Goal: Task Accomplishment & Management: Complete application form

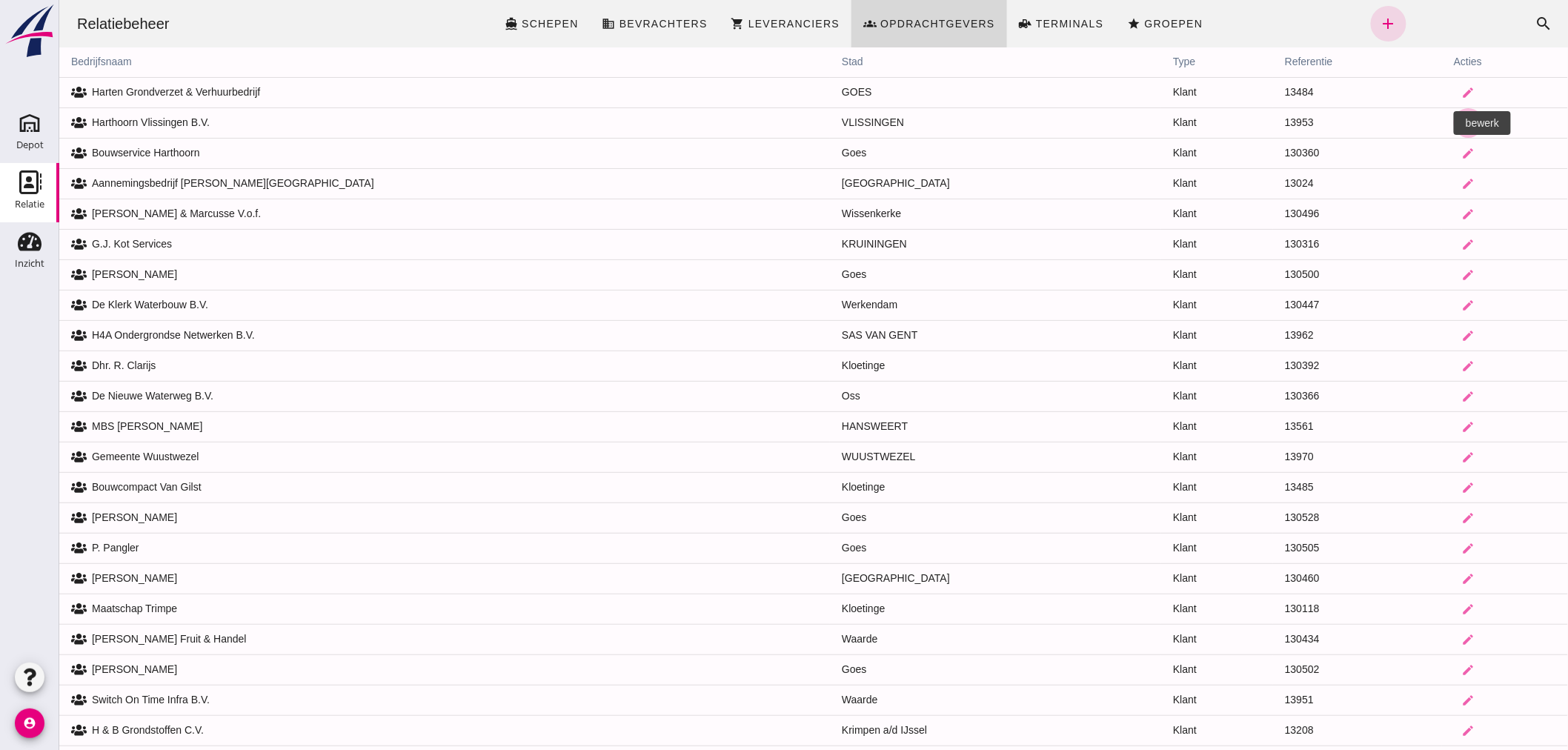
click at [1461, 119] on icon "edit" at bounding box center [1467, 123] width 13 height 13
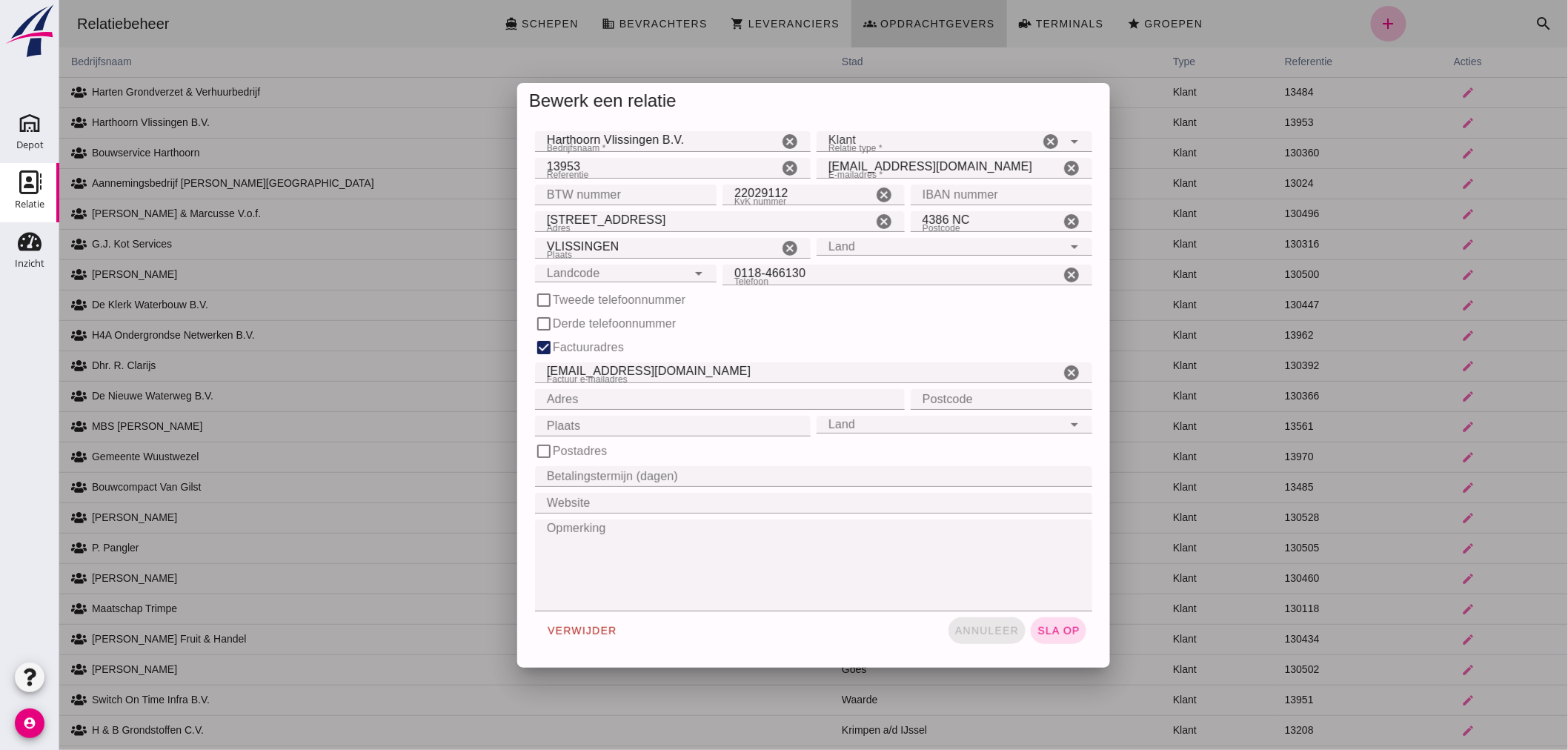
click at [992, 626] on span "annuleer" at bounding box center [986, 631] width 65 height 12
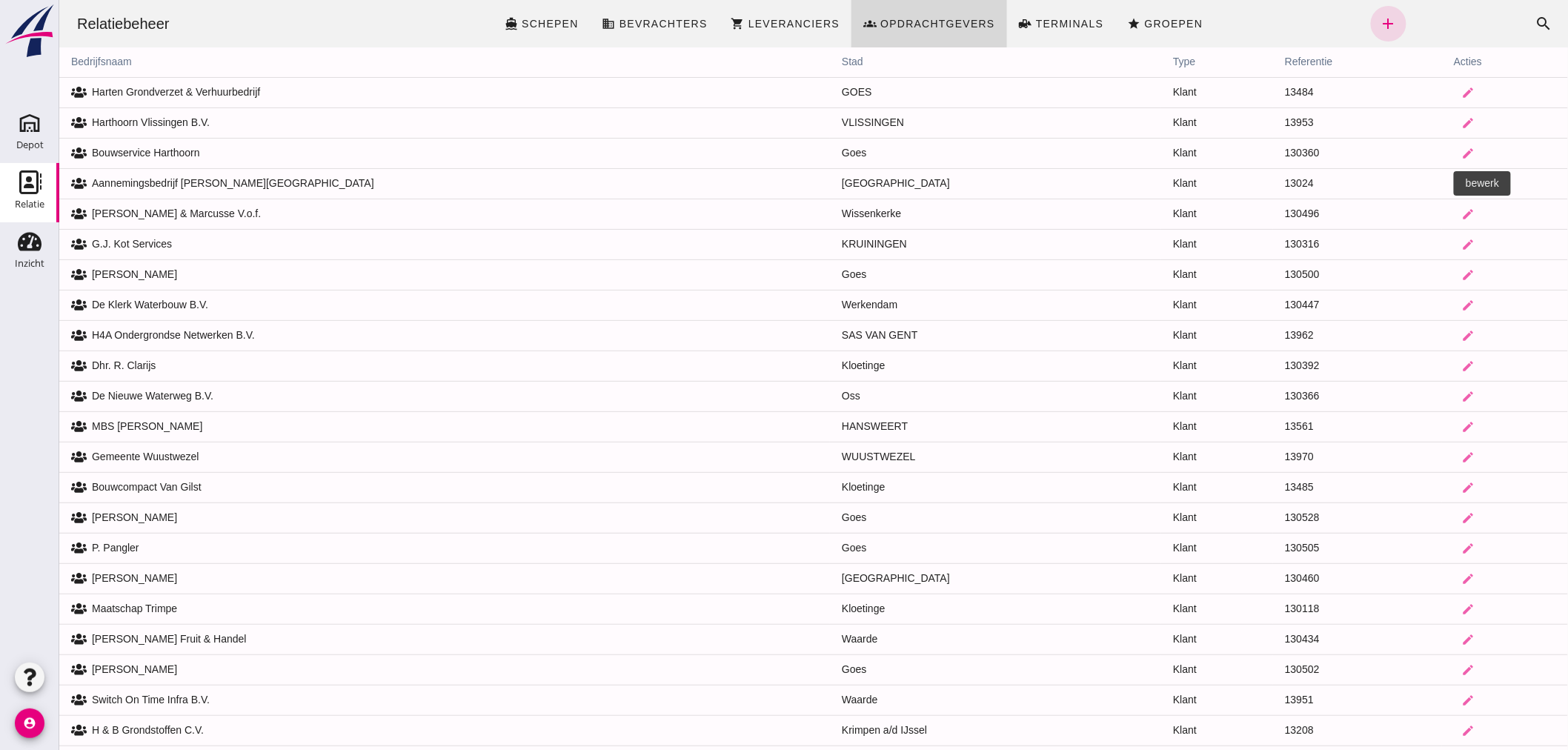
click at [1461, 177] on icon "edit" at bounding box center [1467, 183] width 13 height 13
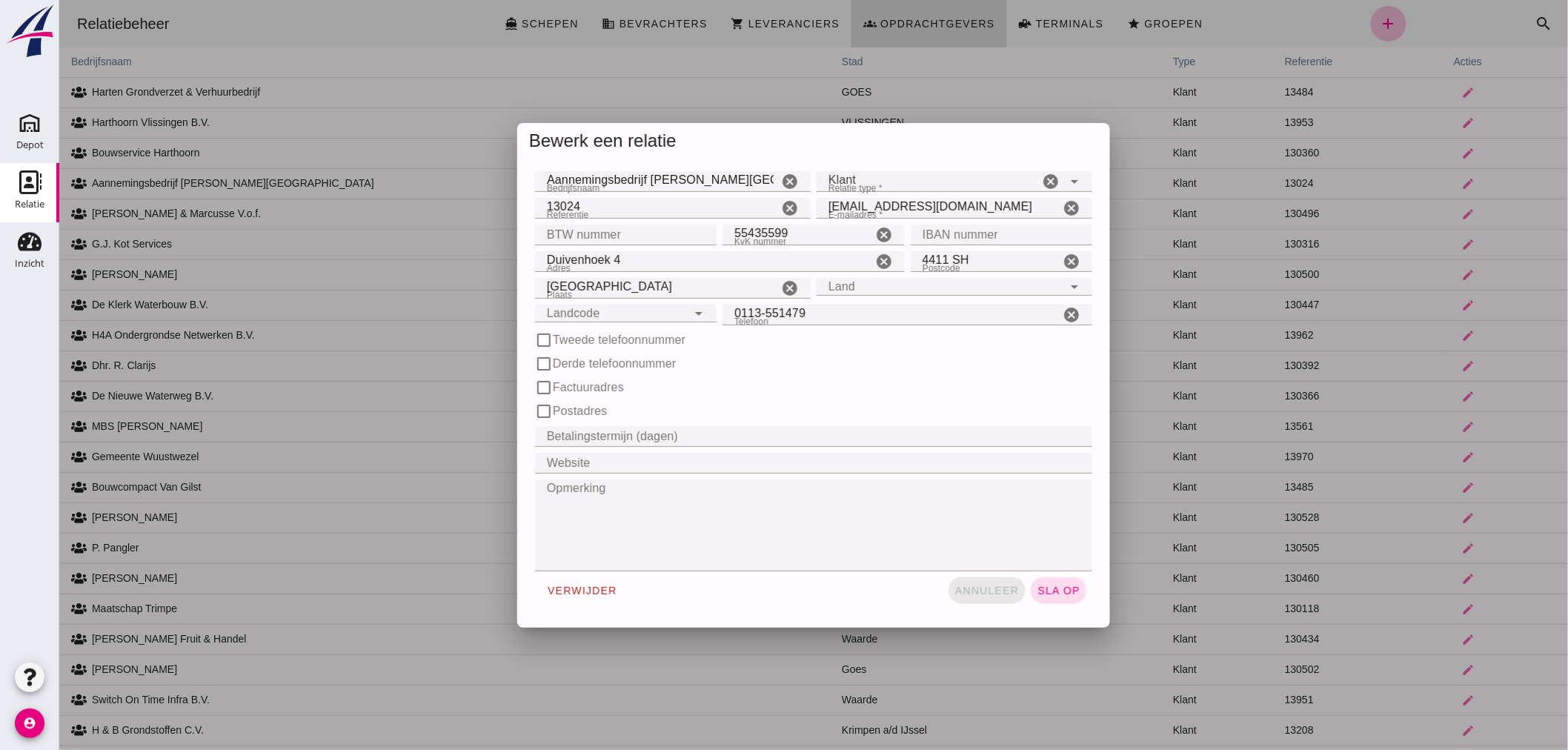
click at [964, 586] on span "annuleer" at bounding box center [986, 590] width 65 height 12
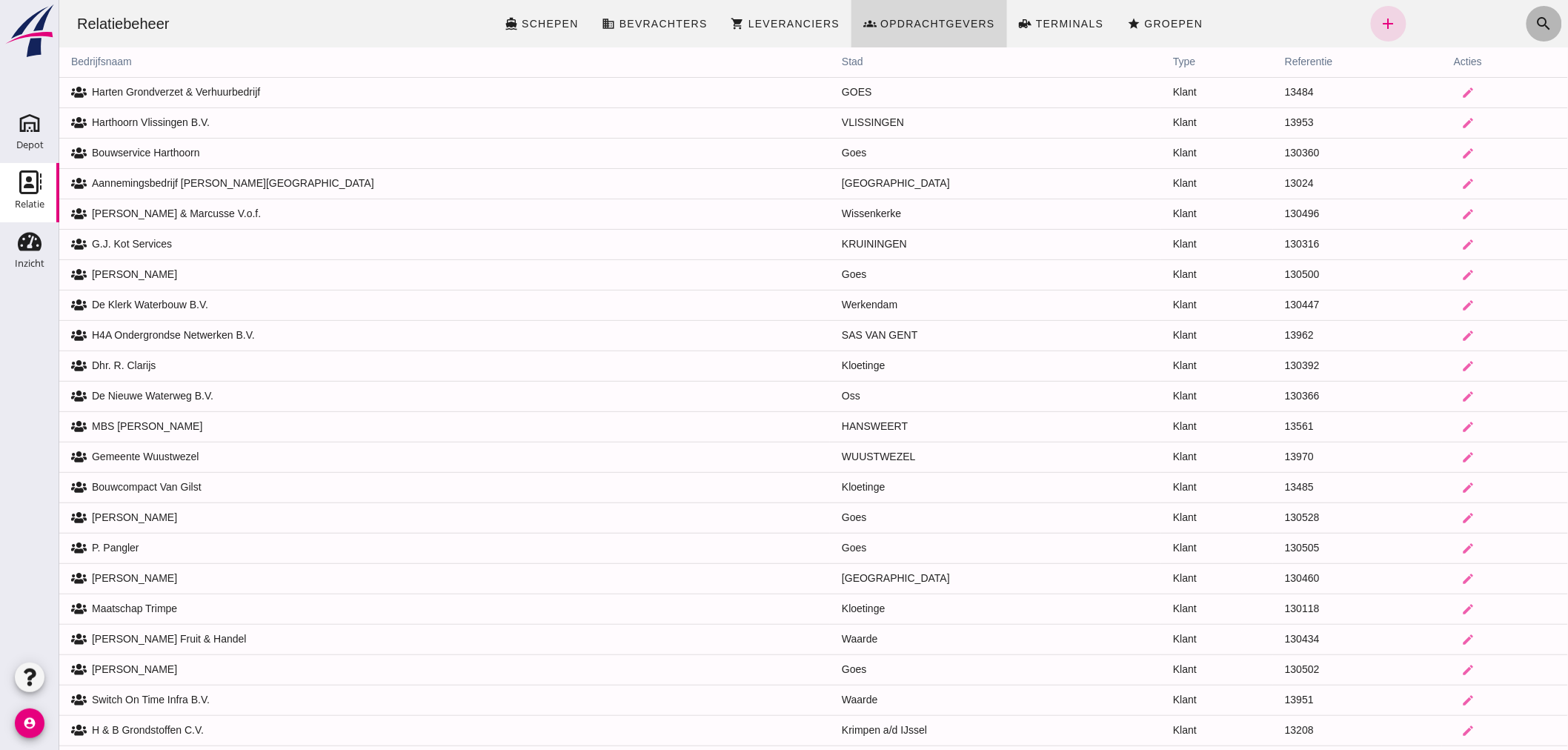
click at [1535, 16] on icon "search" at bounding box center [1543, 24] width 18 height 18
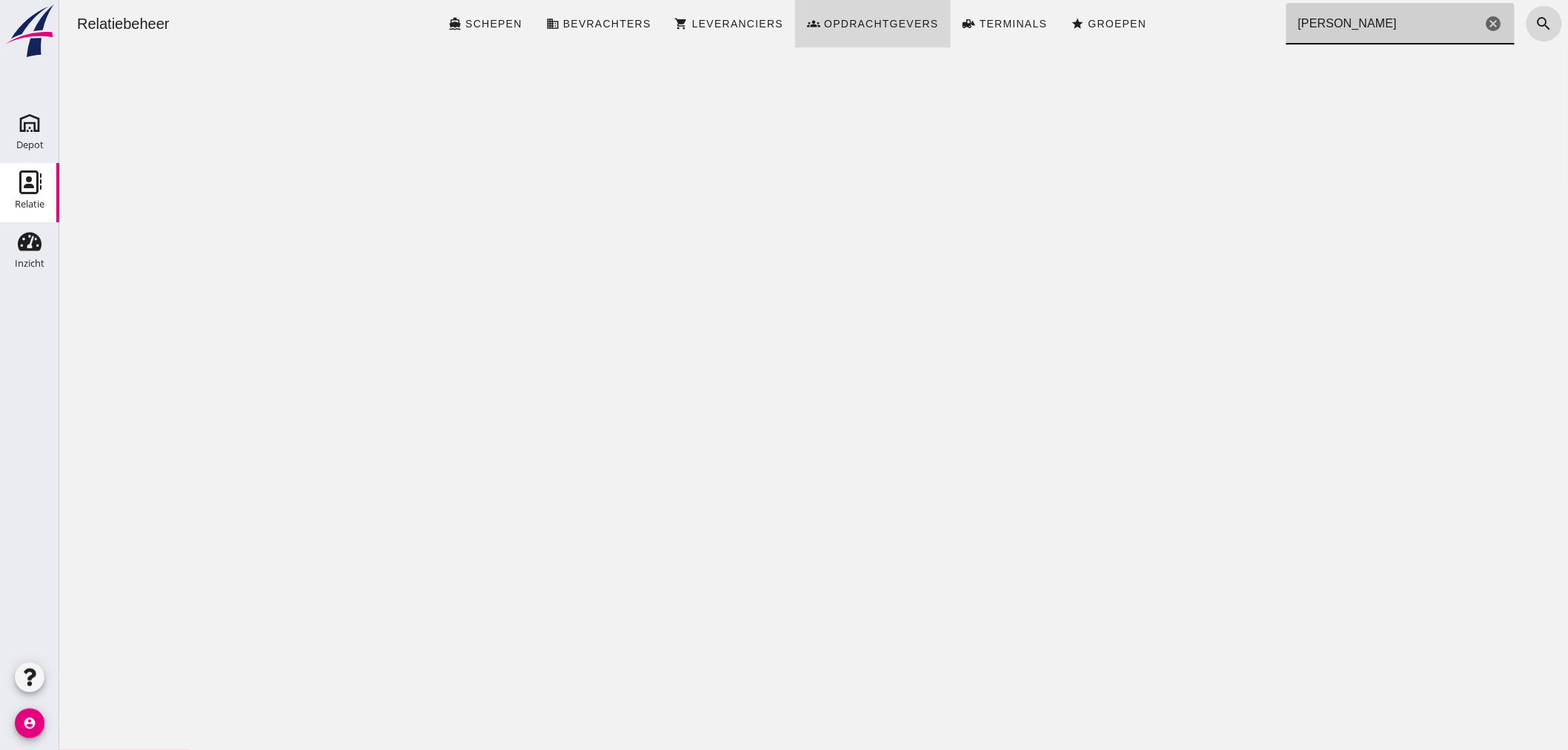
drag, startPoint x: 1292, startPoint y: 25, endPoint x: 1278, endPoint y: 26, distance: 14.0
click at [1285, 26] on input "tim harthoorn" at bounding box center [1383, 23] width 196 height 41
click at [1402, 17] on input "Tim harthoorn" at bounding box center [1383, 23] width 196 height 41
drag, startPoint x: 1308, startPoint y: 24, endPoint x: 1284, endPoint y: 26, distance: 24.1
click at [1285, 26] on input "Tim harthoorn" at bounding box center [1383, 23] width 196 height 41
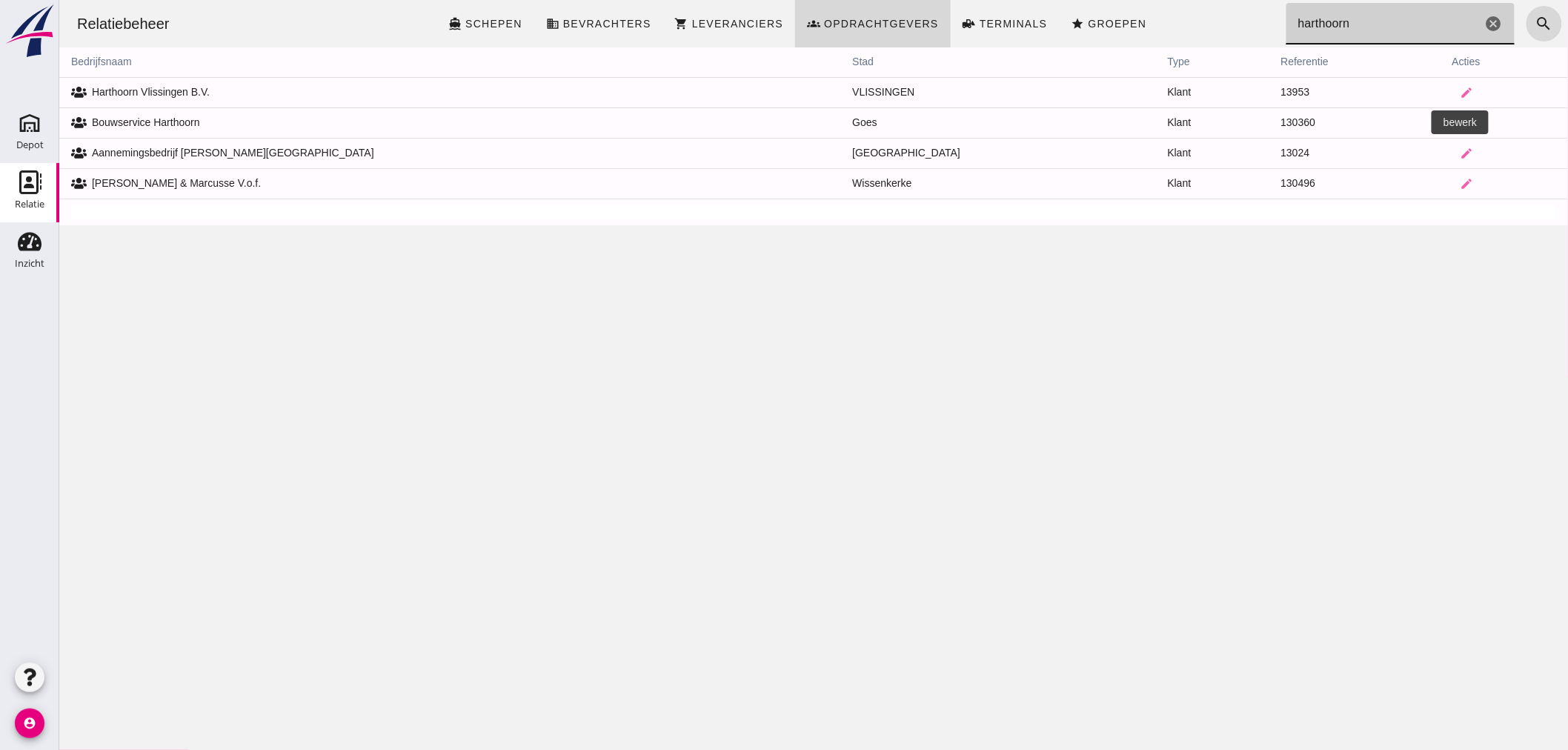
type input "harthoorn"
click at [1459, 118] on icon "edit" at bounding box center [1465, 123] width 13 height 13
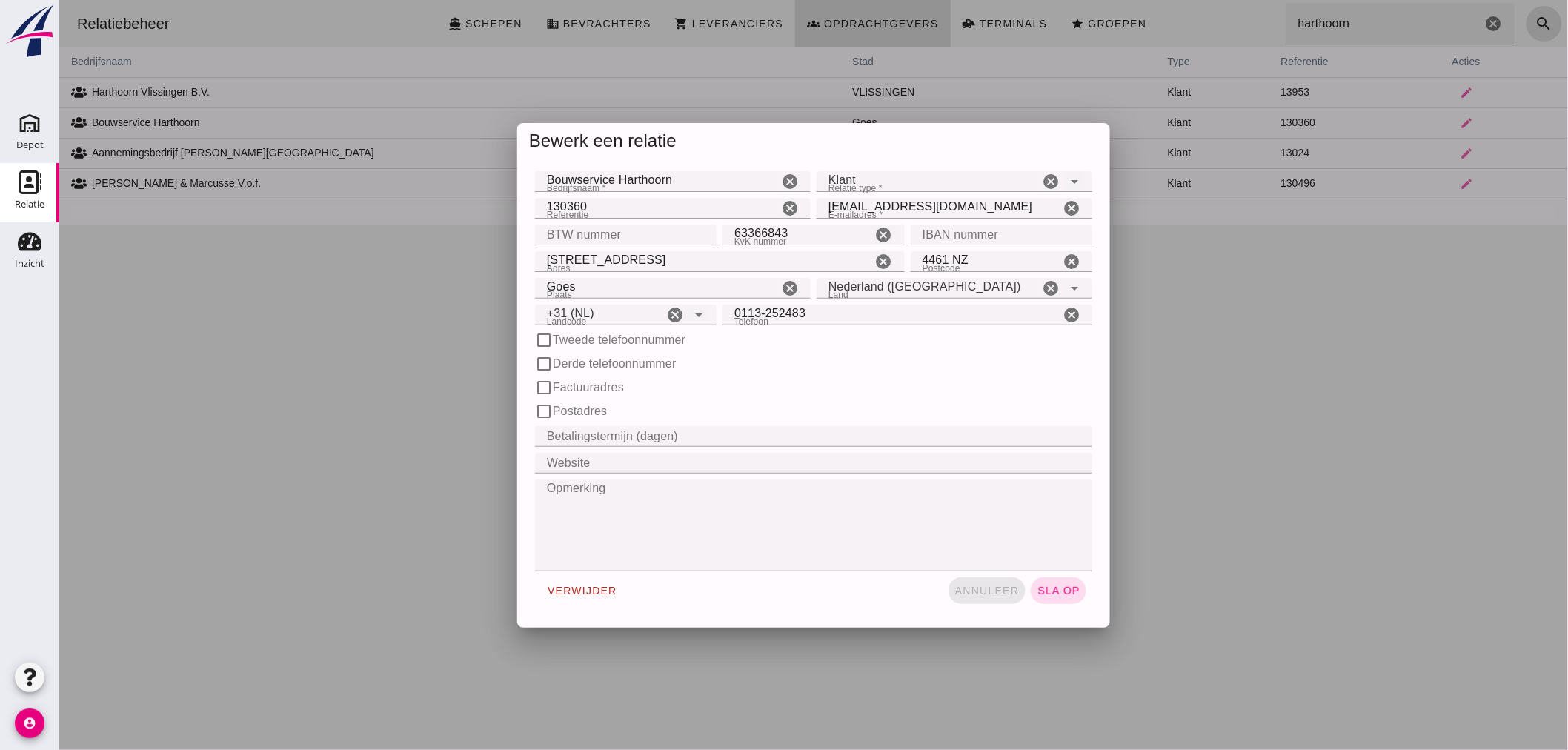
click at [977, 585] on span "annuleer" at bounding box center [986, 590] width 65 height 12
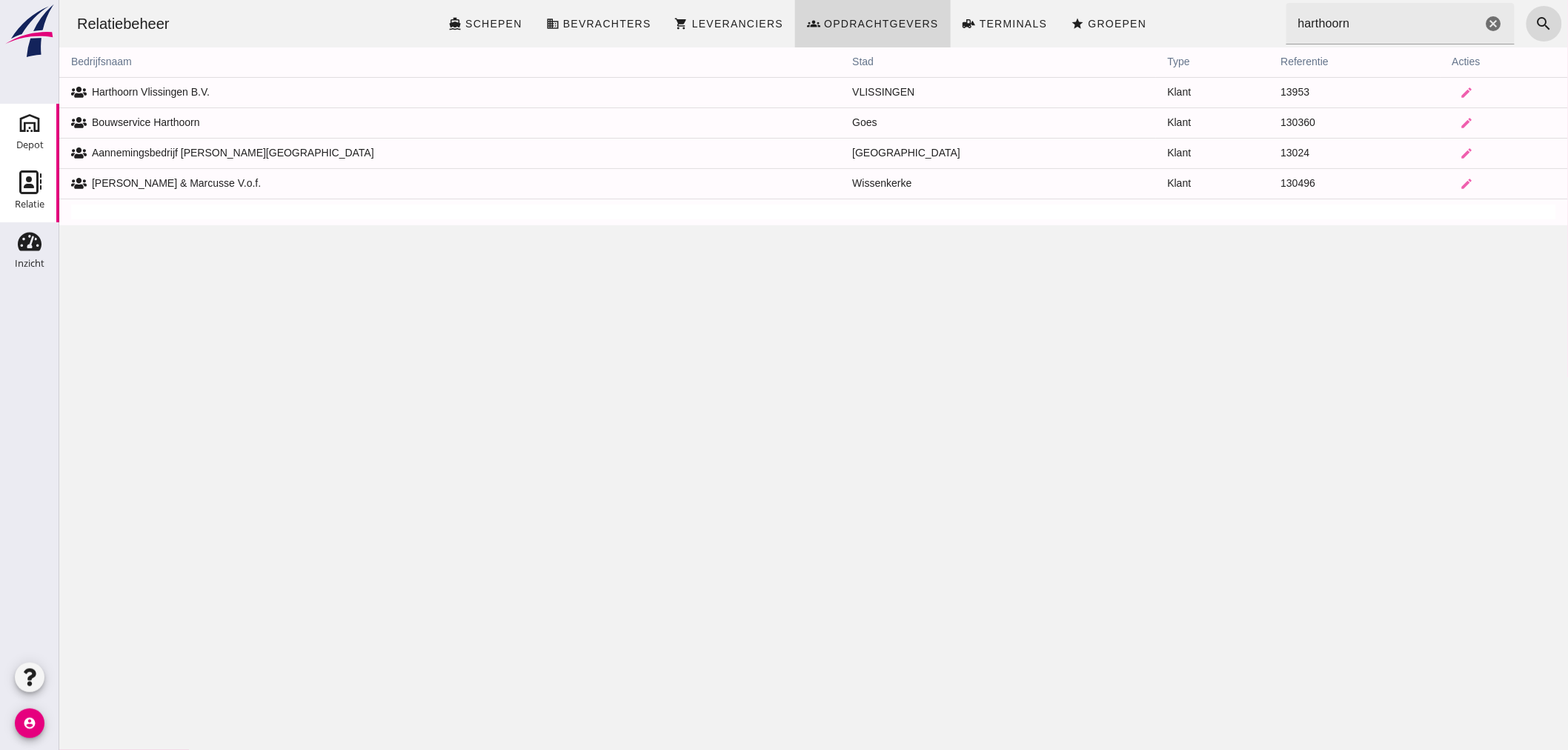
click at [31, 128] on use at bounding box center [29, 123] width 24 height 24
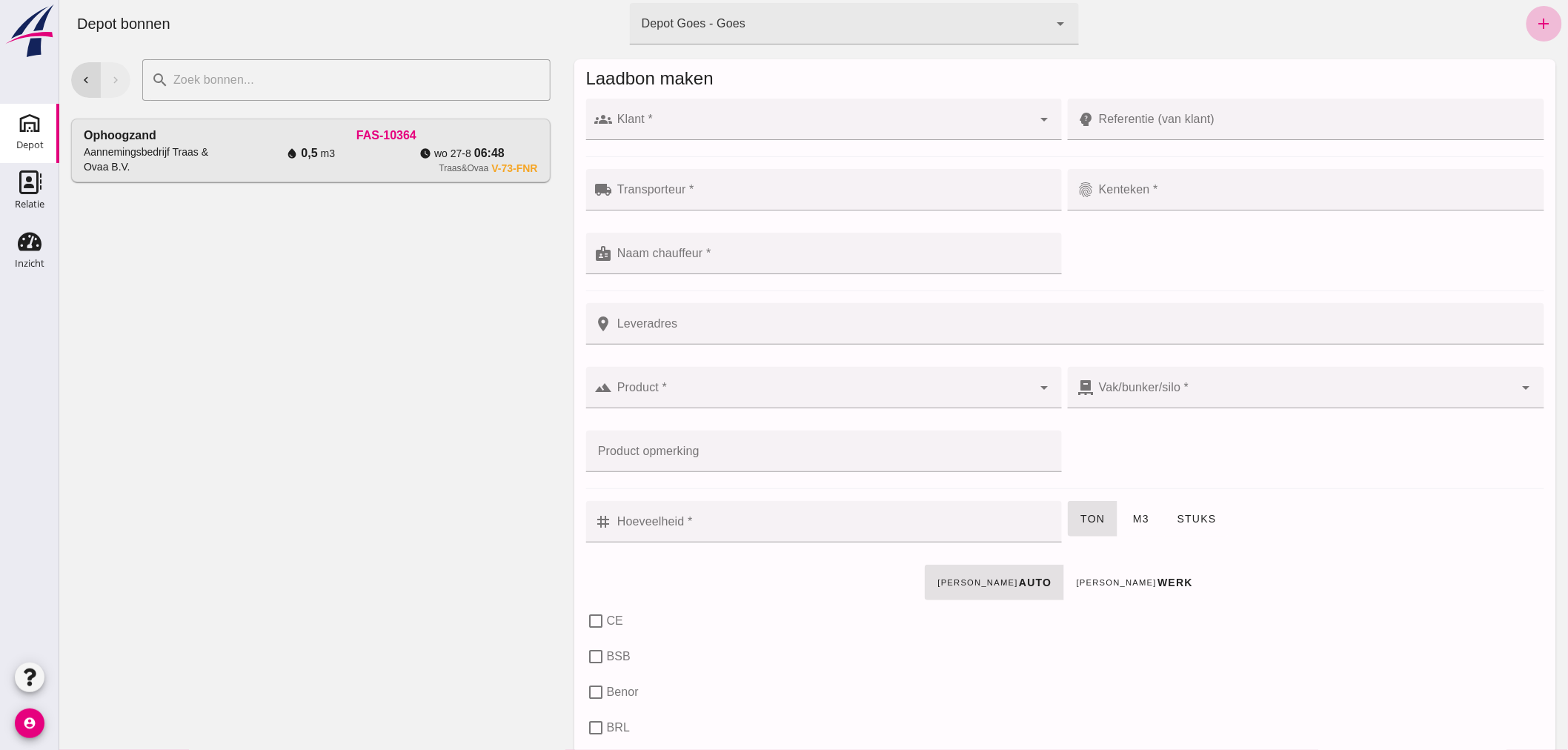
click at [656, 121] on input "Klant *" at bounding box center [821, 126] width 420 height 18
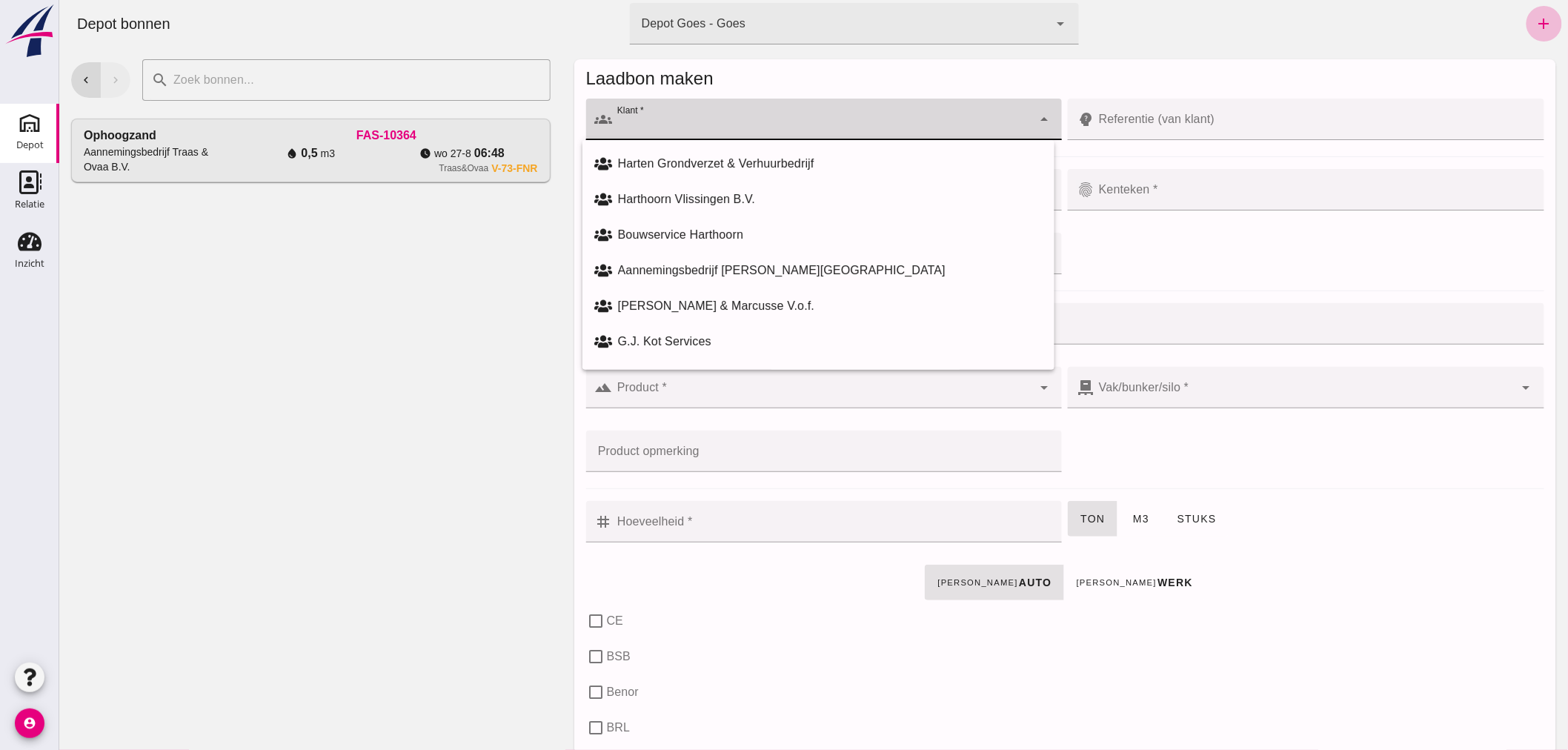
click at [891, 121] on input "Klant *" at bounding box center [821, 126] width 420 height 18
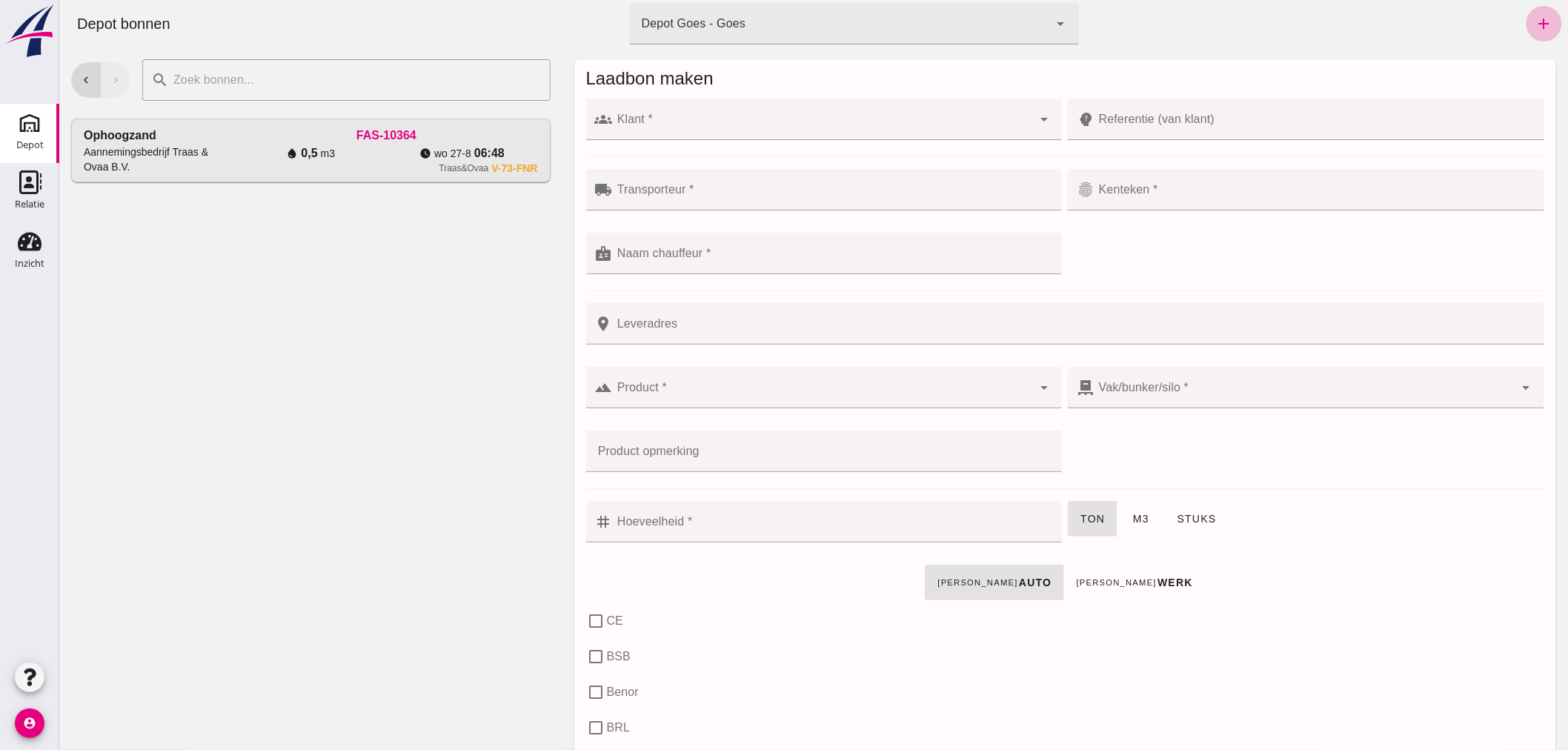
click at [382, 298] on div "chevron_left chevron_right search cancel Ophoogzand Aannemingsbedrijf Traas & O…" at bounding box center [310, 398] width 503 height 702
click at [684, 122] on input "Klant *" at bounding box center [821, 126] width 420 height 18
click at [500, 265] on div "chevron_left chevron_right search cancel Ophoogzand Aannemingsbedrijf Traas & O…" at bounding box center [310, 398] width 503 height 702
click at [763, 124] on input "Klant *" at bounding box center [821, 126] width 420 height 18
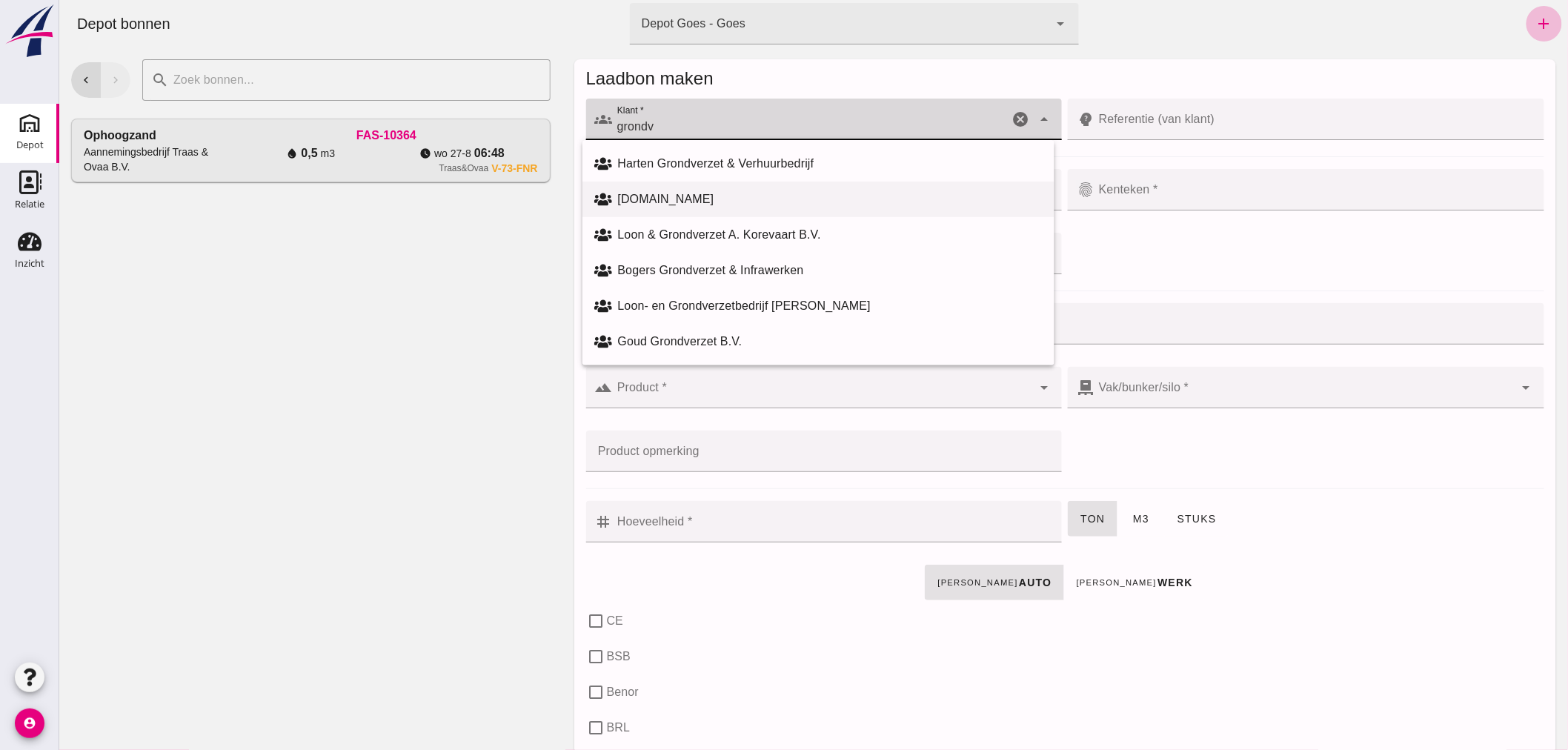
click at [671, 196] on div "Grondverzet.nu" at bounding box center [829, 199] width 425 height 18
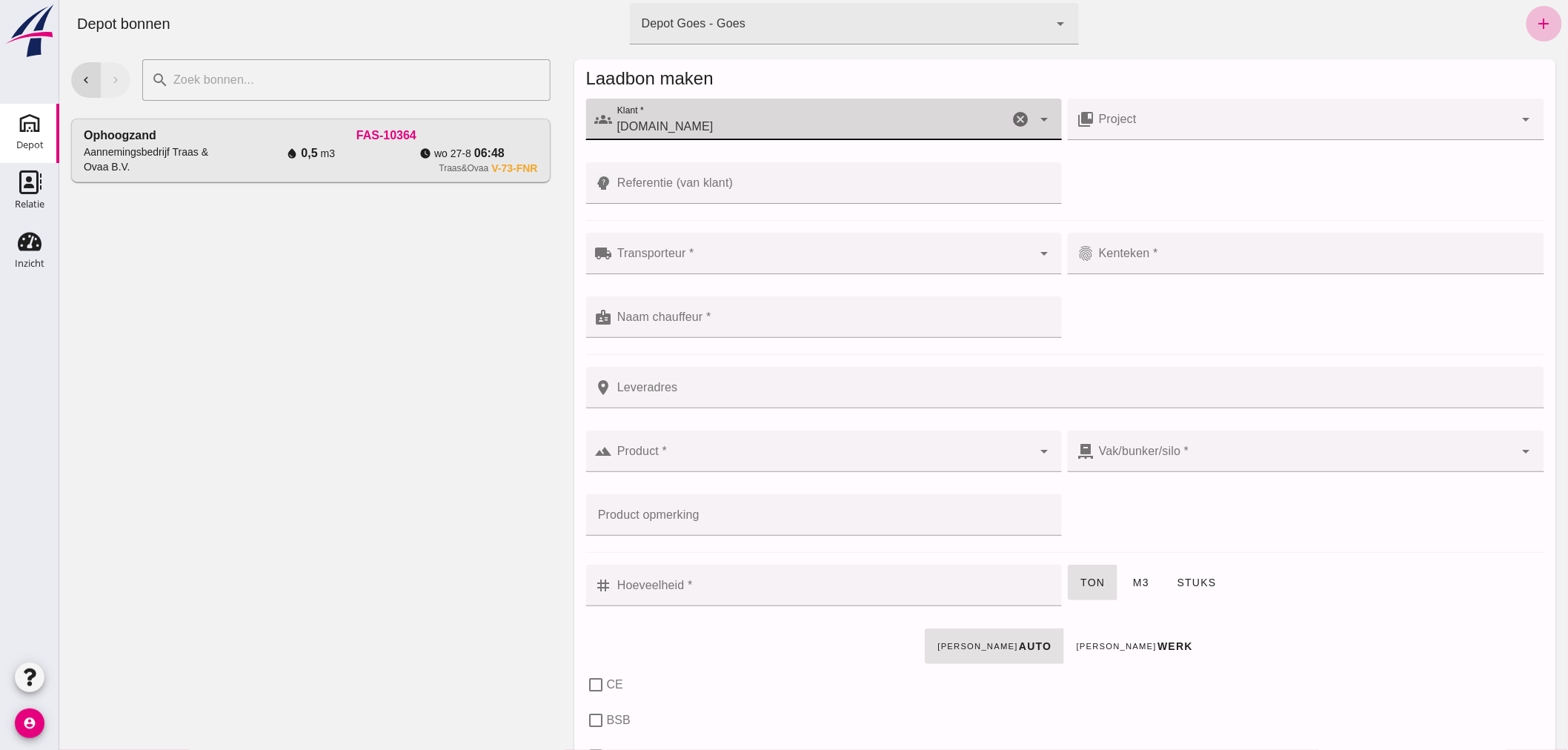
type input "Grondverzet.nu"
click at [705, 260] on input "Transporteur *" at bounding box center [821, 261] width 420 height 18
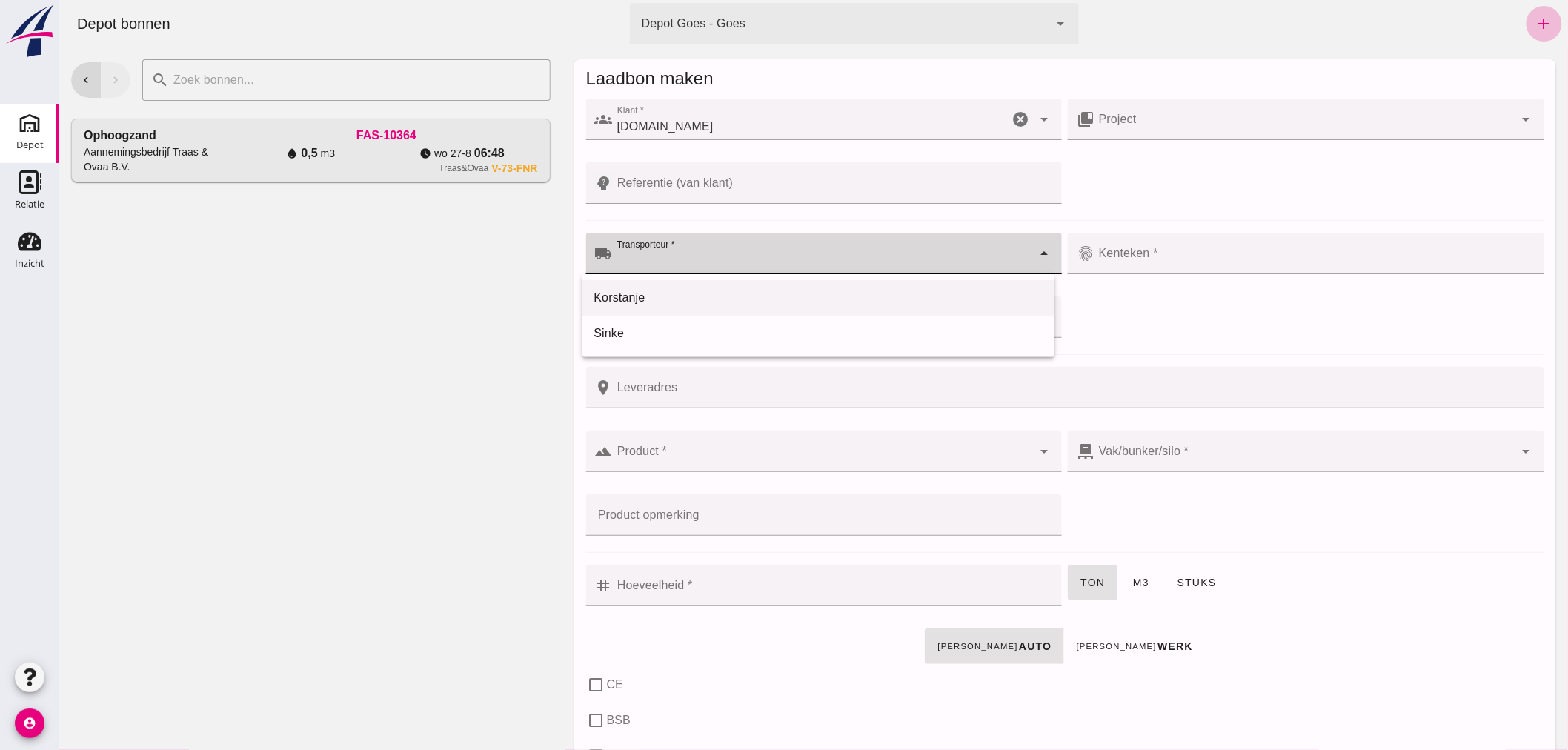
drag, startPoint x: 674, startPoint y: 294, endPoint x: 683, endPoint y: 289, distance: 10.3
click at [677, 293] on div "Korstanje" at bounding box center [817, 297] width 448 height 18
type input "Korstanje"
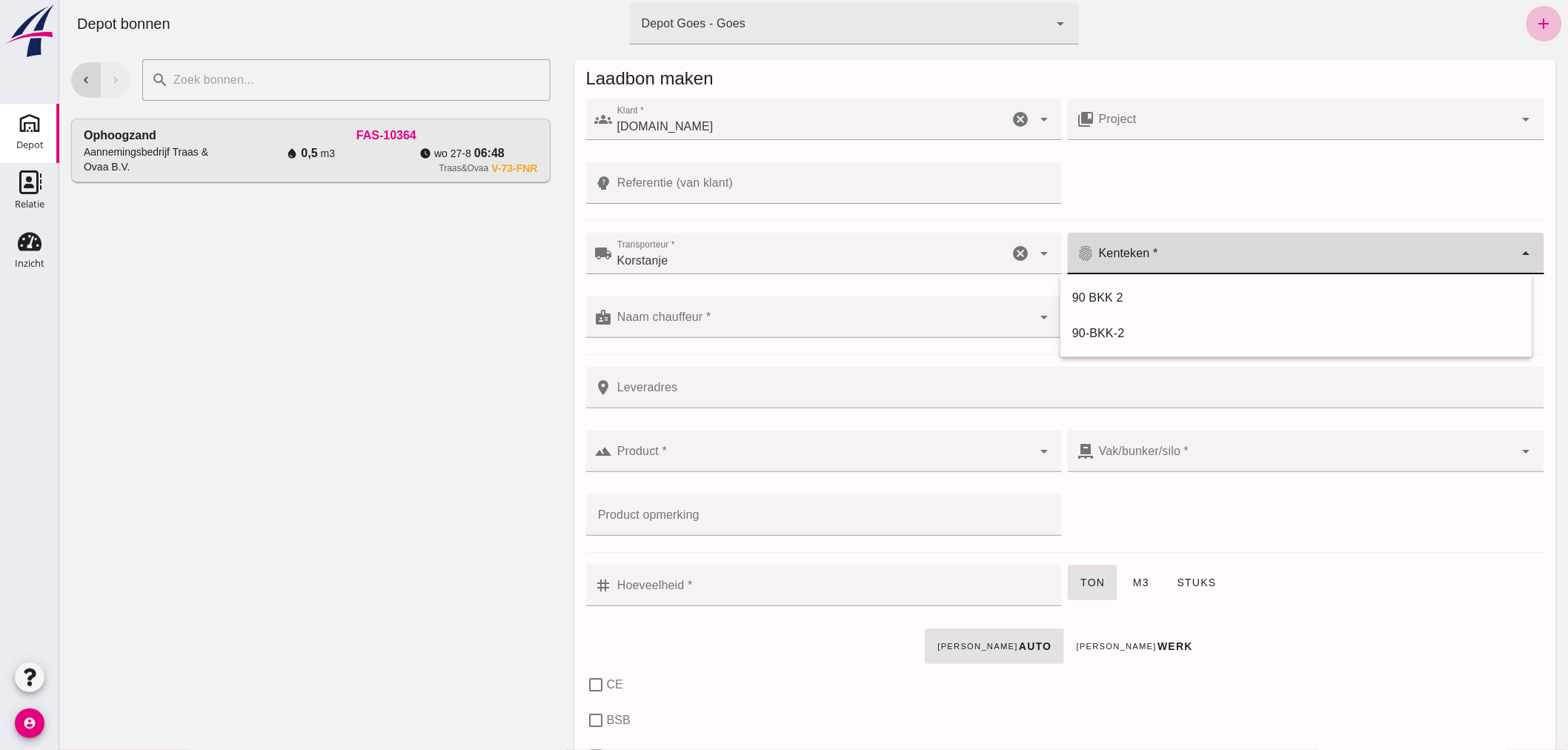
click at [1172, 253] on input "Kenteken *" at bounding box center [1303, 261] width 420 height 18
click at [1099, 325] on div "90-BKK-2" at bounding box center [1295, 333] width 448 height 18
type input "90-BKK-2"
click at [803, 313] on div at bounding box center [821, 317] width 420 height 41
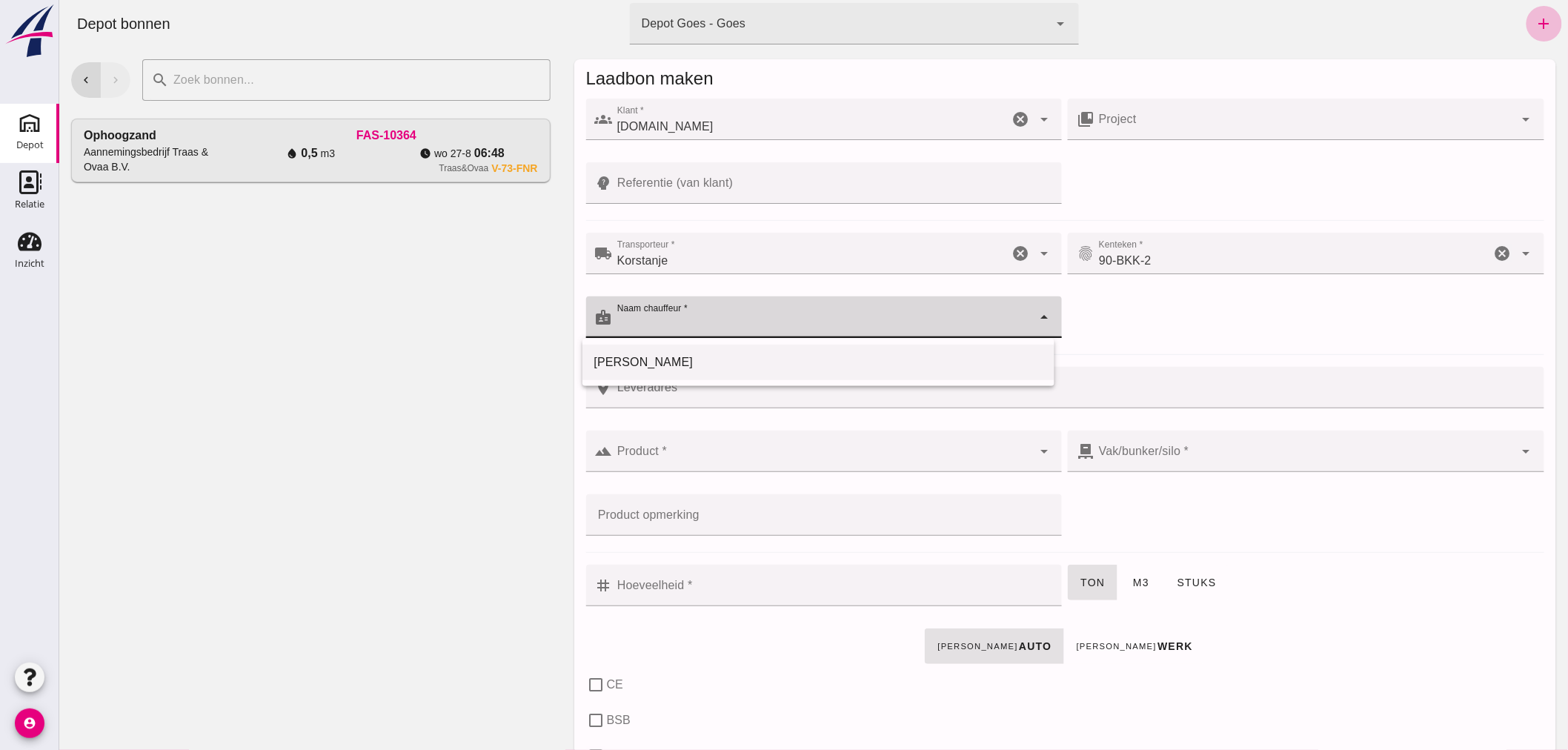
click at [752, 357] on div "Ronald" at bounding box center [817, 362] width 448 height 18
type input "Ronald"
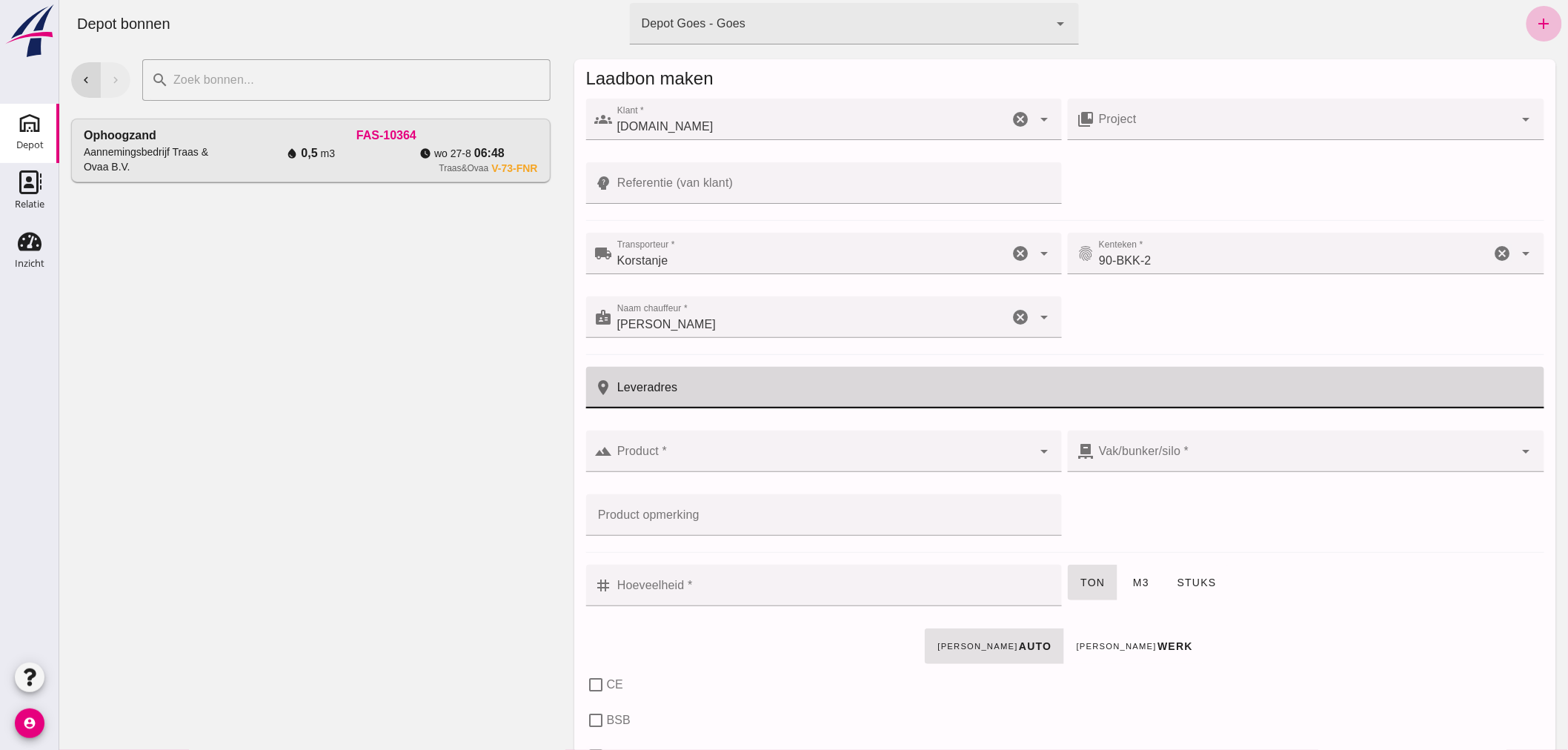
click at [741, 393] on input "Leveradres" at bounding box center [1072, 387] width 922 height 41
click at [734, 176] on input "Referentie (van klant)" at bounding box center [832, 182] width 440 height 41
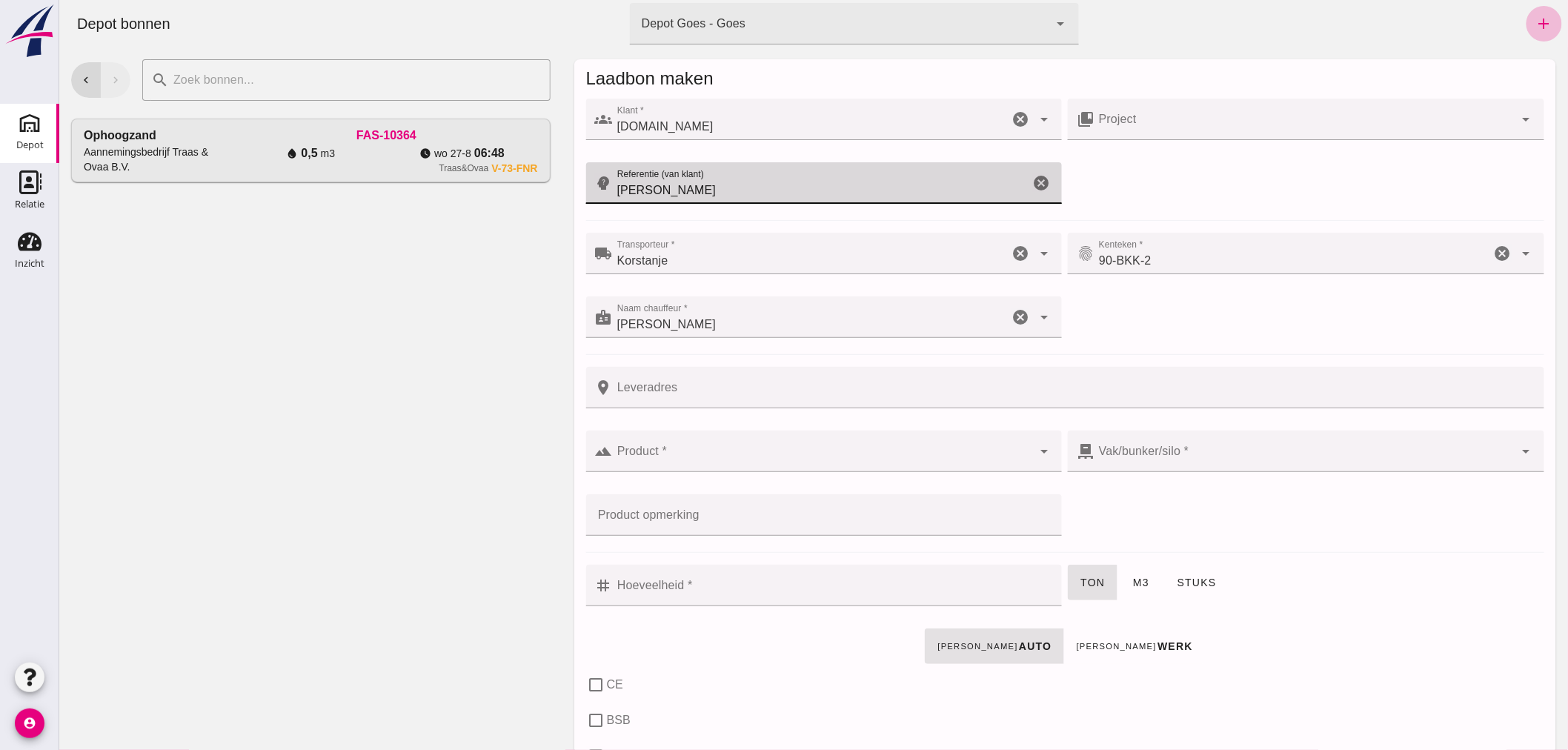
type input "Tim Harthoorn"
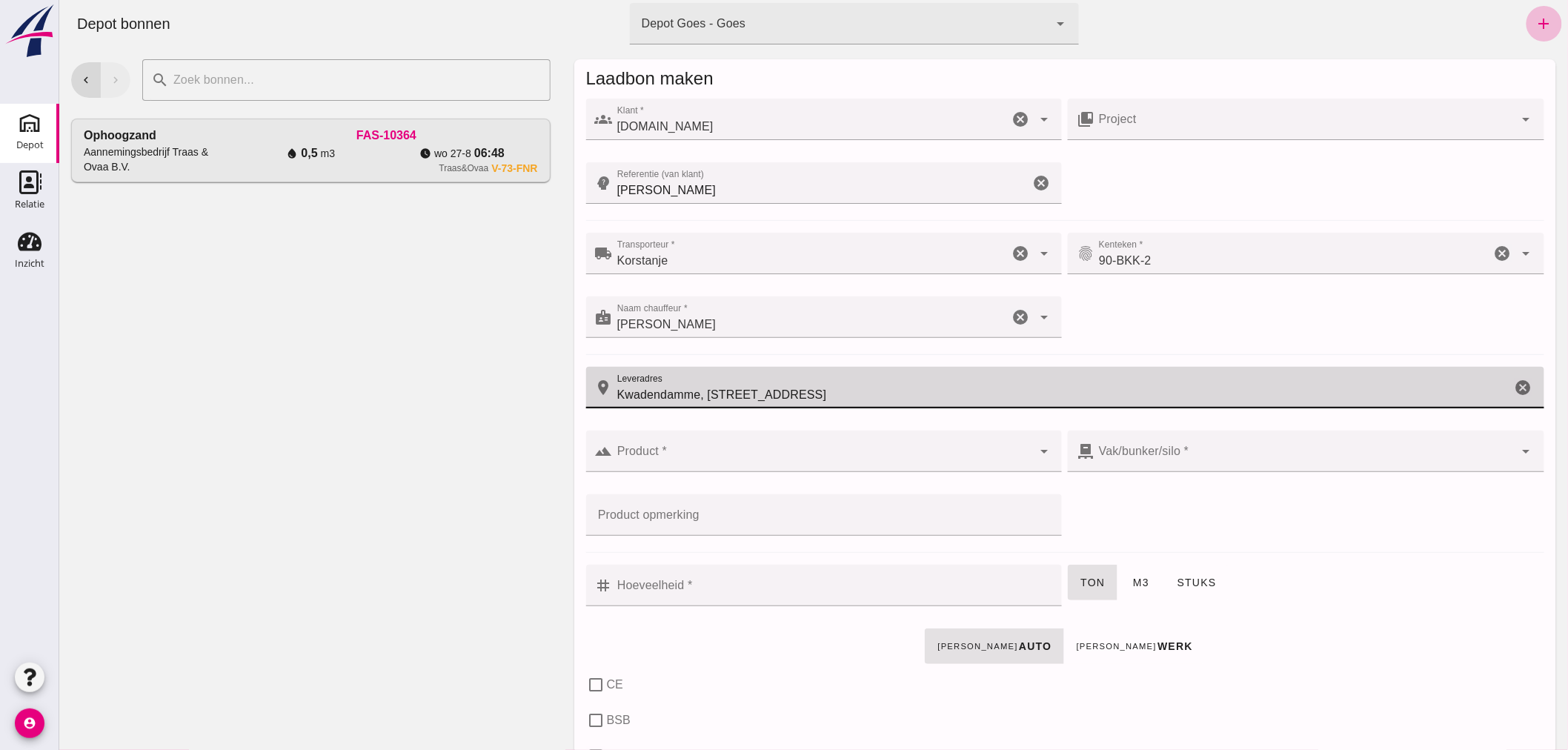
type input "Kwadendamme, Vreelandstraat 13"
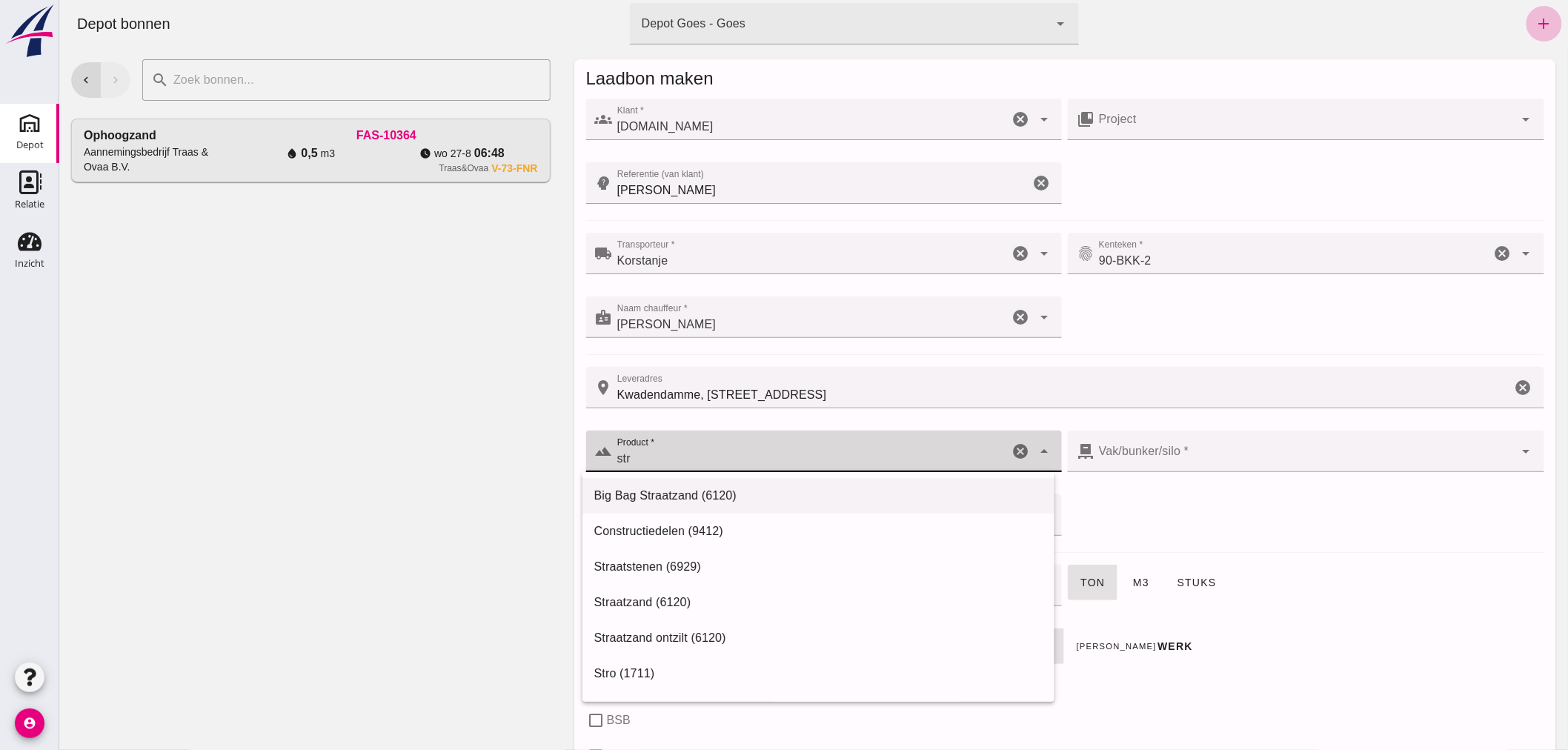
click at [709, 493] on div "Big Bag Straatzand (6120)" at bounding box center [817, 496] width 448 height 18
type input "Big Bag Straatzand (6120)"
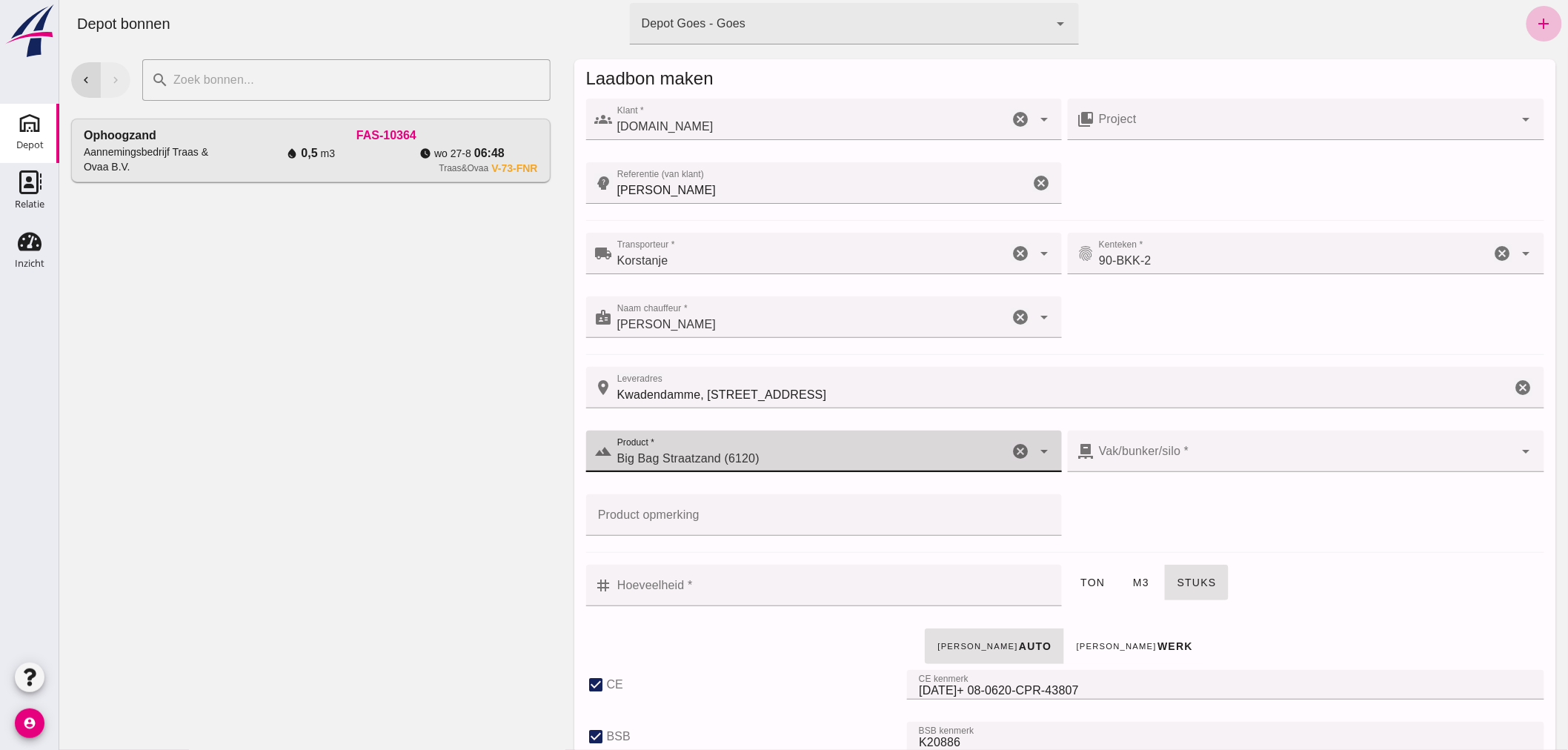
type input "303"
checkbox input "true"
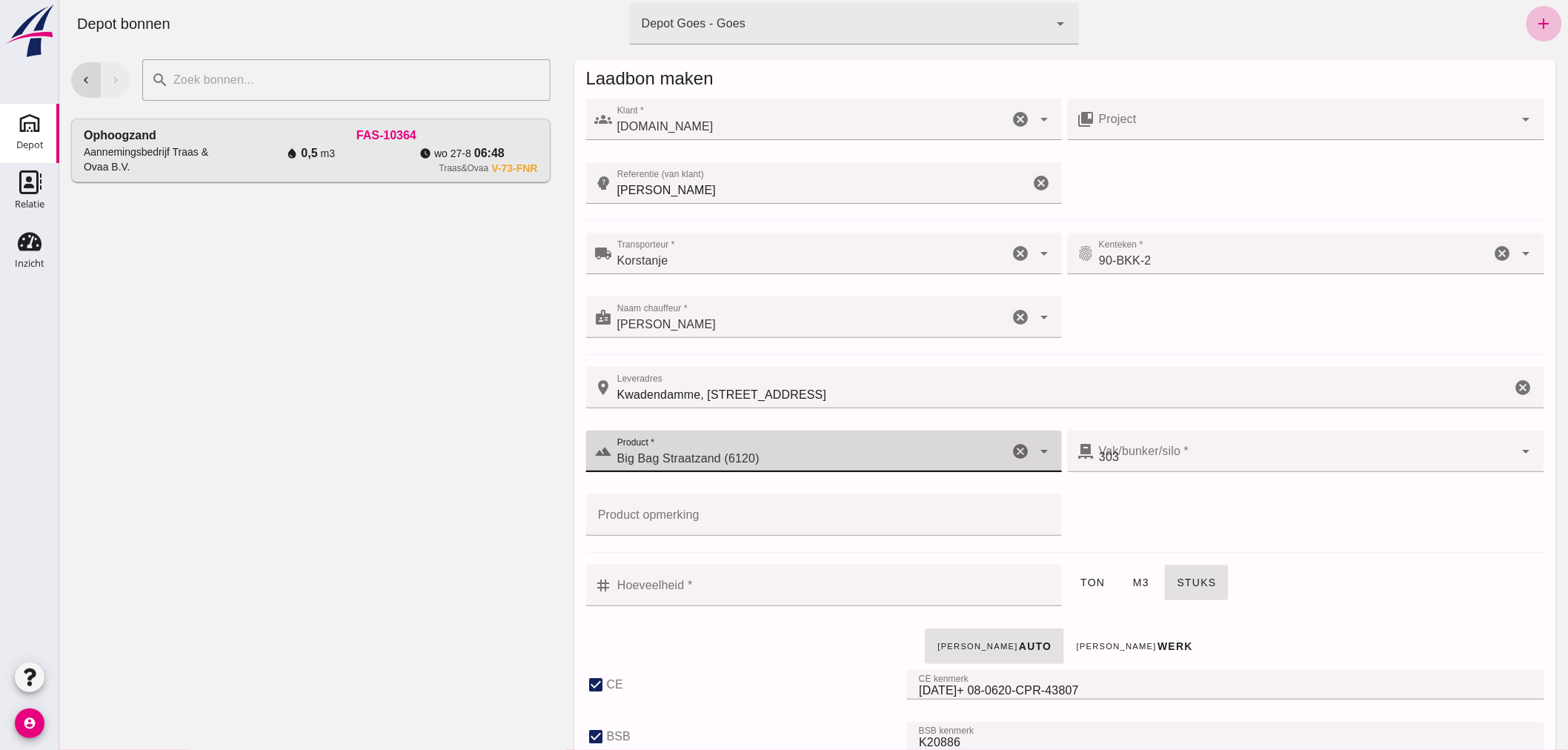
checkbox input "true"
type input "40"
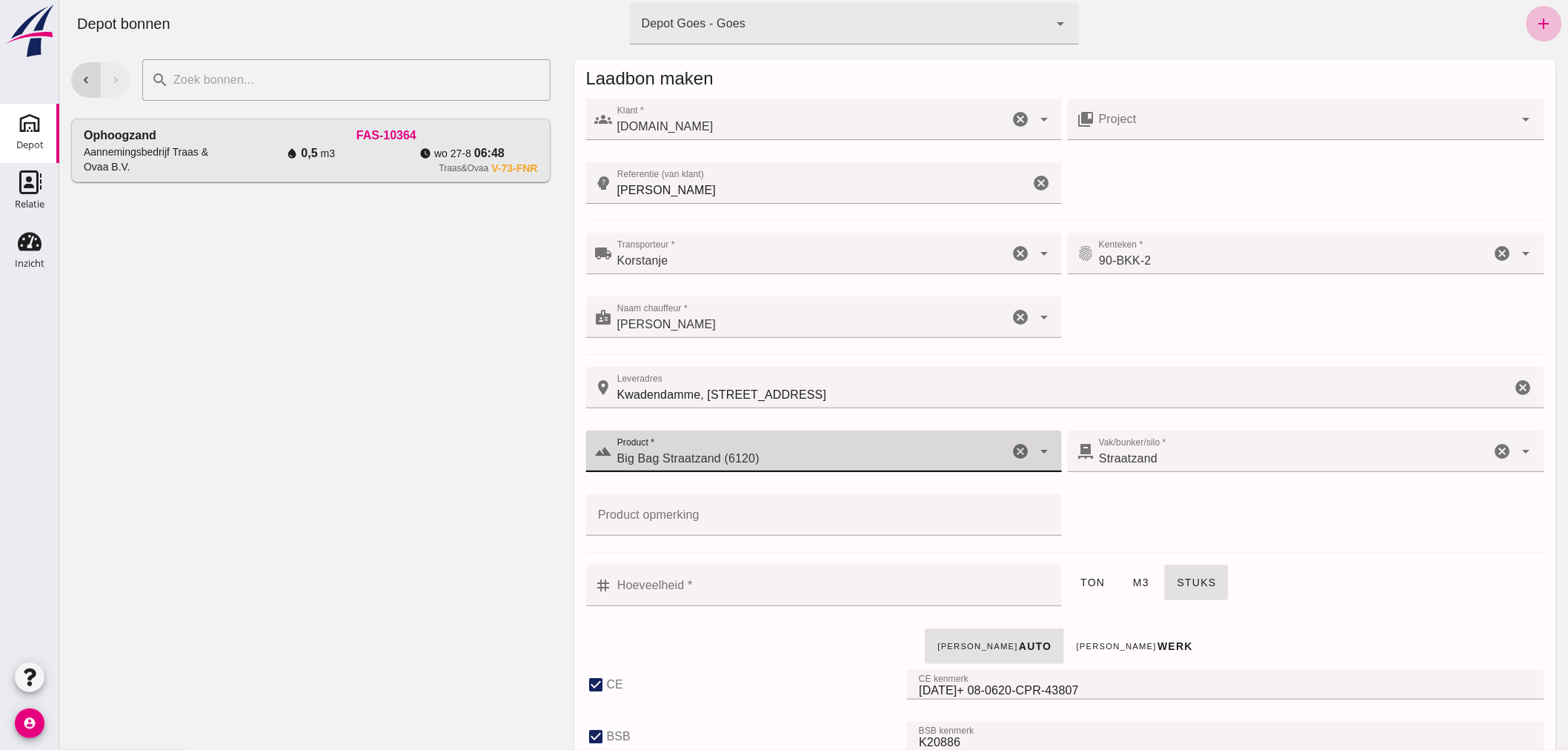
type input "Big Bag Straatzand (6120)"
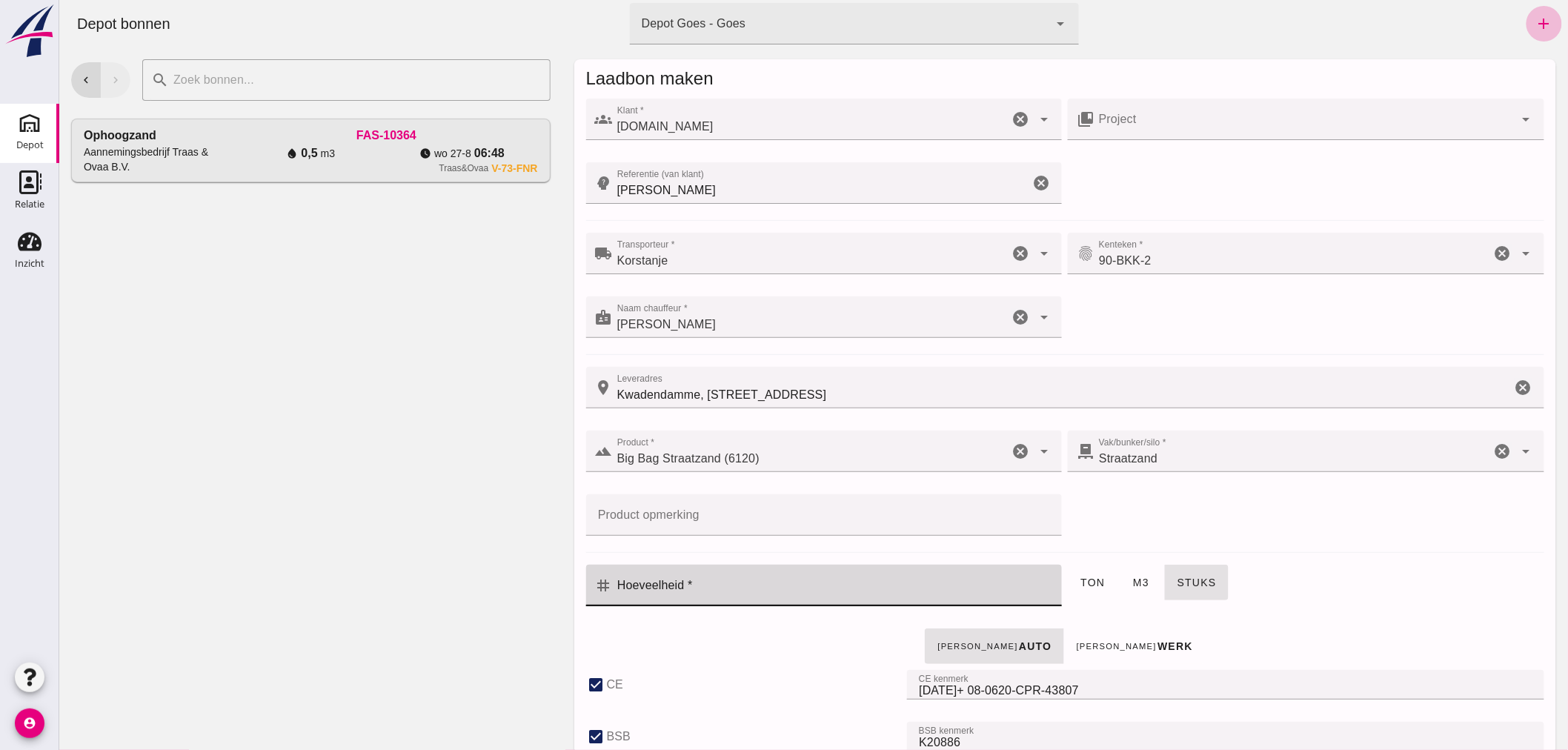
click at [893, 590] on input "Hoeveelheid *" at bounding box center [832, 584] width 440 height 41
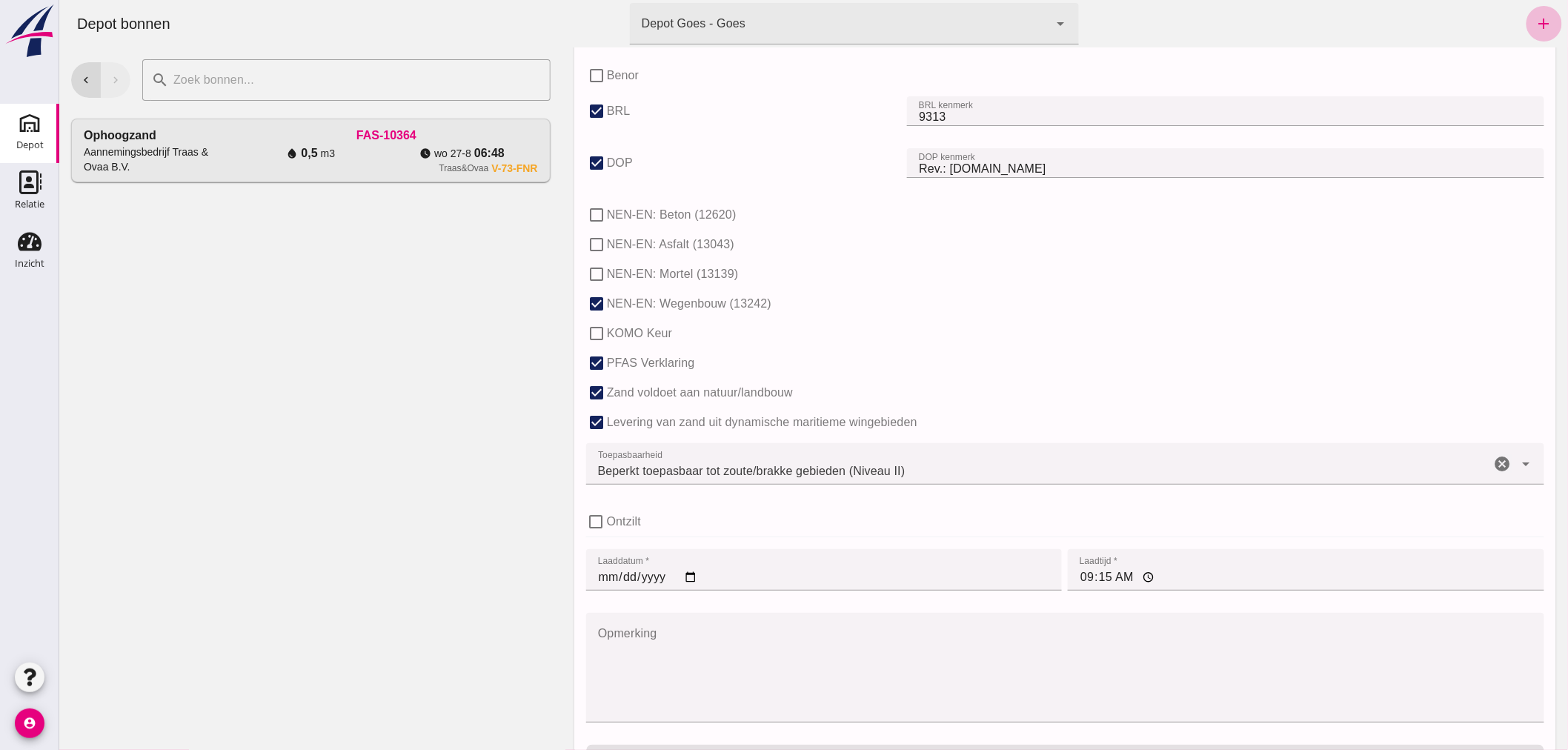
scroll to position [740, 0]
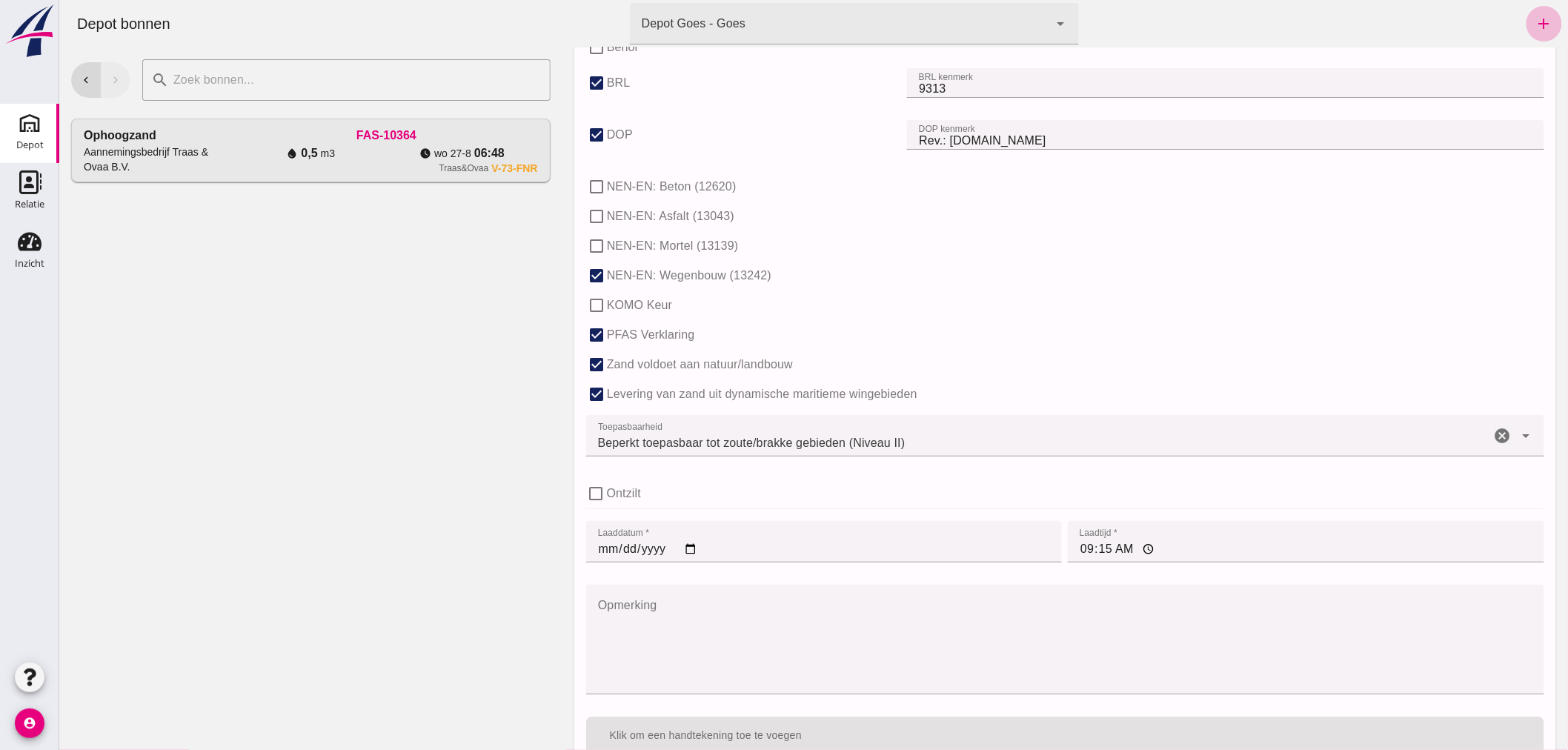
type input "6"
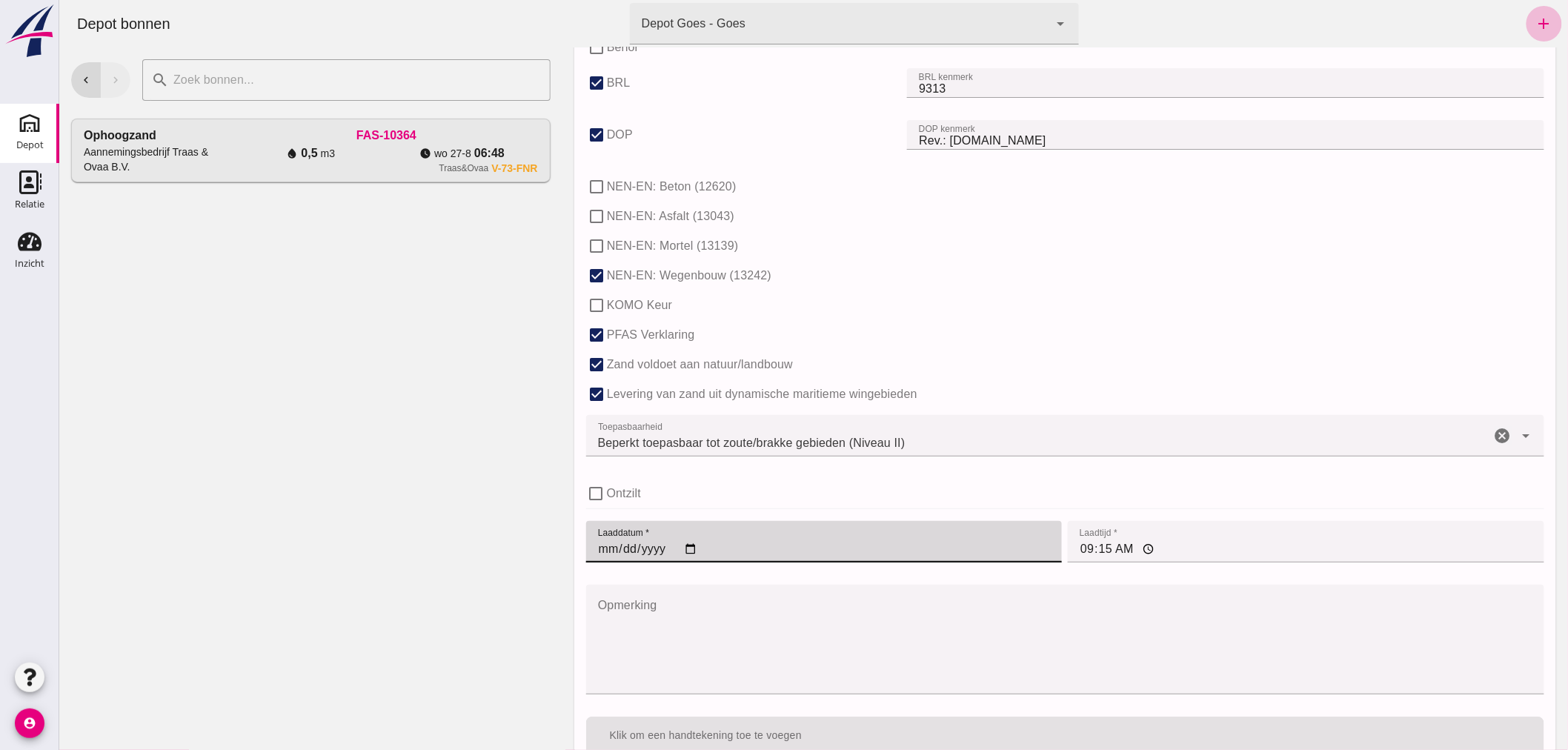
click at [686, 546] on input "2025-08-27" at bounding box center [823, 541] width 476 height 41
type input "2025-08-29"
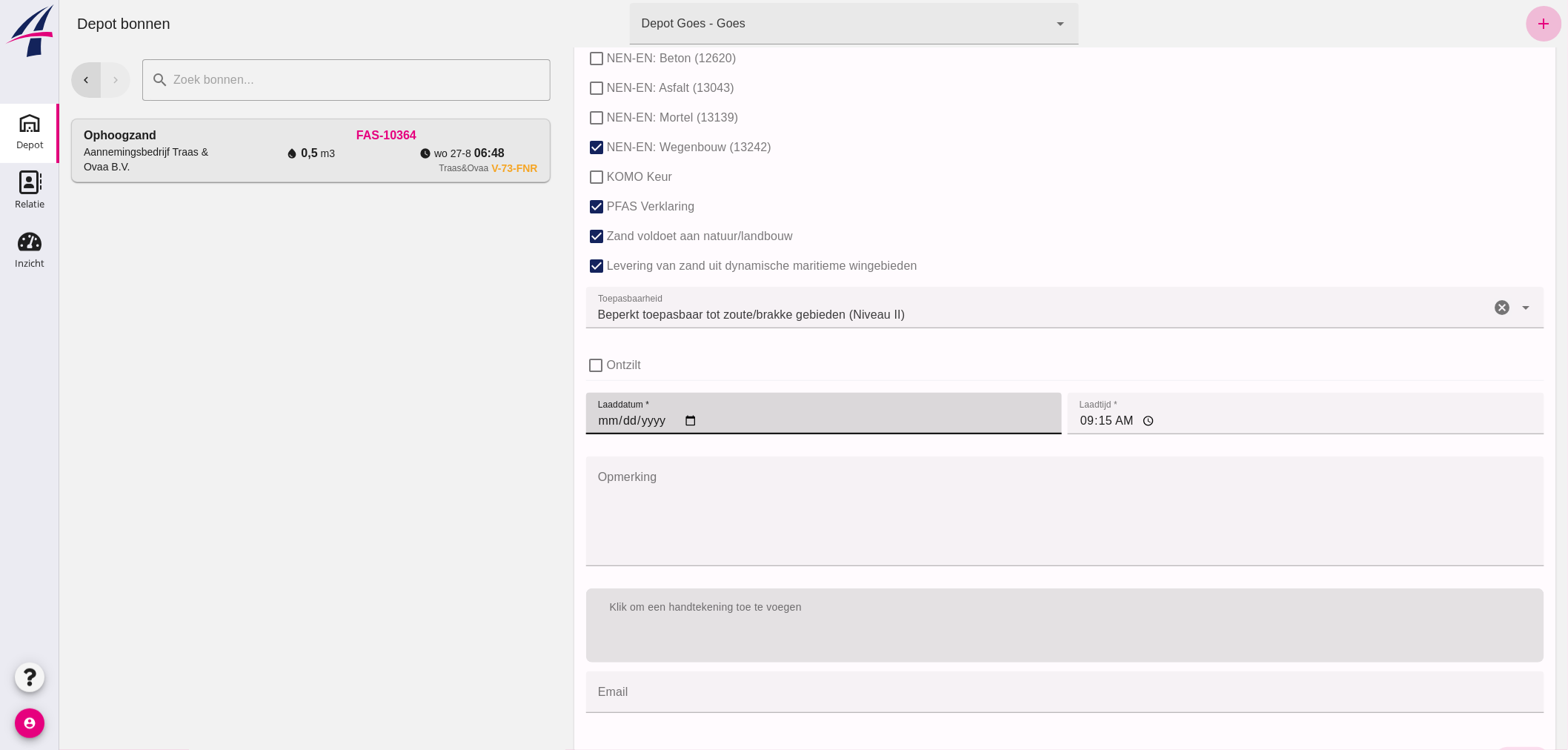
scroll to position [910, 0]
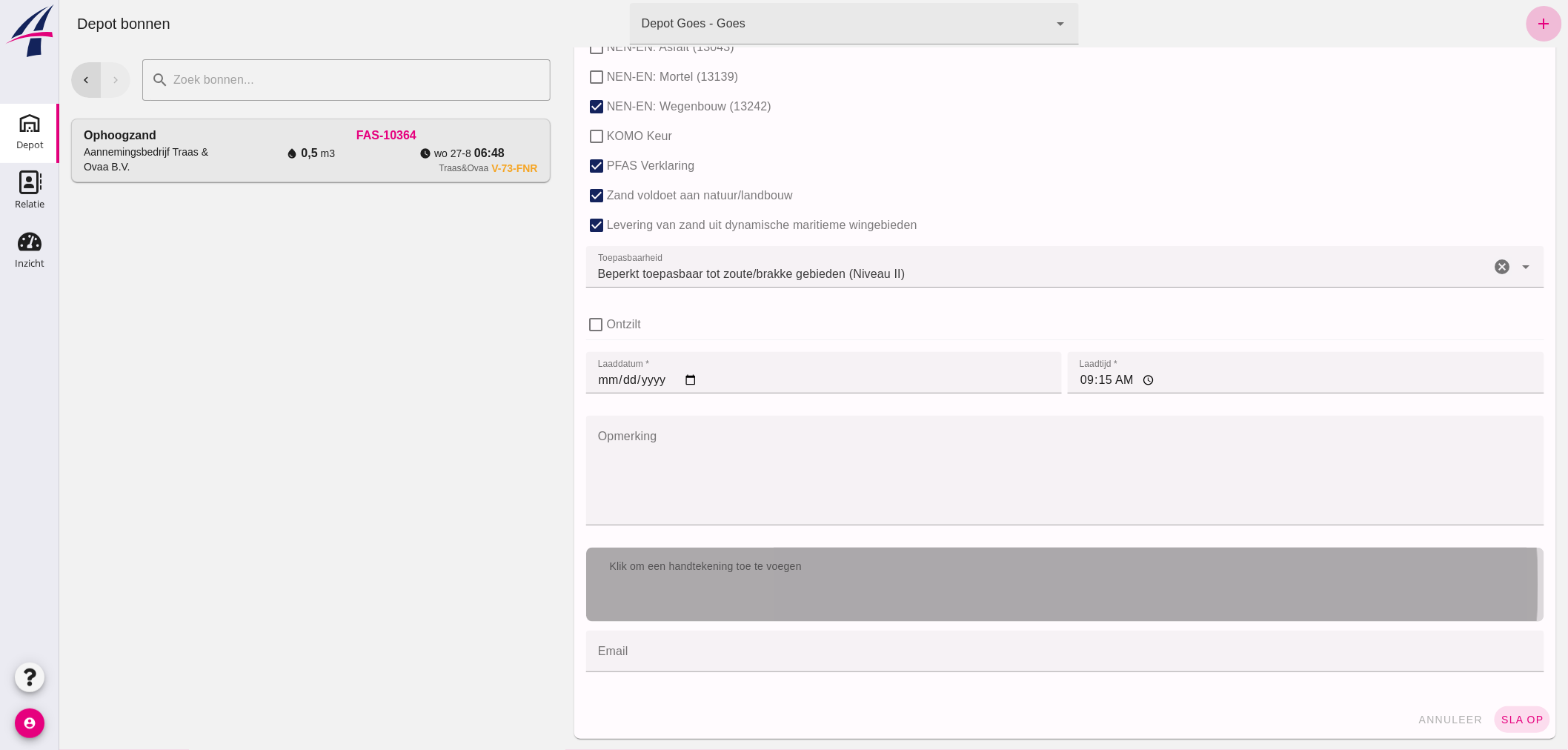
click at [893, 589] on div "Klik om een handtekening toe te voegen" at bounding box center [1064, 584] width 958 height 74
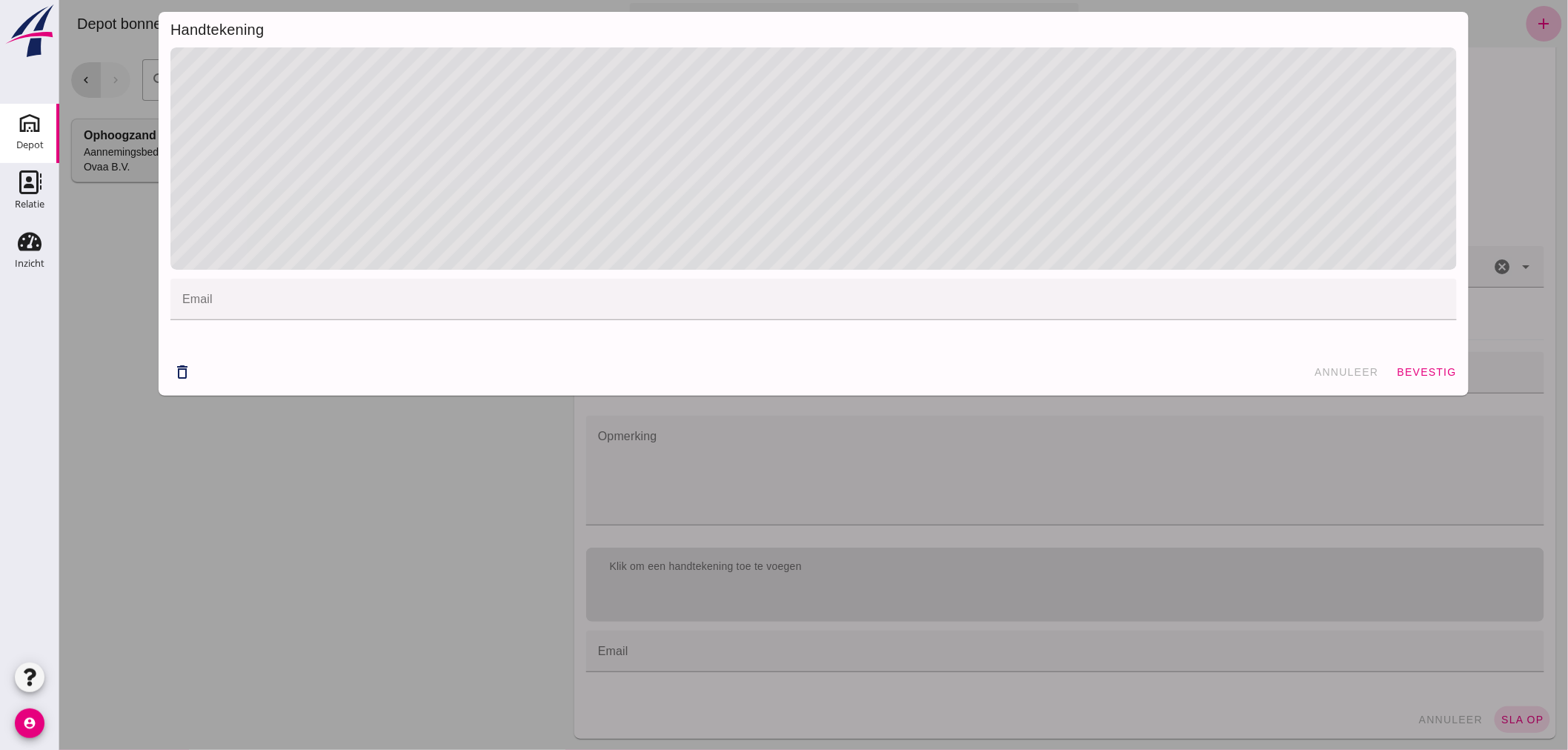
click at [1106, 273] on div "email email cancel" at bounding box center [813, 197] width 1310 height 301
click at [1403, 371] on span "bevestig" at bounding box center [1426, 372] width 60 height 12
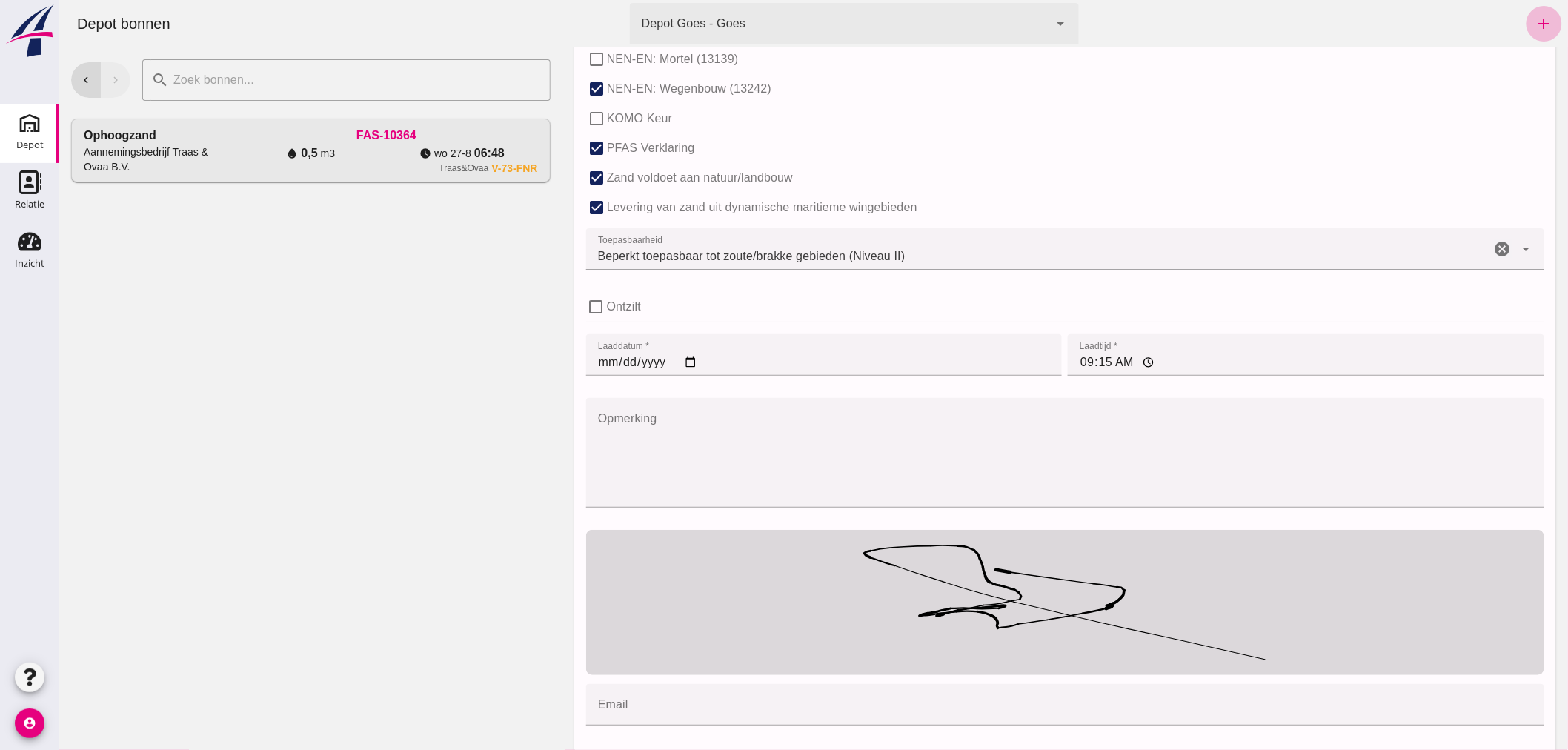
scroll to position [981, 0]
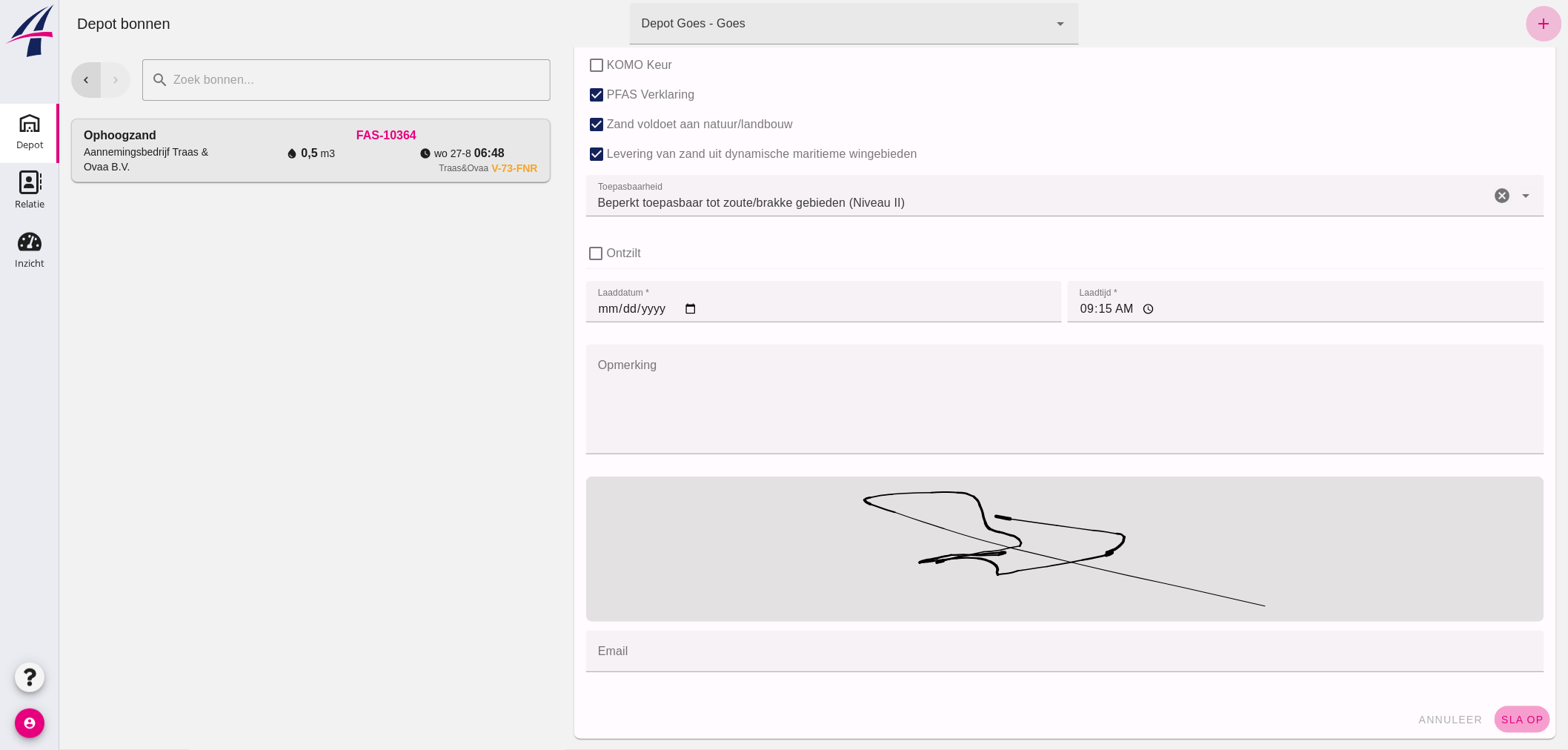
click at [1504, 714] on span "sla op" at bounding box center [1521, 719] width 44 height 12
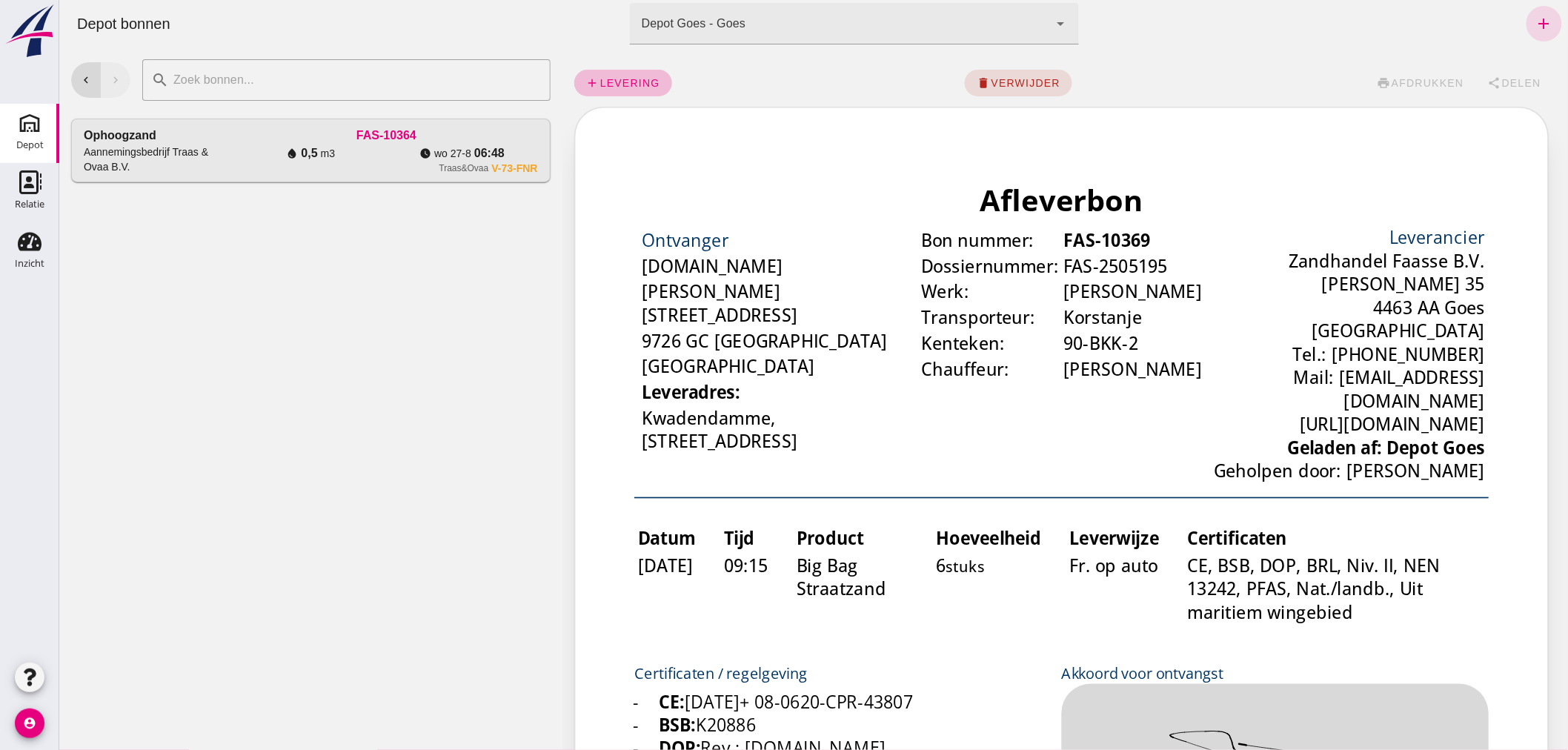
scroll to position [0, 0]
click at [1400, 77] on span "afdrukken" at bounding box center [1427, 83] width 74 height 12
click at [30, 249] on use at bounding box center [29, 241] width 24 height 18
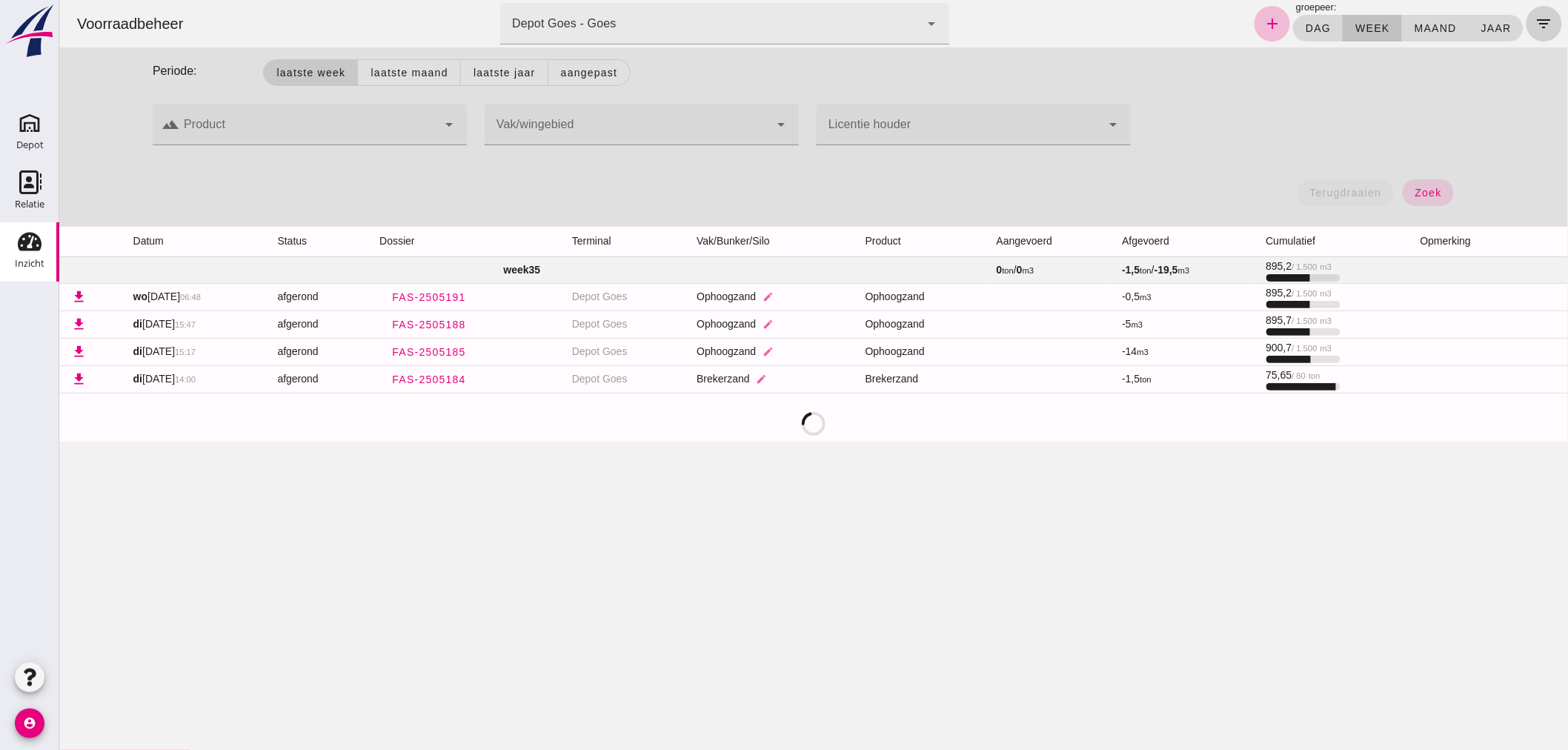
click at [1535, 21] on icon "filter_list" at bounding box center [1543, 24] width 18 height 18
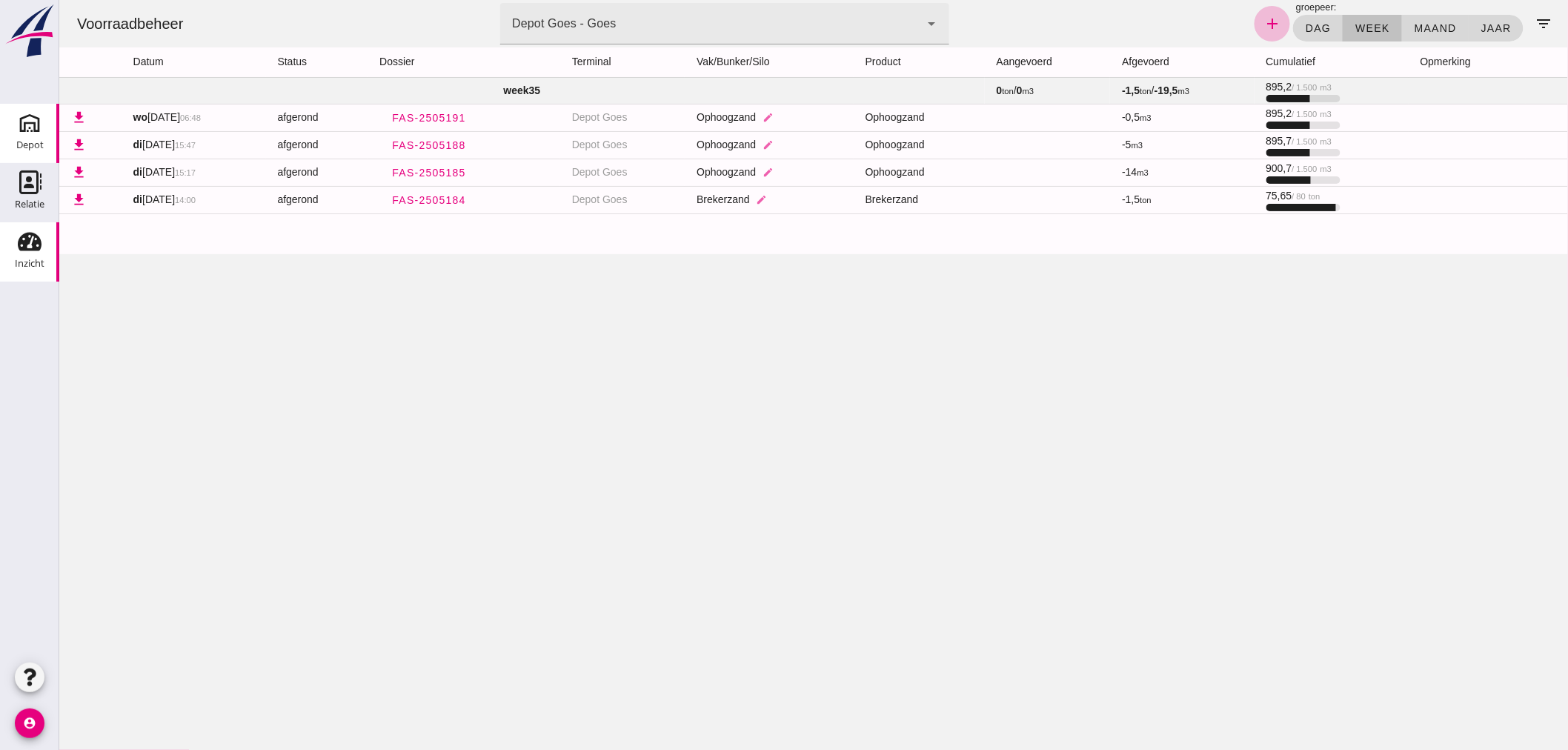
click at [17, 132] on div "Depot" at bounding box center [30, 123] width 36 height 24
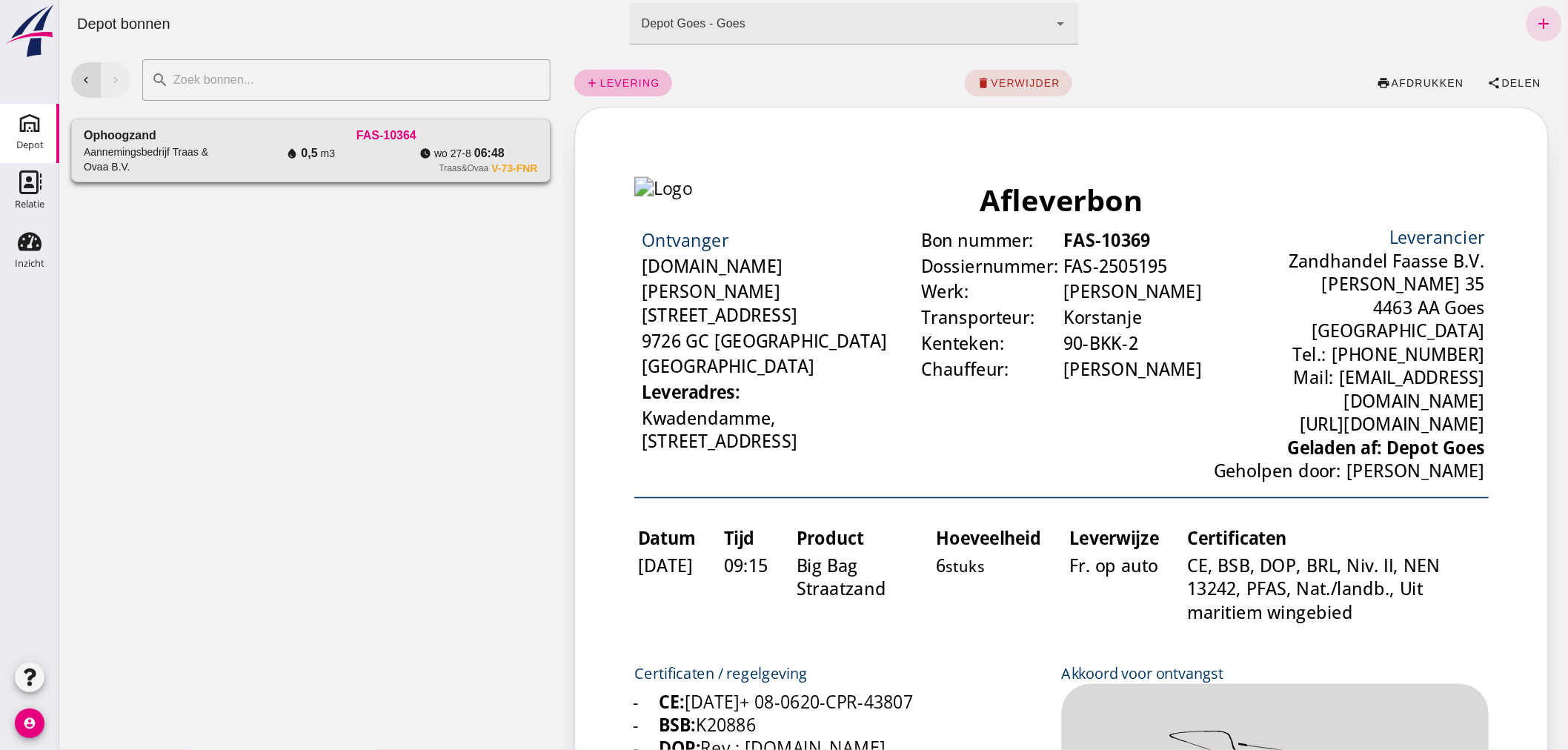
click at [248, 133] on div "FAS-10364" at bounding box center [385, 135] width 303 height 18
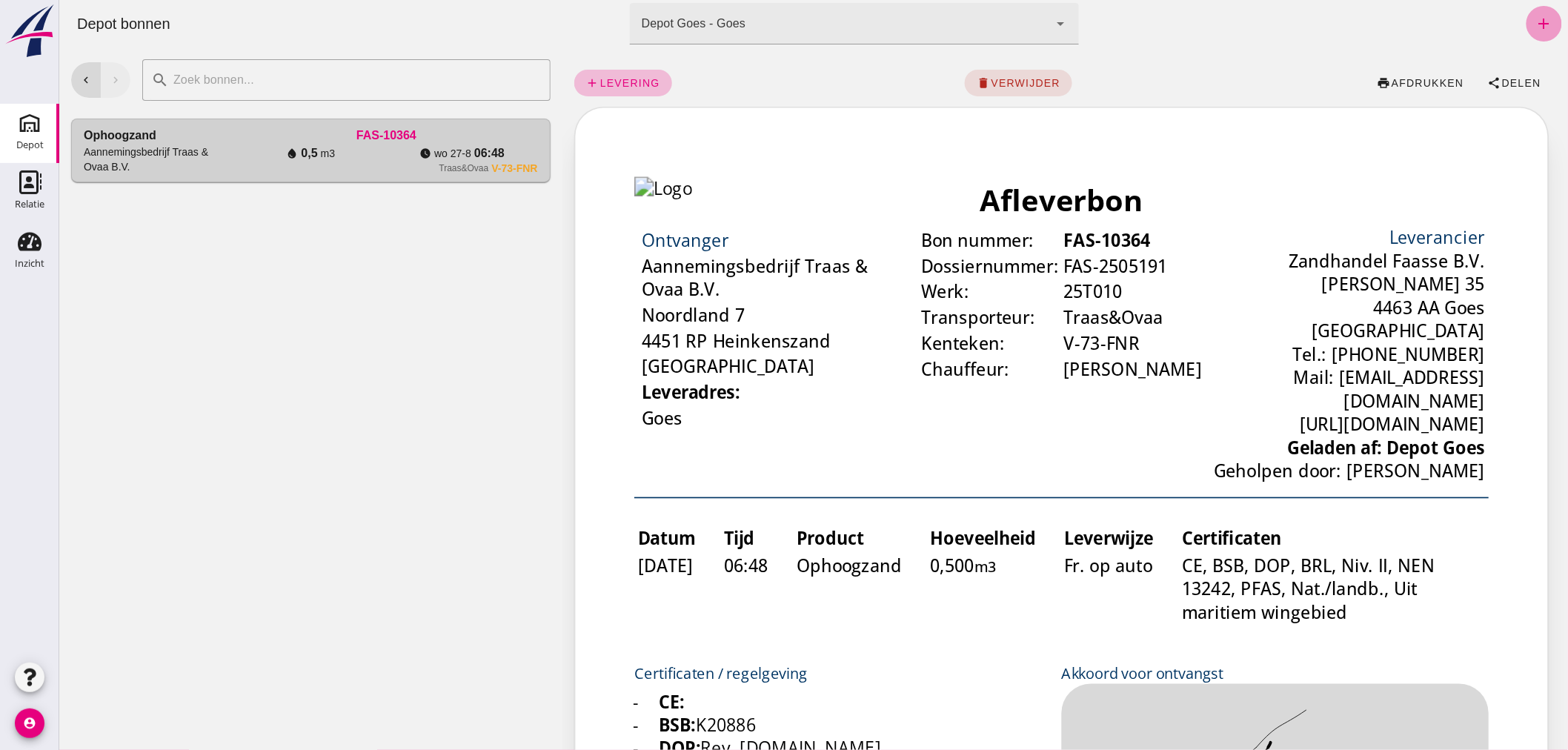
click at [1535, 24] on icon "add" at bounding box center [1543, 24] width 18 height 18
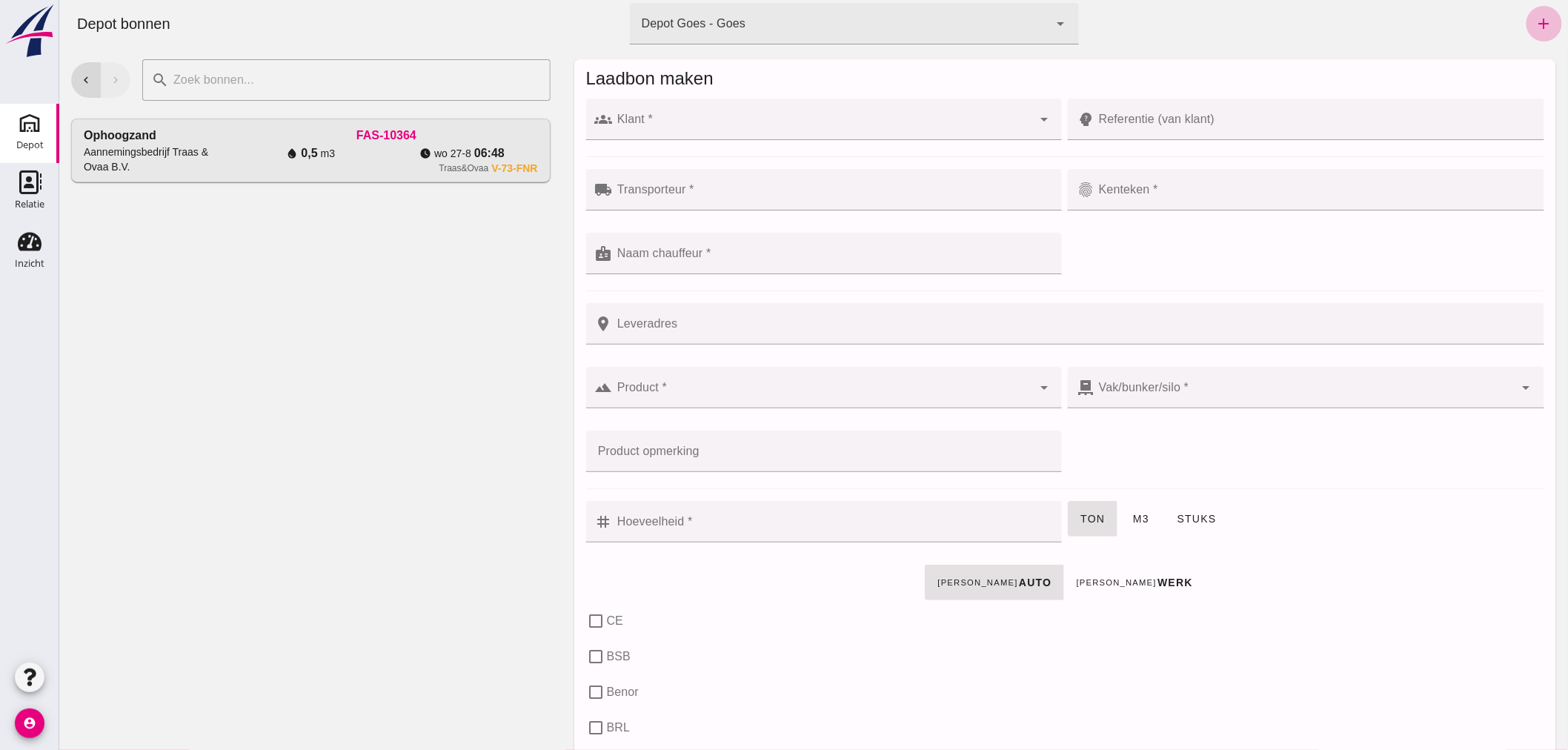
click at [899, 117] on div at bounding box center [821, 118] width 420 height 41
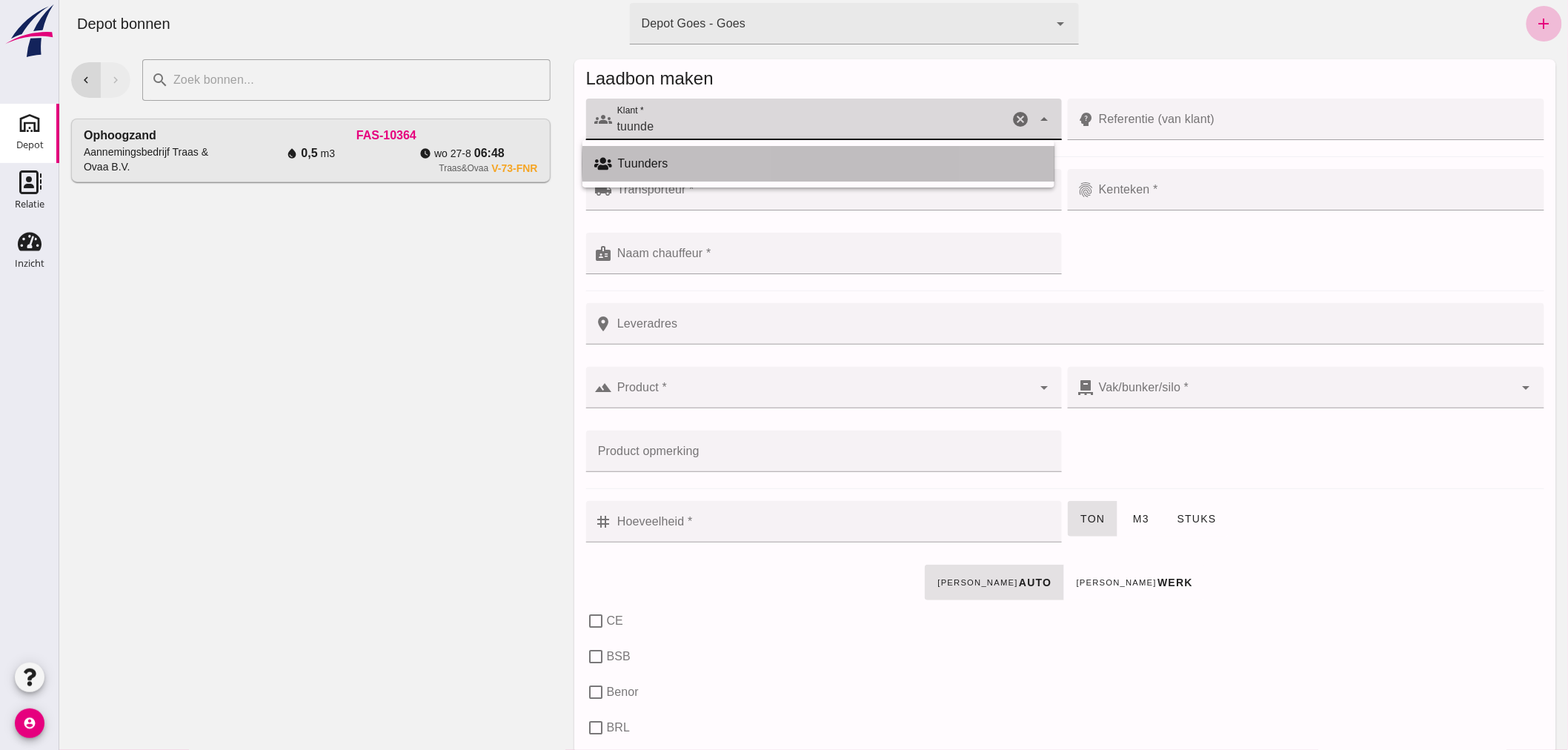
drag, startPoint x: 705, startPoint y: 160, endPoint x: 707, endPoint y: 168, distance: 8.2
click at [705, 160] on div "Tuunders" at bounding box center [829, 163] width 425 height 18
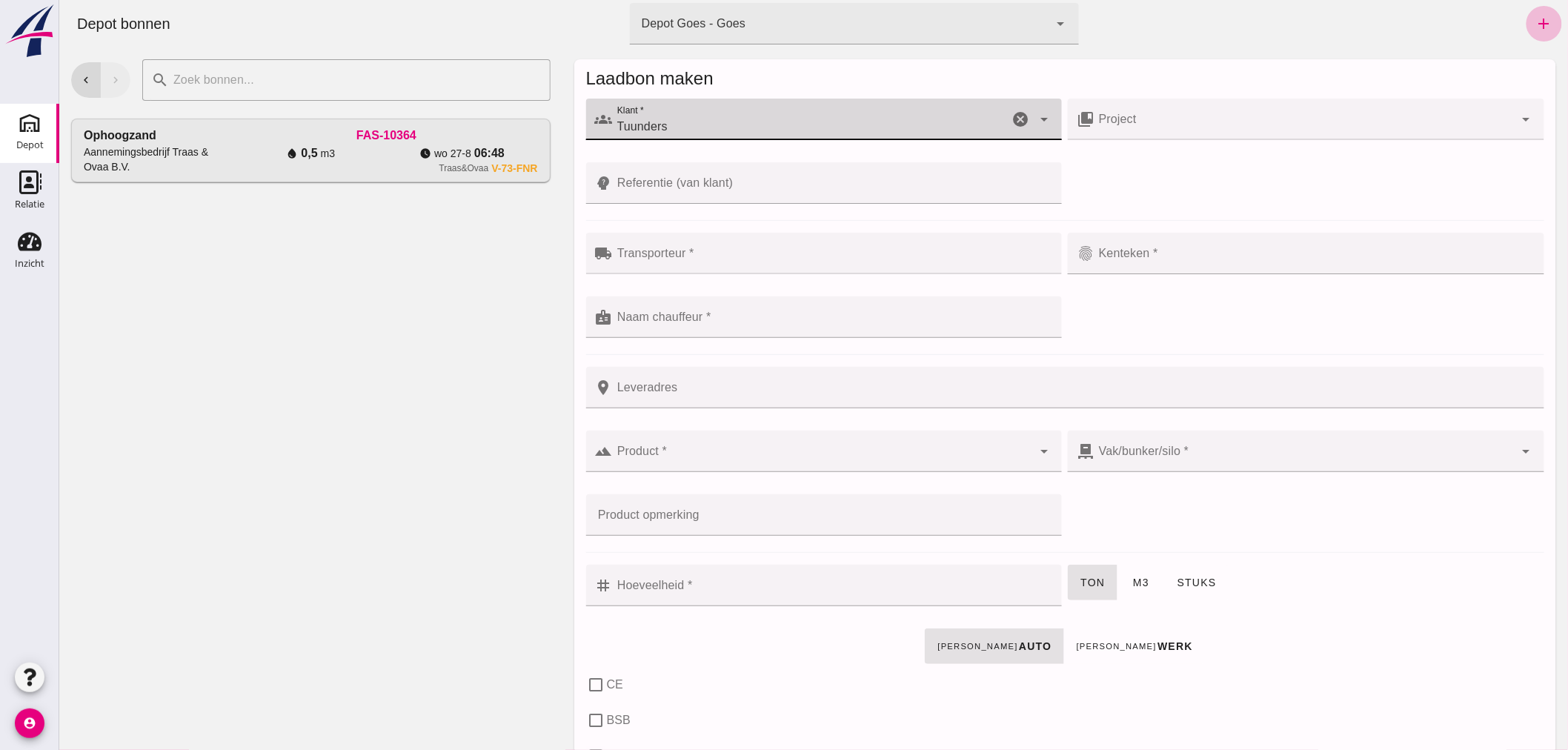
type input "Tuunders"
click at [729, 262] on input "Transporteur *" at bounding box center [832, 261] width 440 height 18
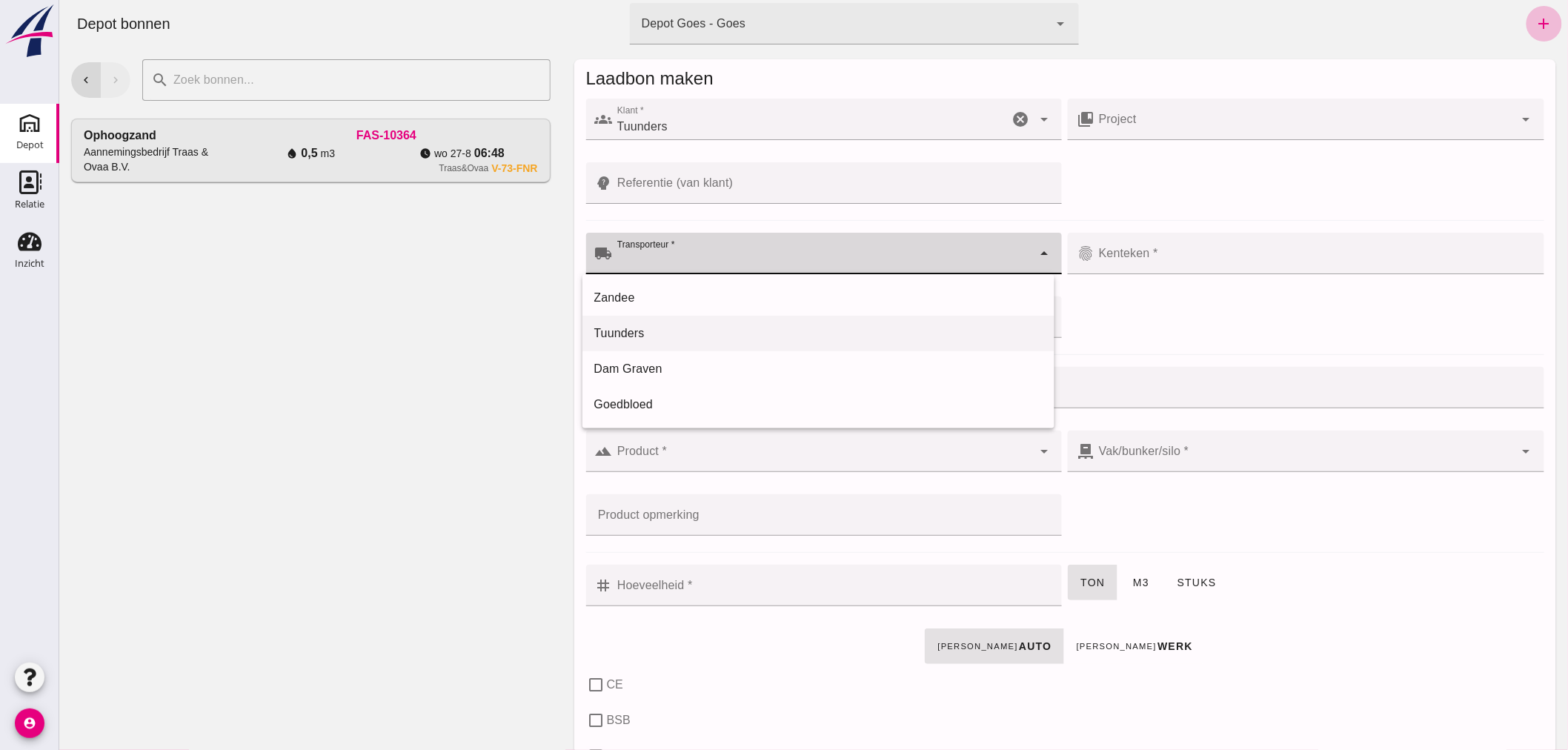
click at [684, 329] on div "Tuunders" at bounding box center [817, 333] width 448 height 18
type input "Tuunders"
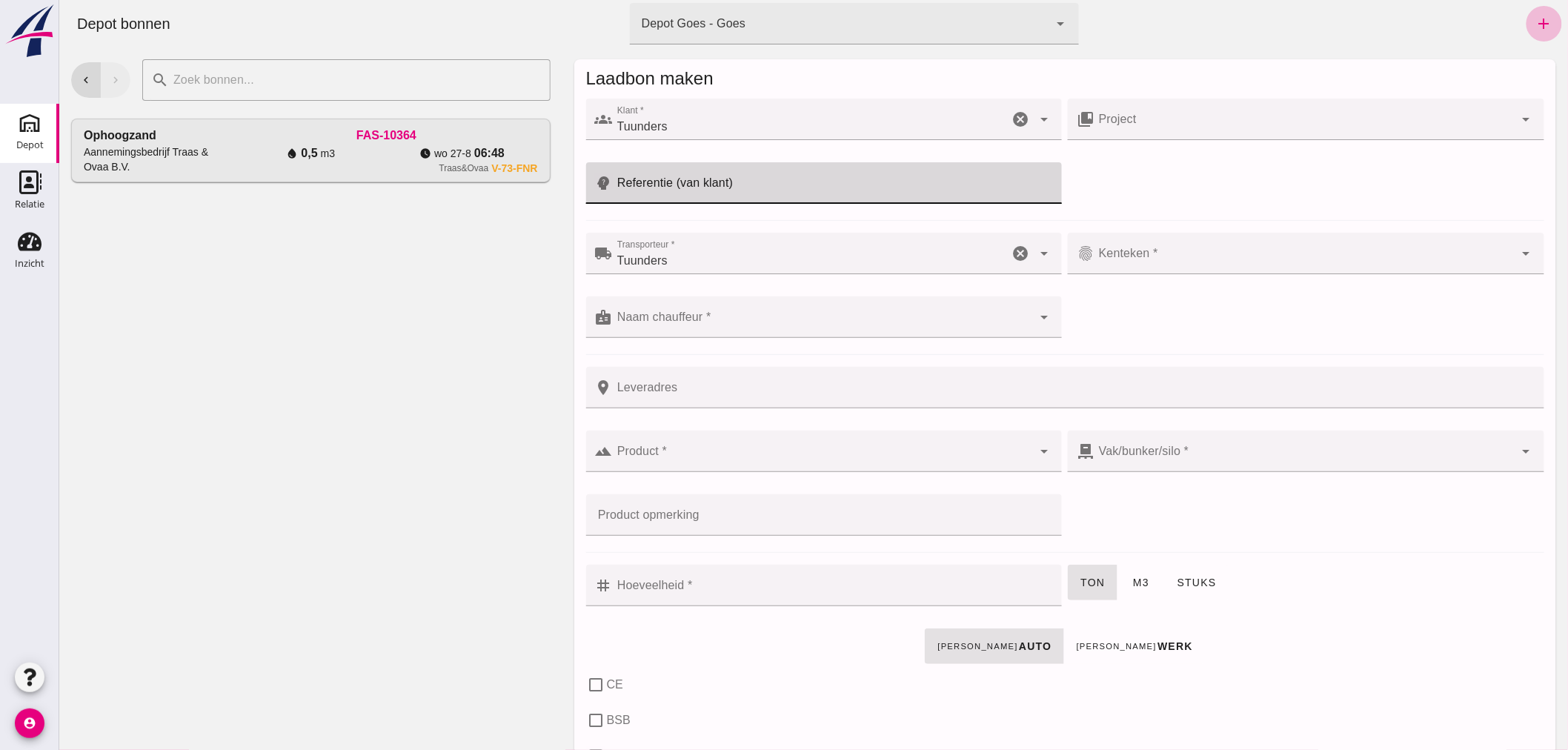
click at [773, 189] on input "Referentie (van klant)" at bounding box center [832, 182] width 440 height 41
type input "Ketelkade"
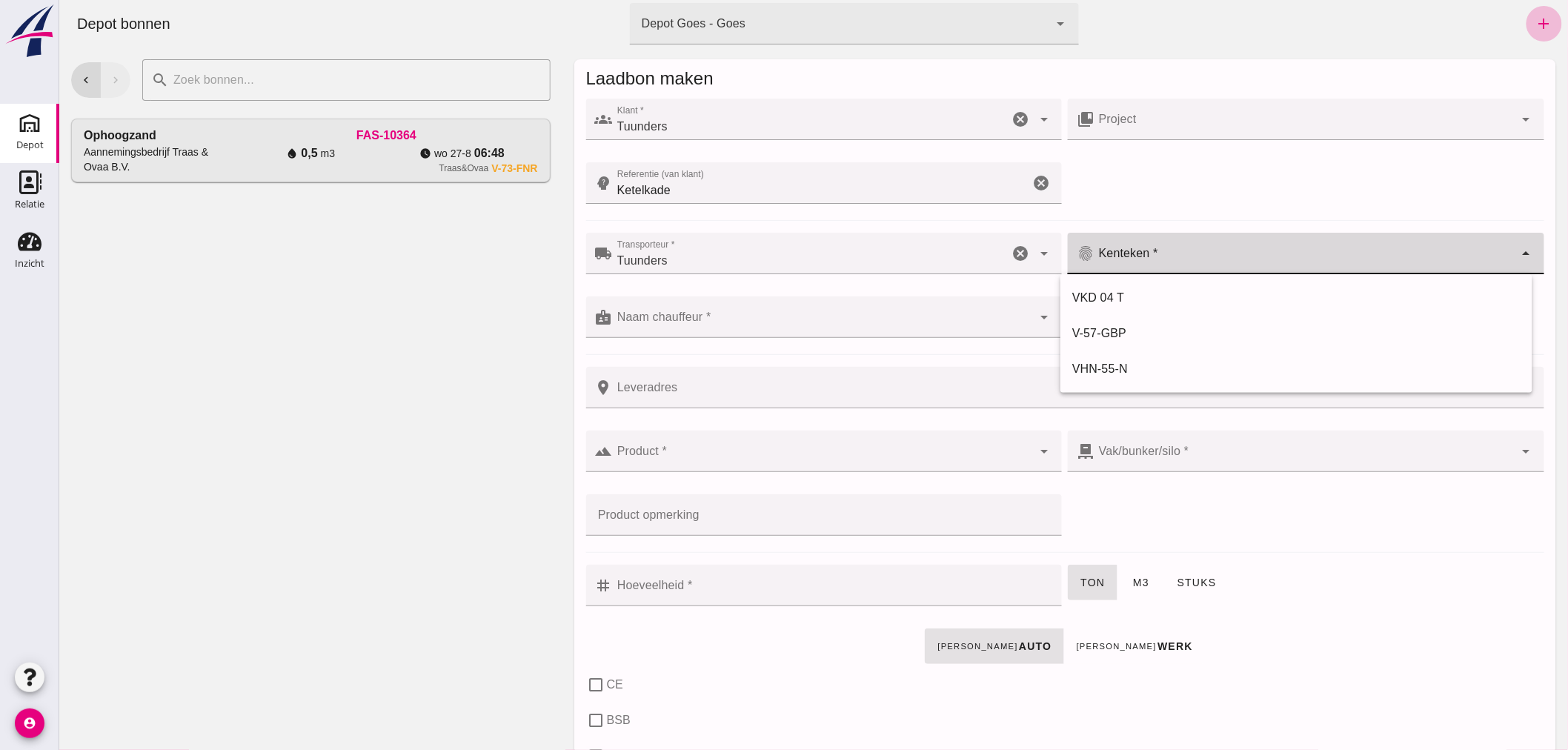
click at [1216, 255] on input "Kenteken *" at bounding box center [1303, 261] width 420 height 18
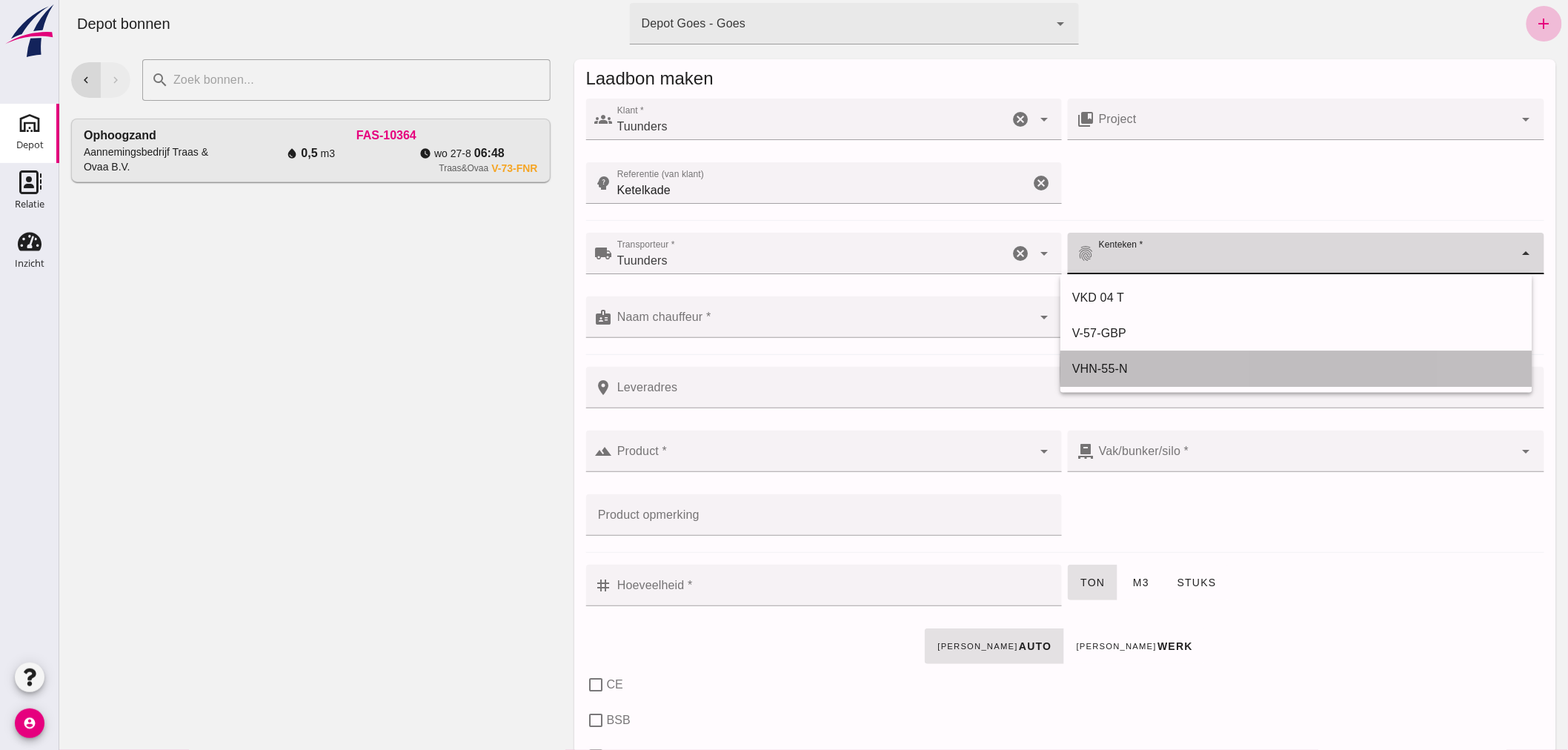
click at [1109, 364] on div "VHN-55-N" at bounding box center [1295, 368] width 448 height 18
type input "VHN-55-N"
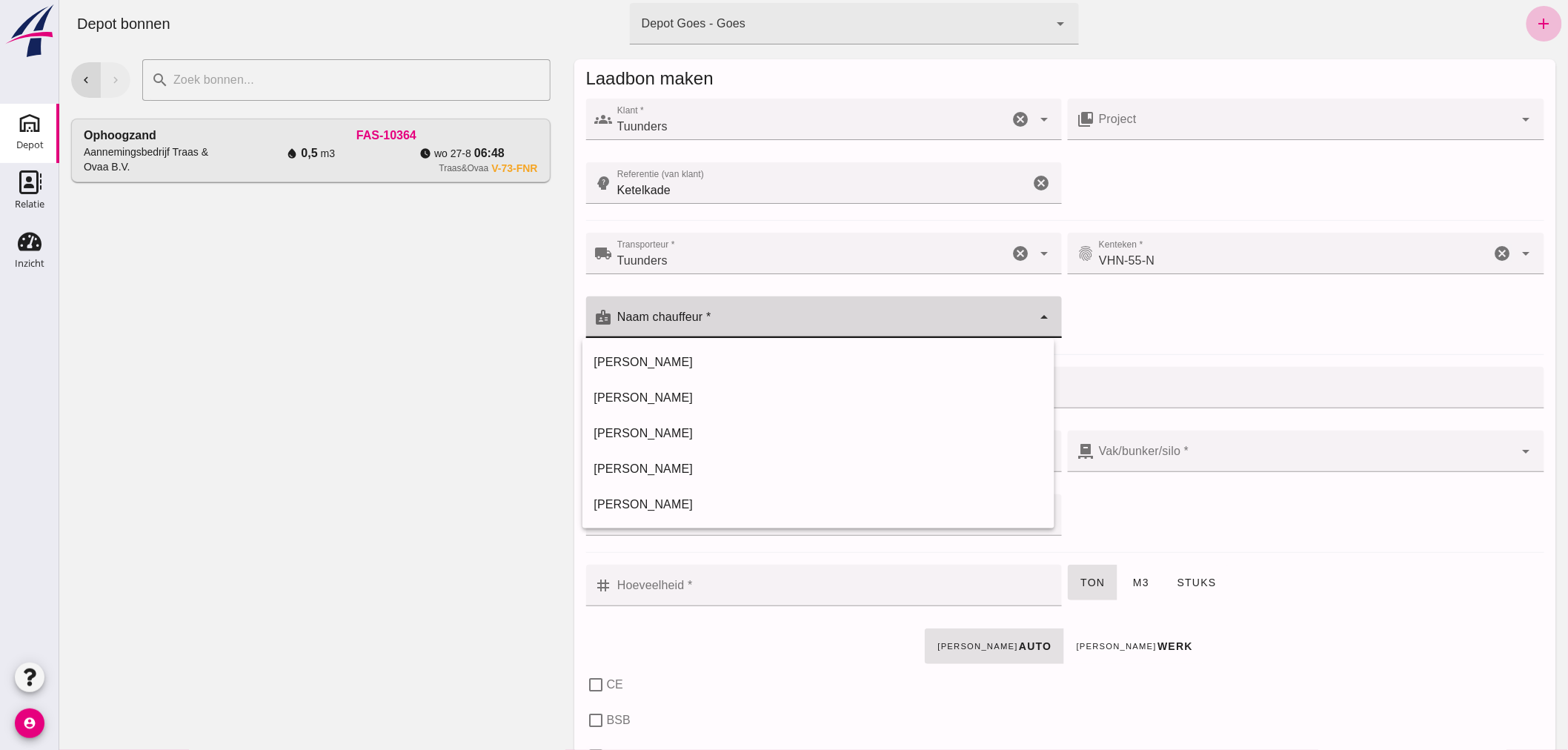
click at [763, 326] on input "Naam chauffeur *" at bounding box center [821, 325] width 420 height 18
click at [656, 463] on div "[PERSON_NAME]" at bounding box center [817, 468] width 448 height 18
type input "[PERSON_NAME]"
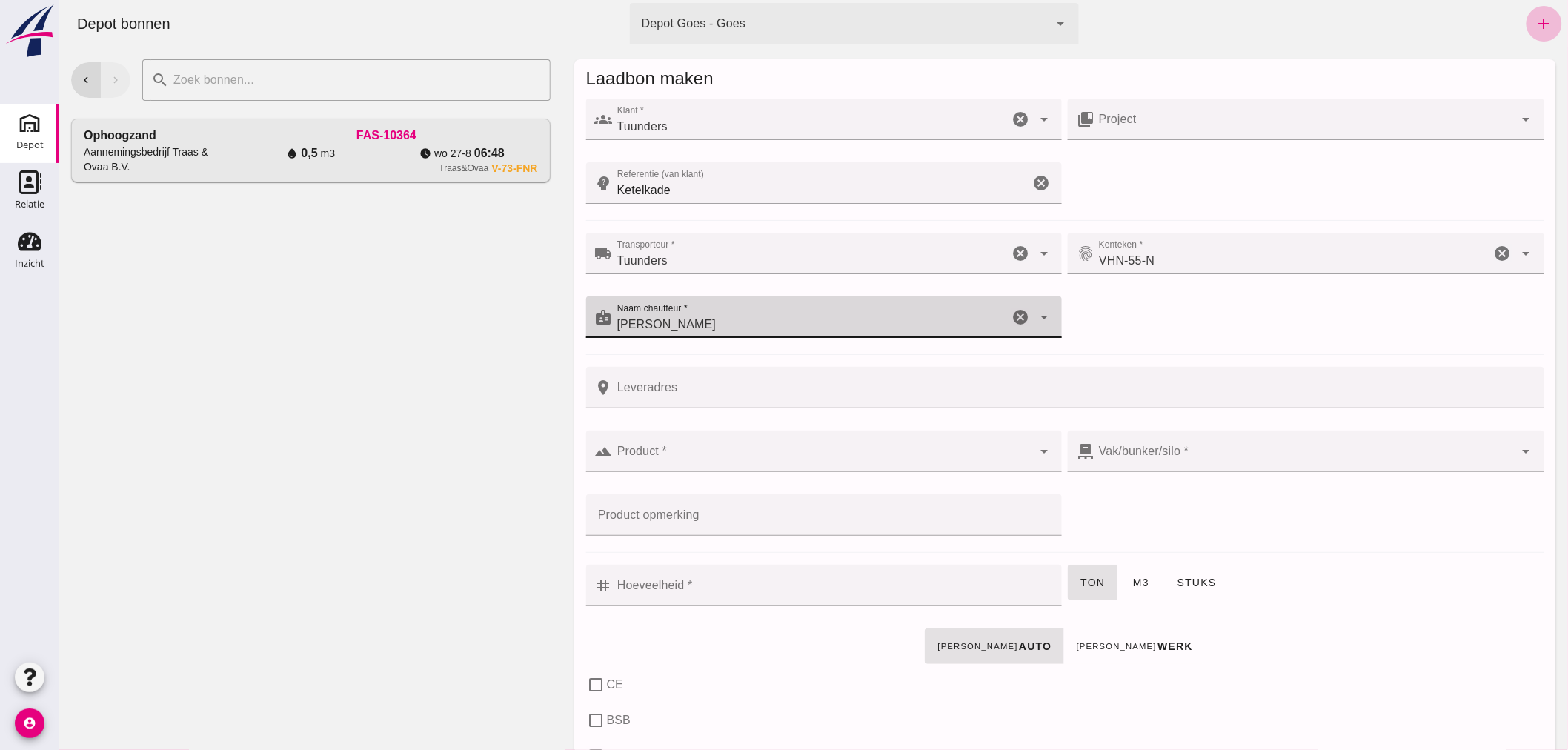
click at [670, 448] on div at bounding box center [821, 451] width 420 height 41
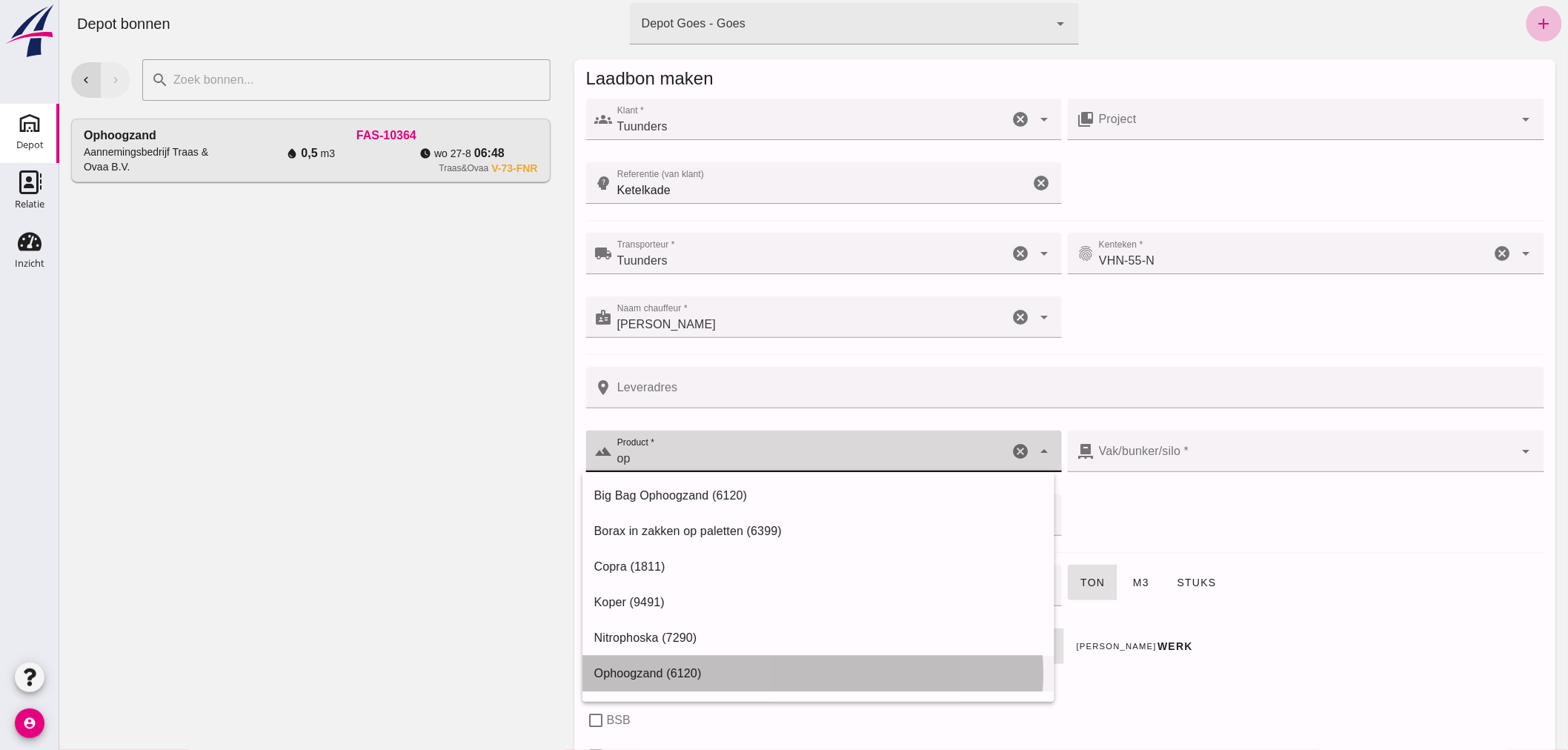
click at [657, 671] on div "Ophoogzand (6120)" at bounding box center [817, 673] width 448 height 18
type input "Ophoogzand (6120)"
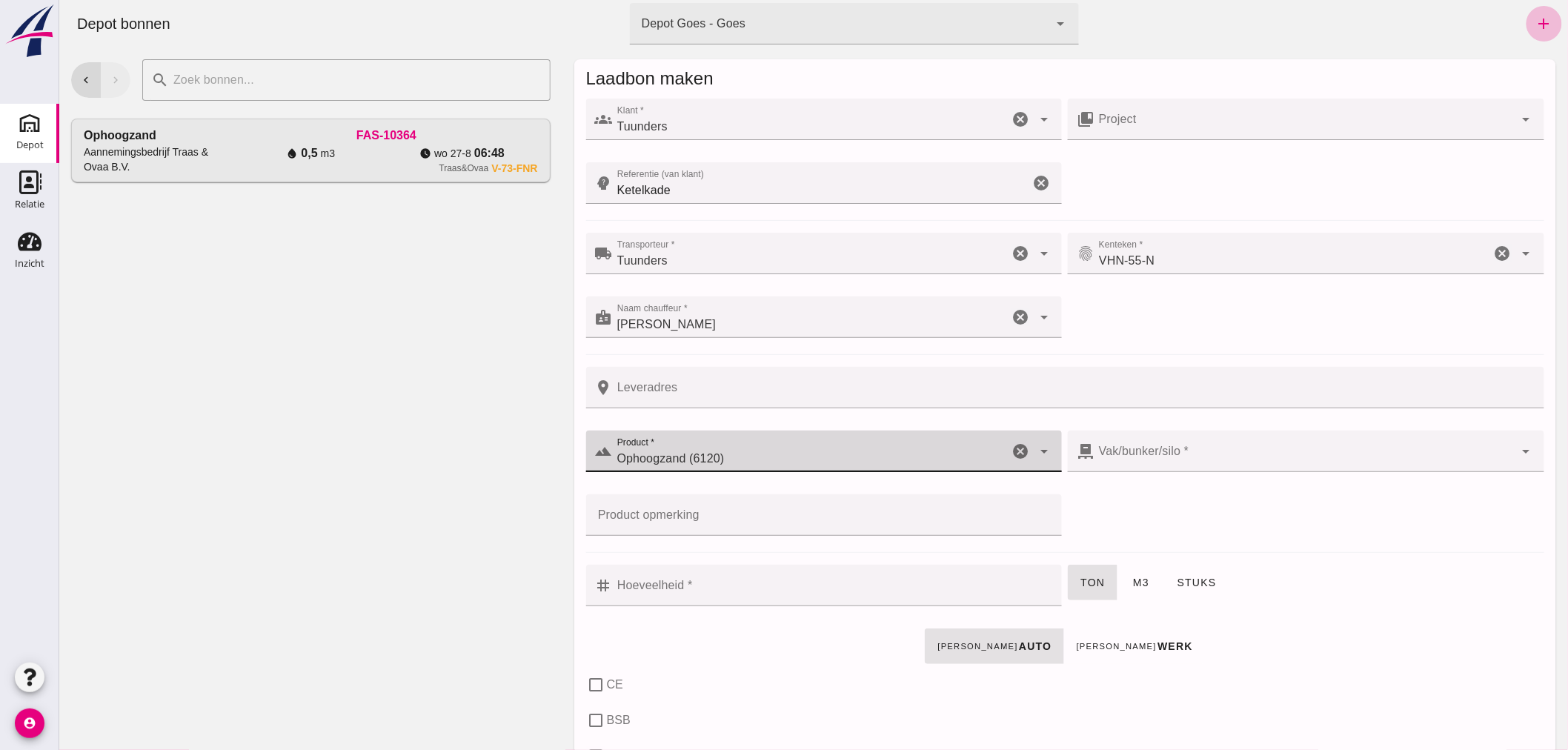
type input "38"
checkbox input "true"
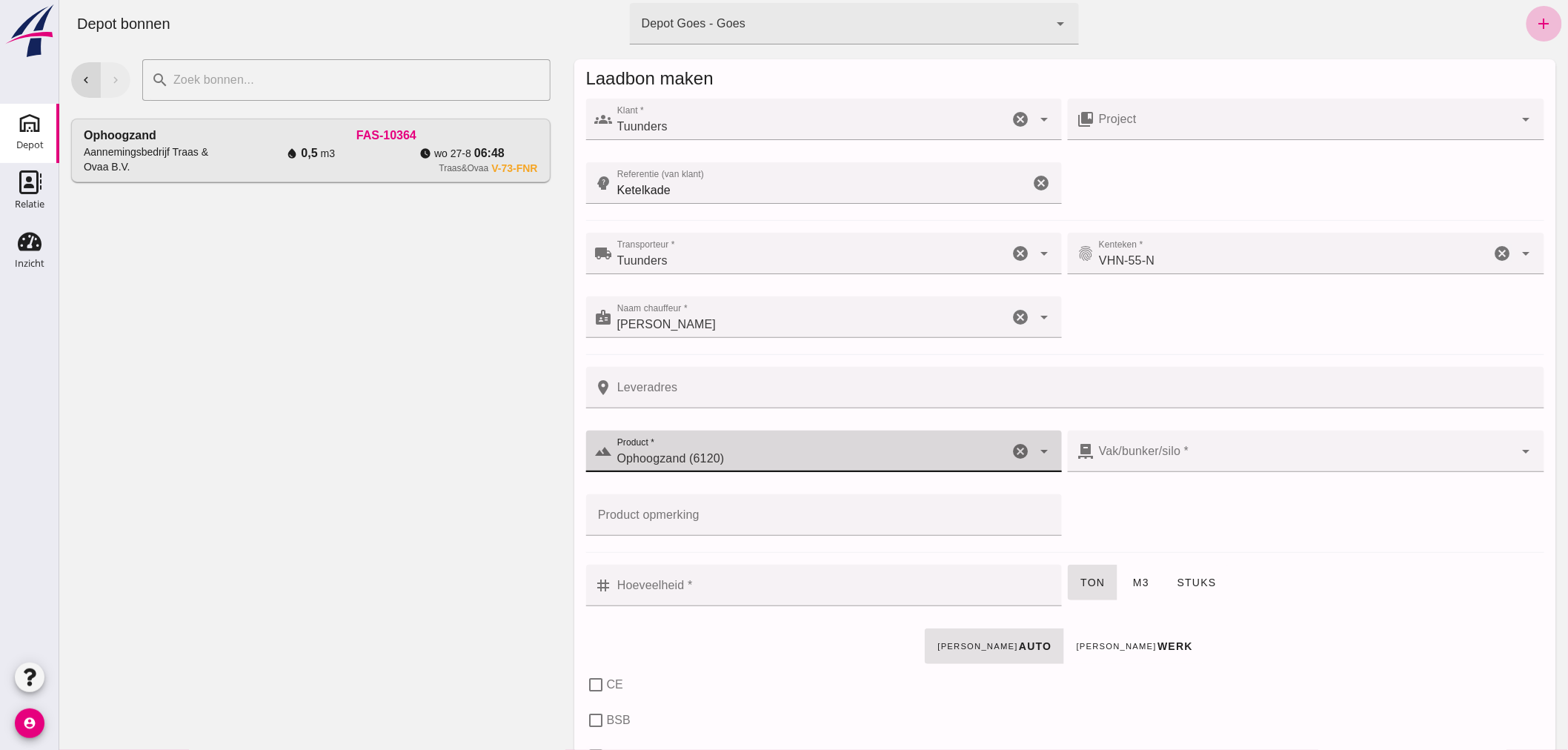
checkbox input "true"
type input "40"
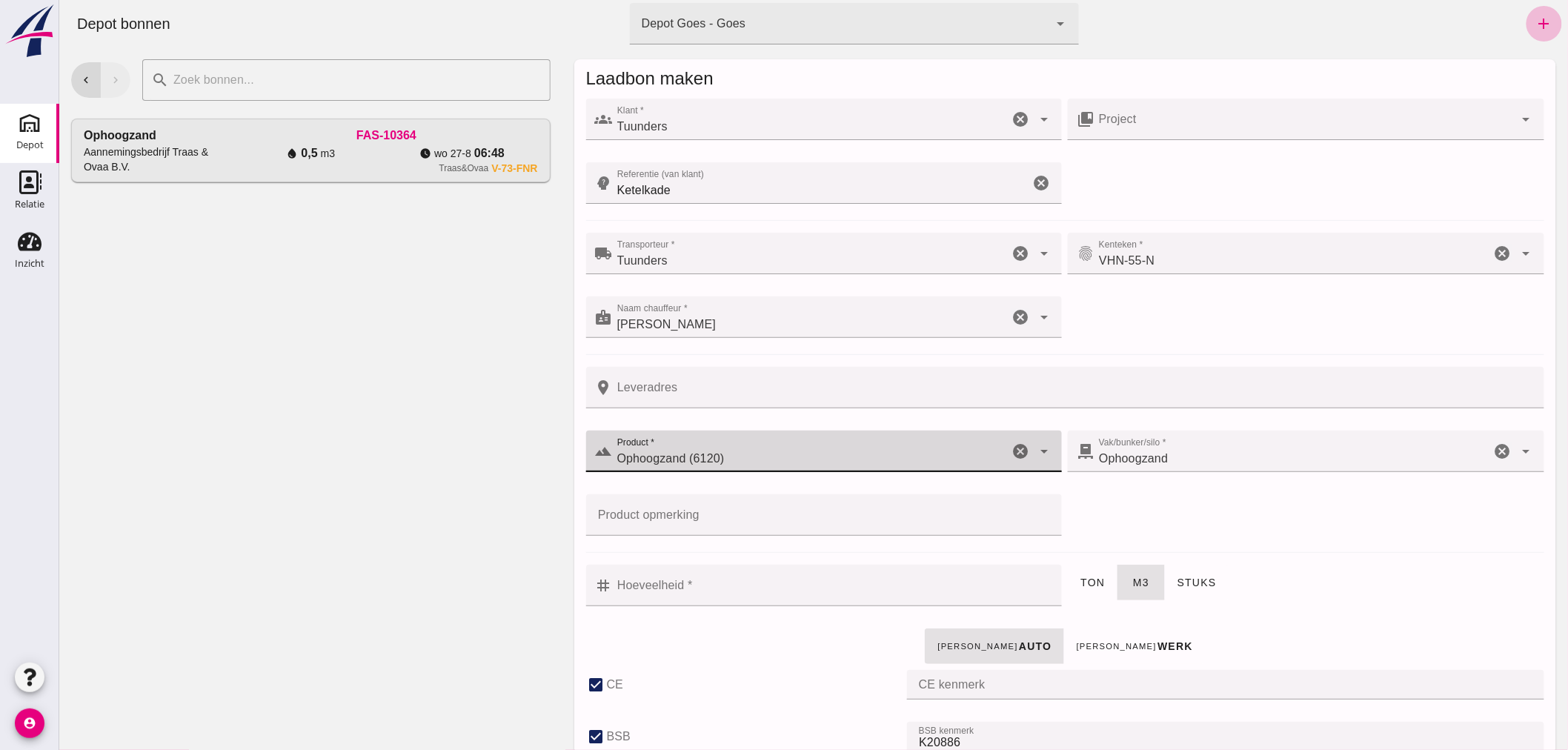
type input "Ophoogzand (6120)"
click at [855, 589] on input "Hoeveelheid *" at bounding box center [832, 584] width 440 height 41
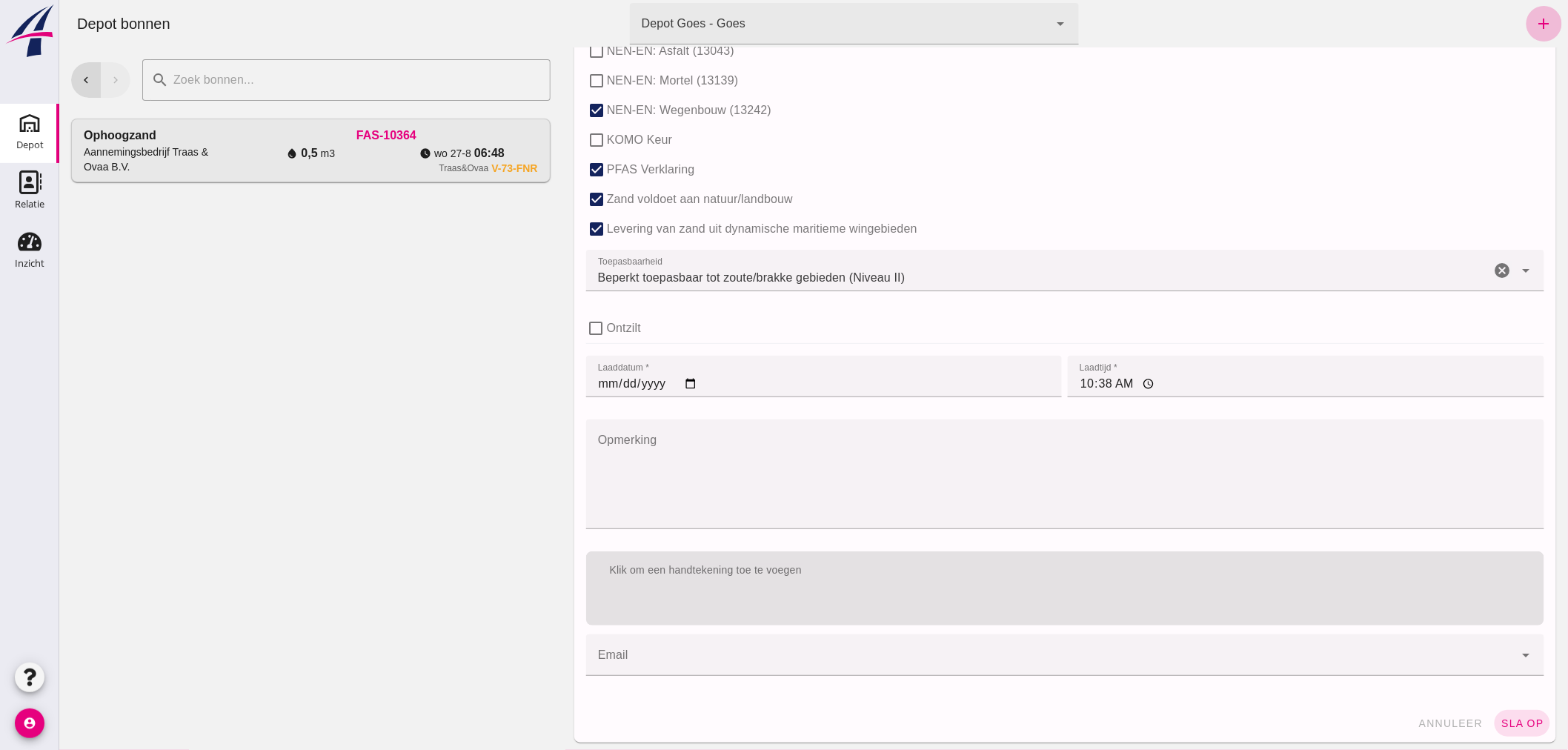
scroll to position [910, 0]
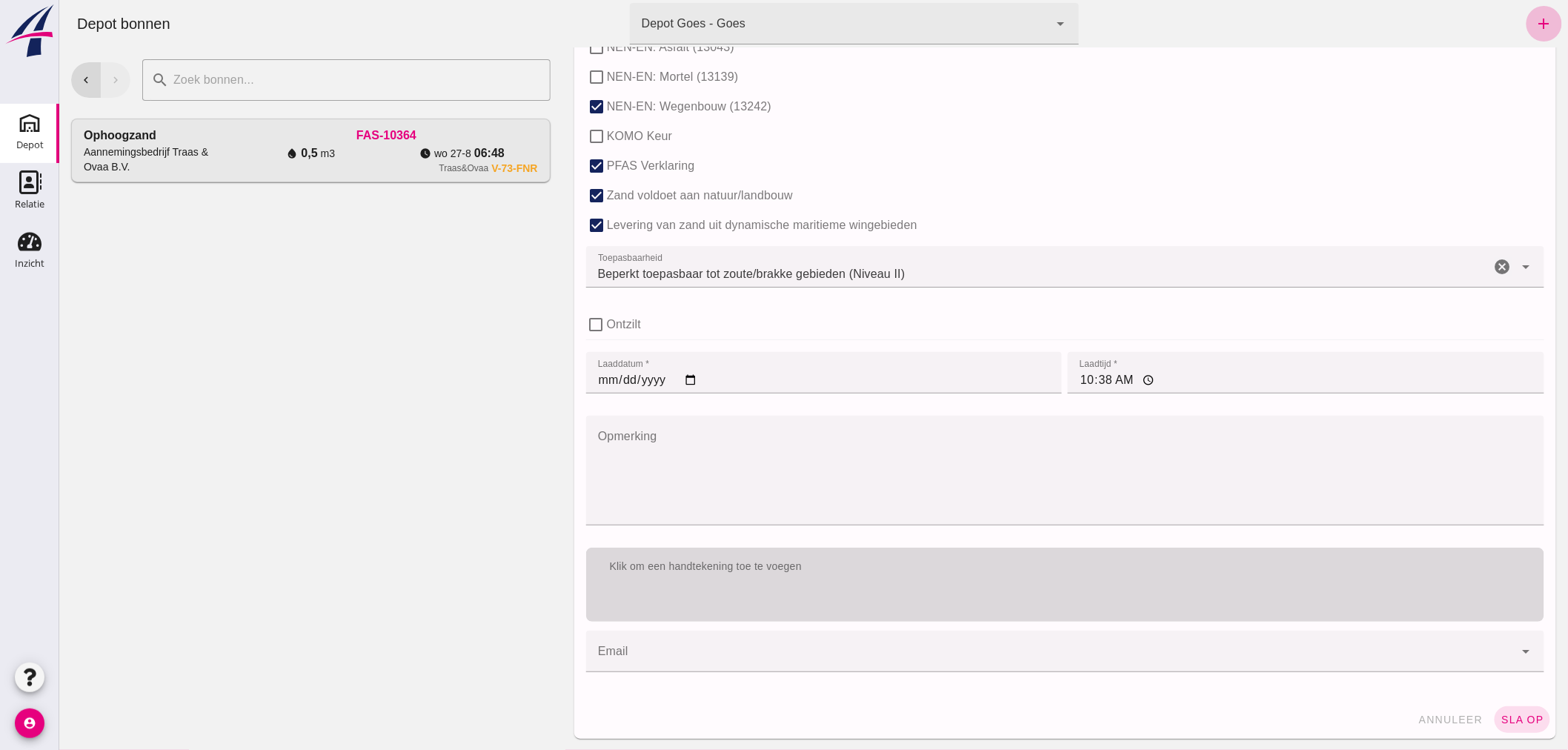
type input "1.5"
click at [1017, 564] on div "Klik om een handtekening toe te voegen" at bounding box center [1064, 567] width 934 height 15
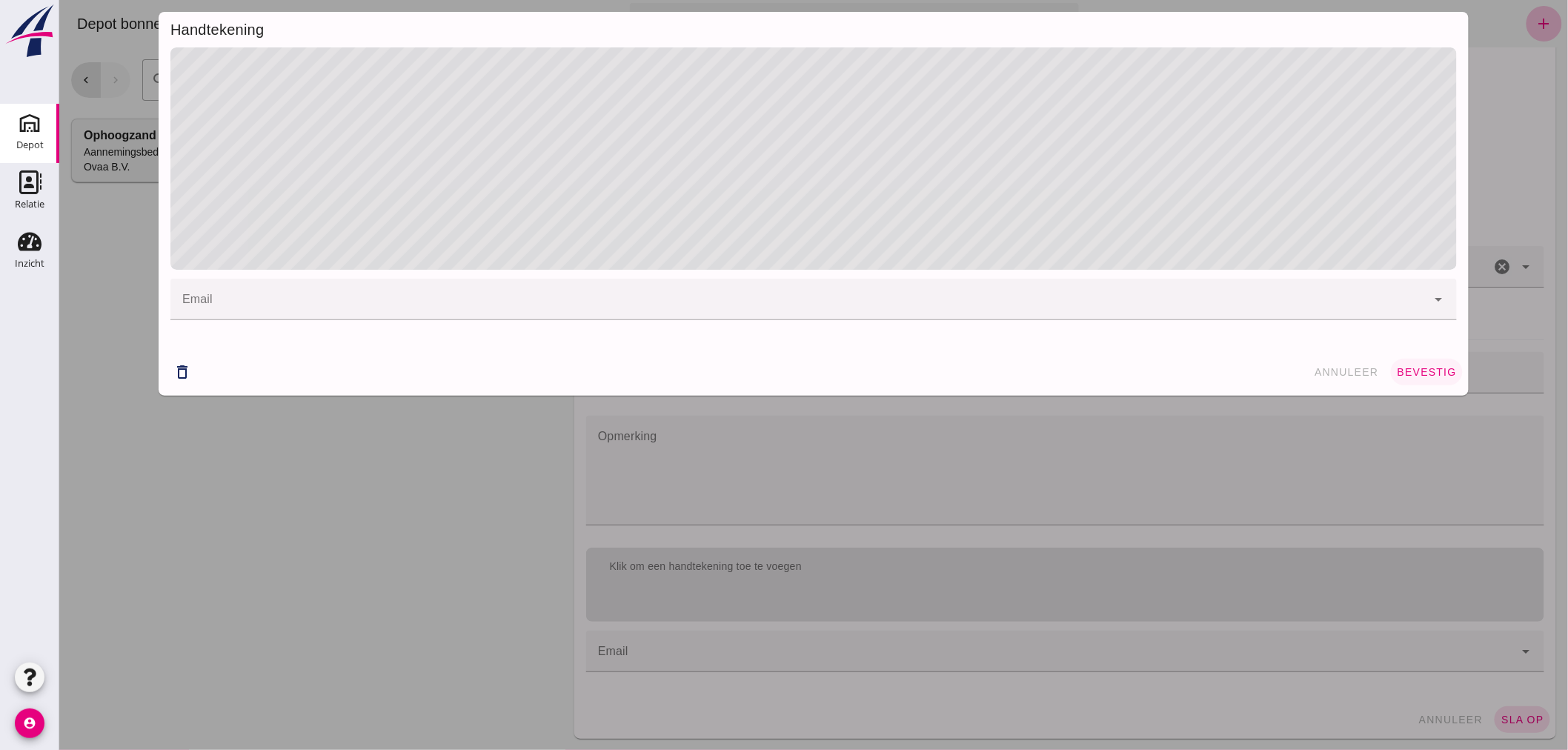
click at [1417, 366] on span "bevestig" at bounding box center [1426, 372] width 60 height 12
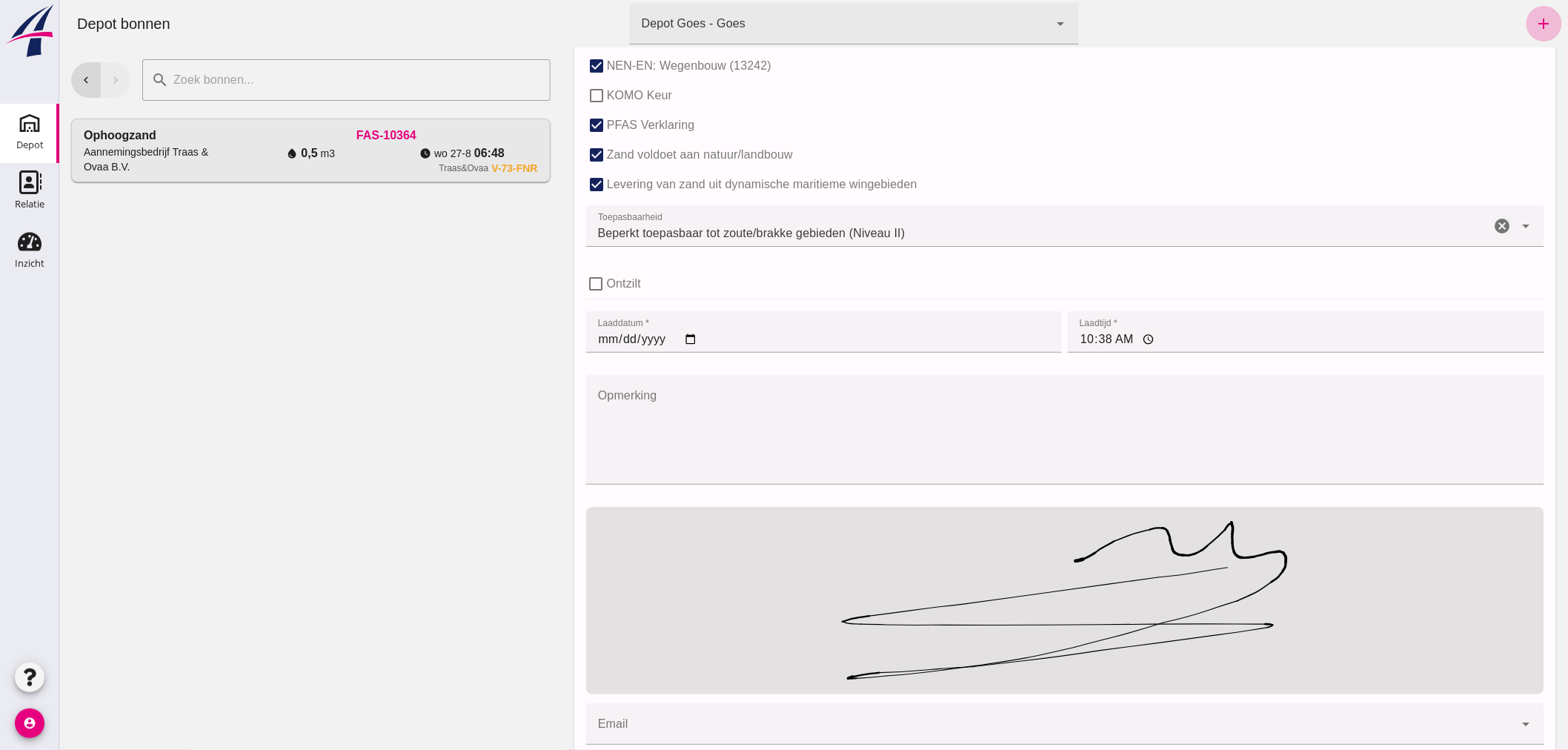
scroll to position [1024, 0]
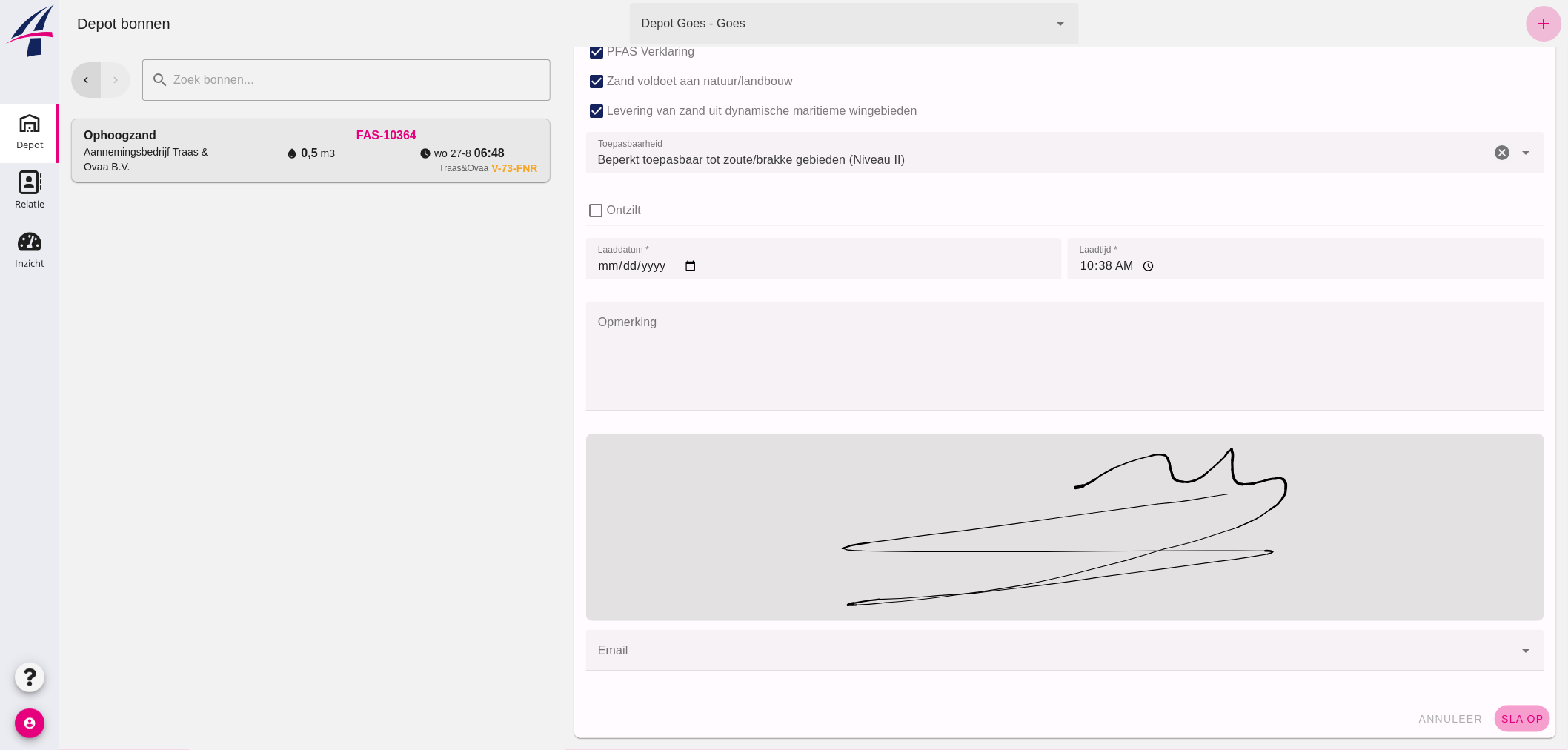
click at [1521, 714] on span "sla op" at bounding box center [1521, 718] width 44 height 12
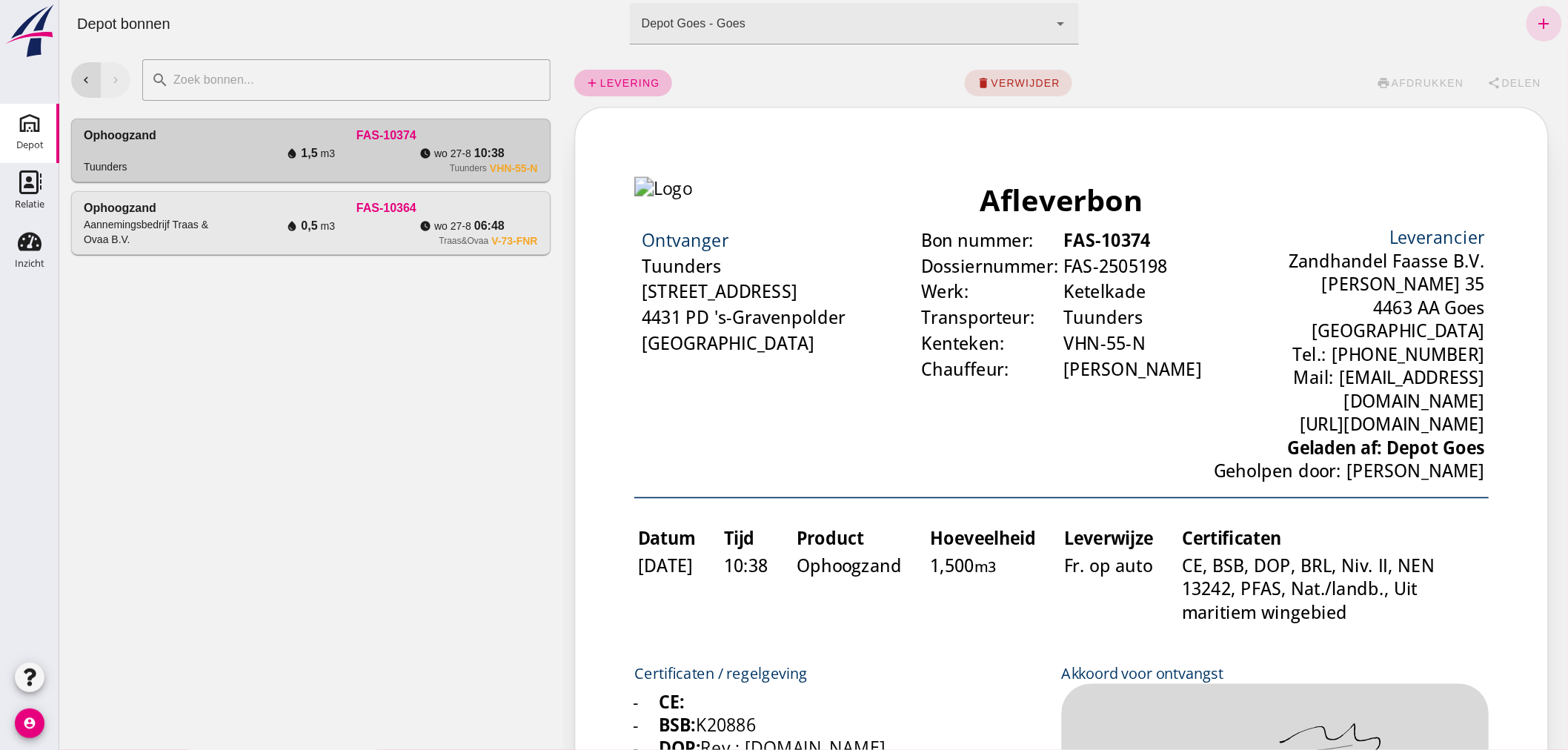
scroll to position [0, 0]
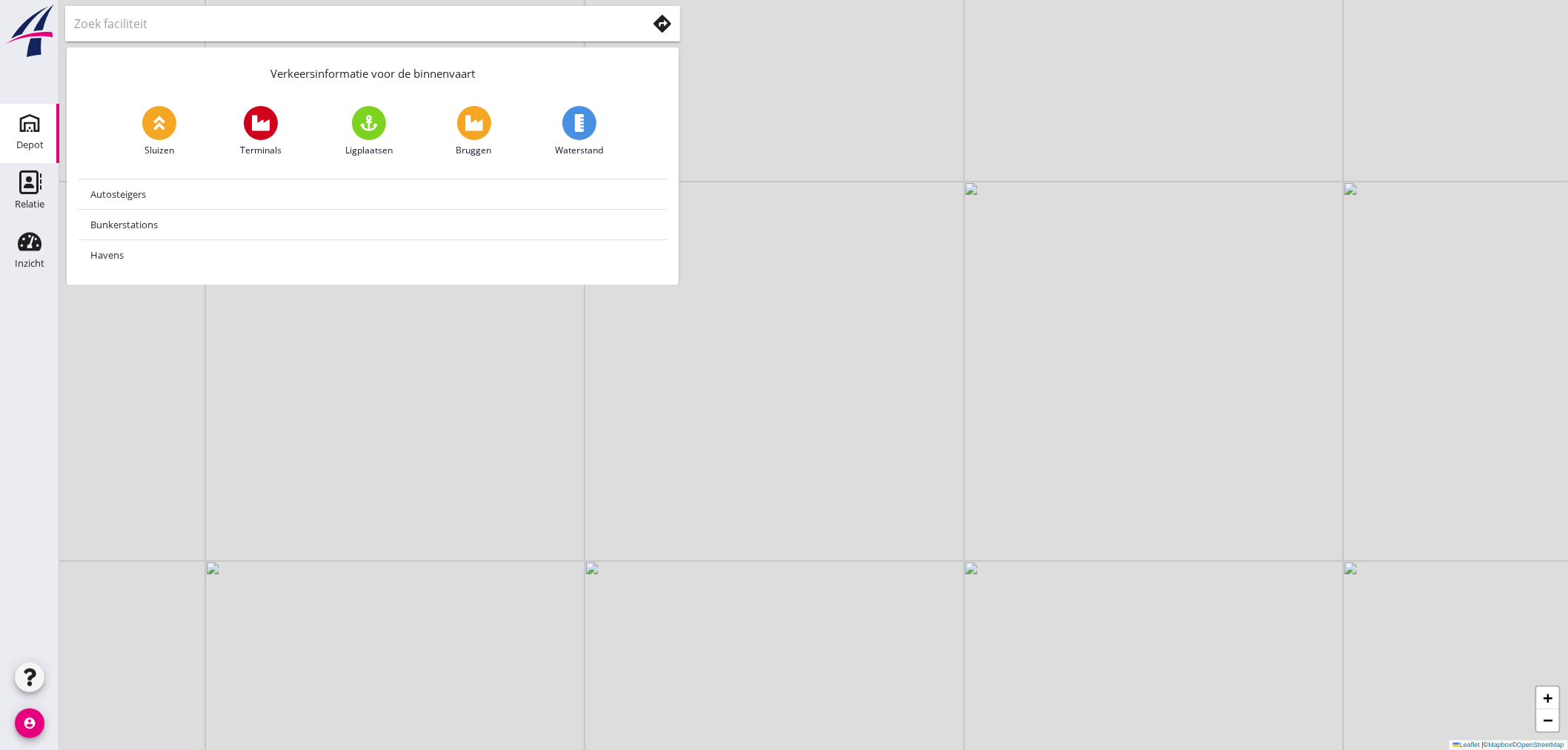
click at [28, 139] on div "Depot" at bounding box center [30, 146] width 27 height 21
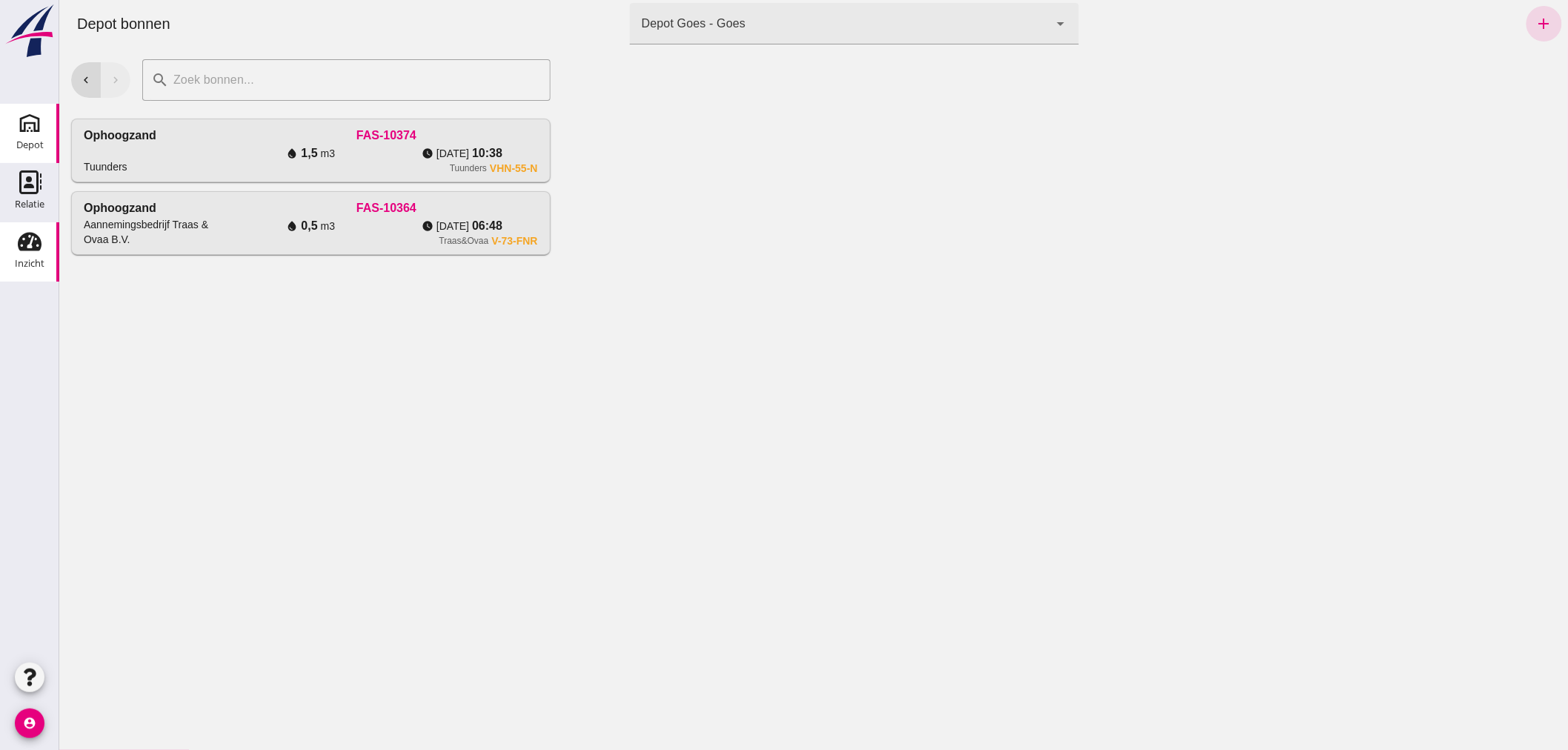
click at [34, 246] on use at bounding box center [29, 241] width 24 height 18
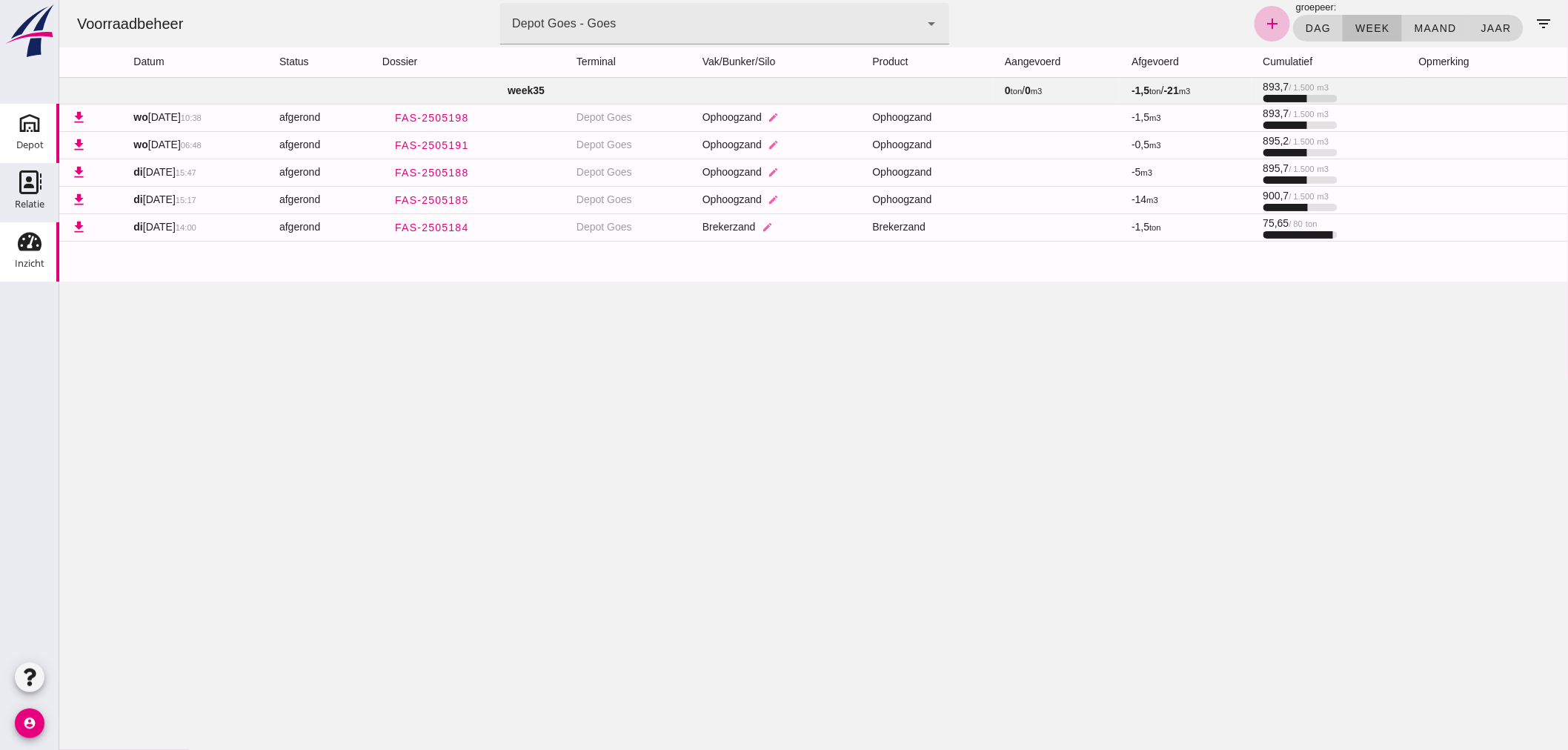
click at [26, 132] on icon "Depot" at bounding box center [29, 123] width 24 height 24
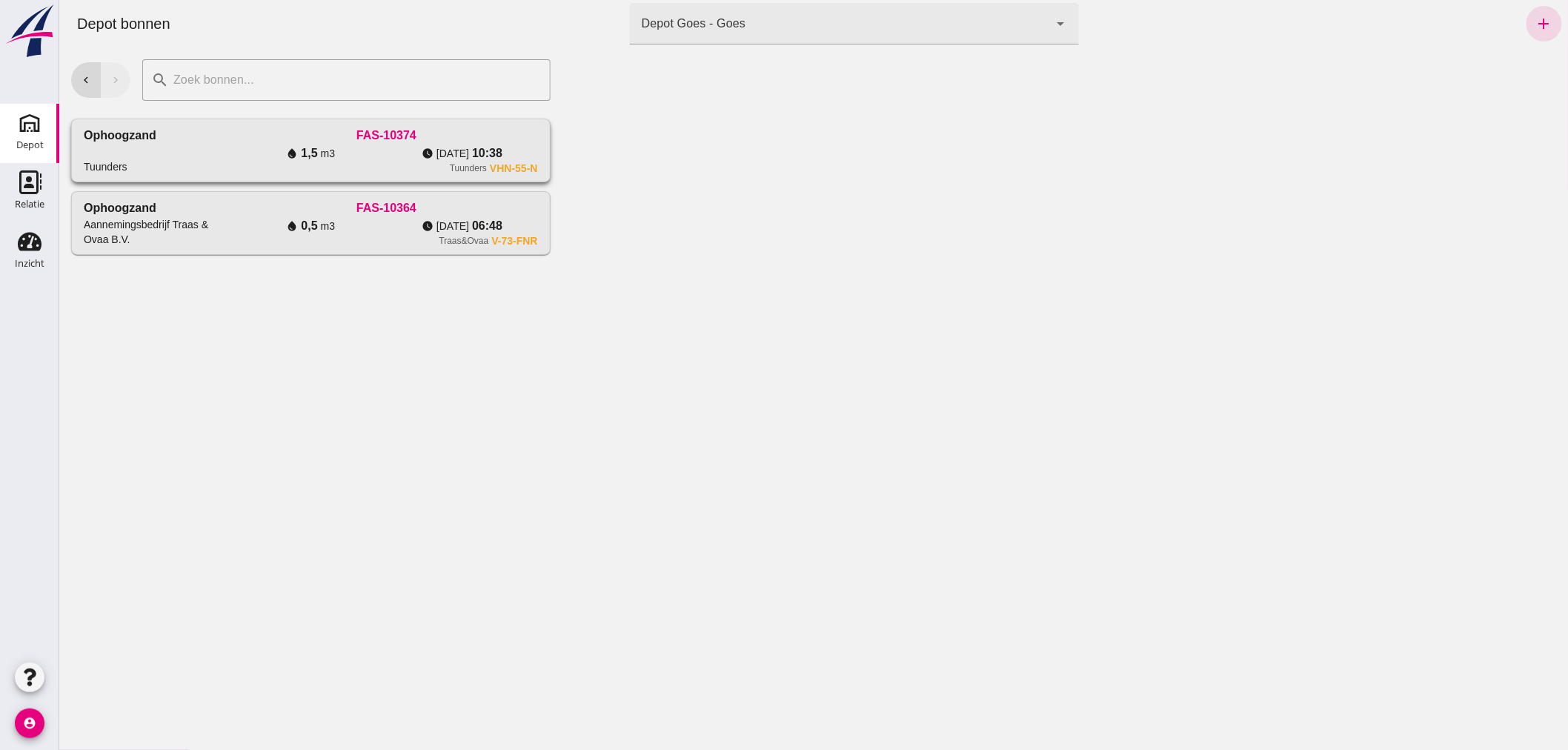
click at [207, 159] on div "Ophoogzand Tuunders" at bounding box center [159, 150] width 151 height 47
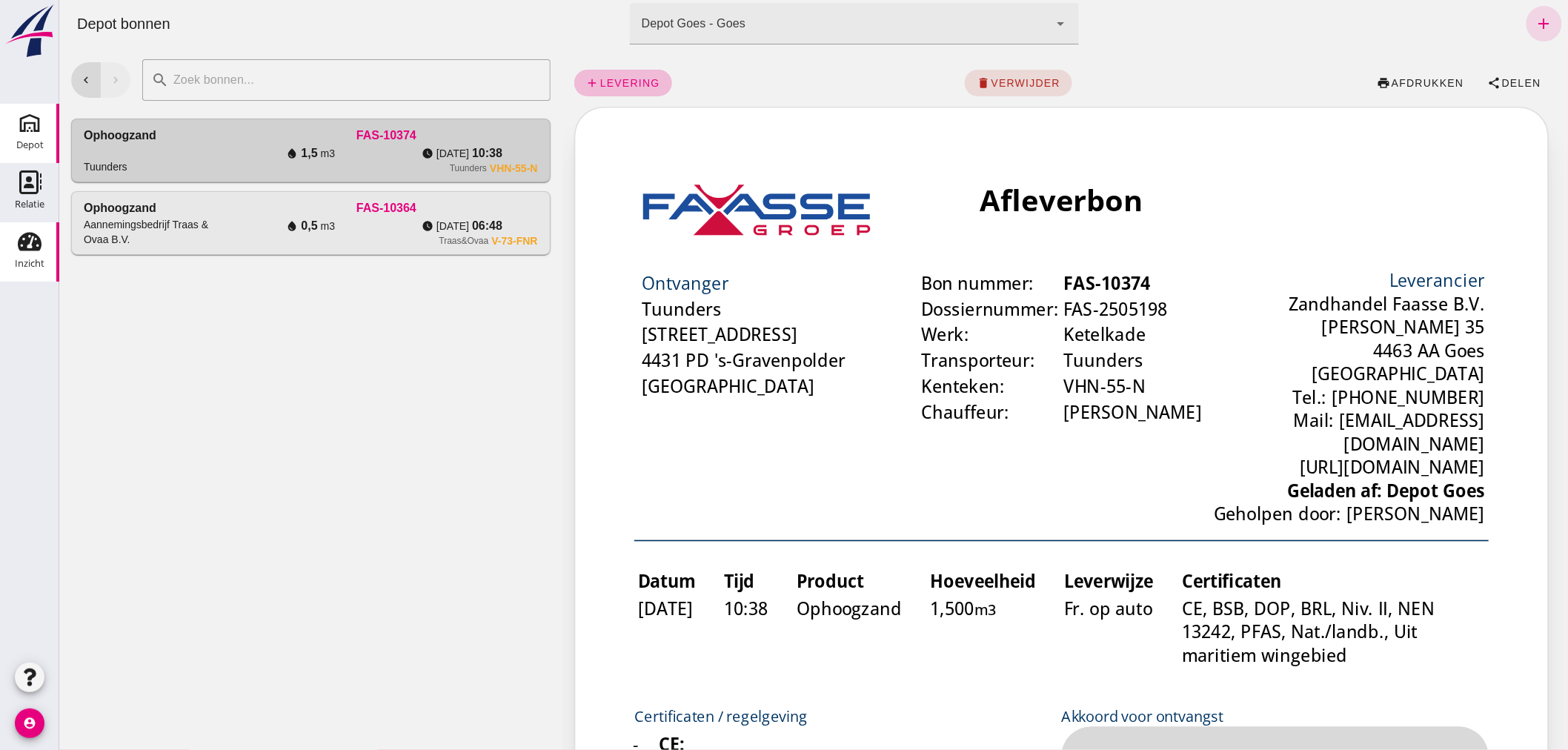
click at [31, 233] on use at bounding box center [29, 241] width 24 height 18
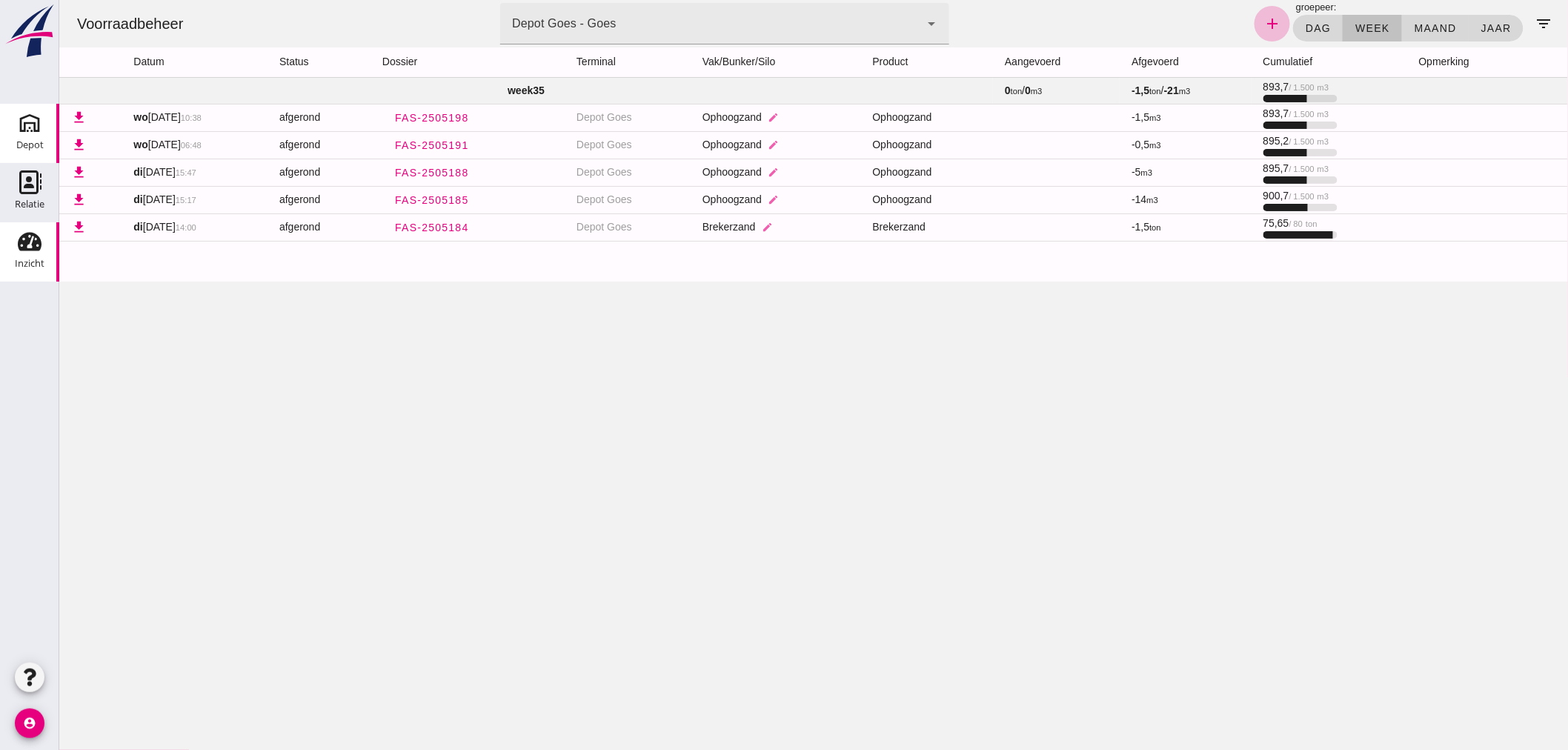
click at [38, 135] on div "Depot" at bounding box center [30, 146] width 27 height 21
